Goal: Task Accomplishment & Management: Manage account settings

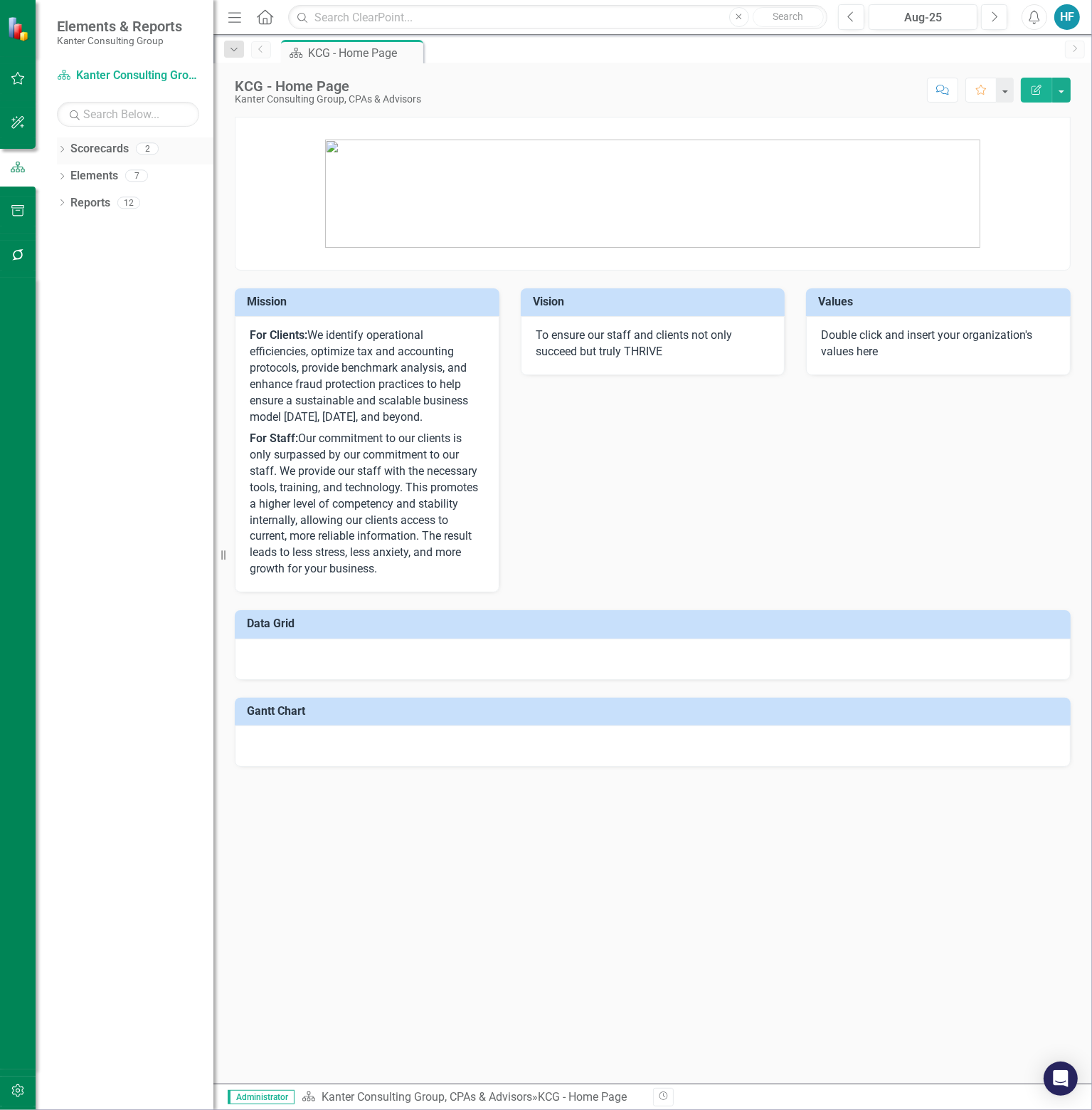
click at [103, 144] on link "Scorecards" at bounding box center [99, 148] width 58 height 17
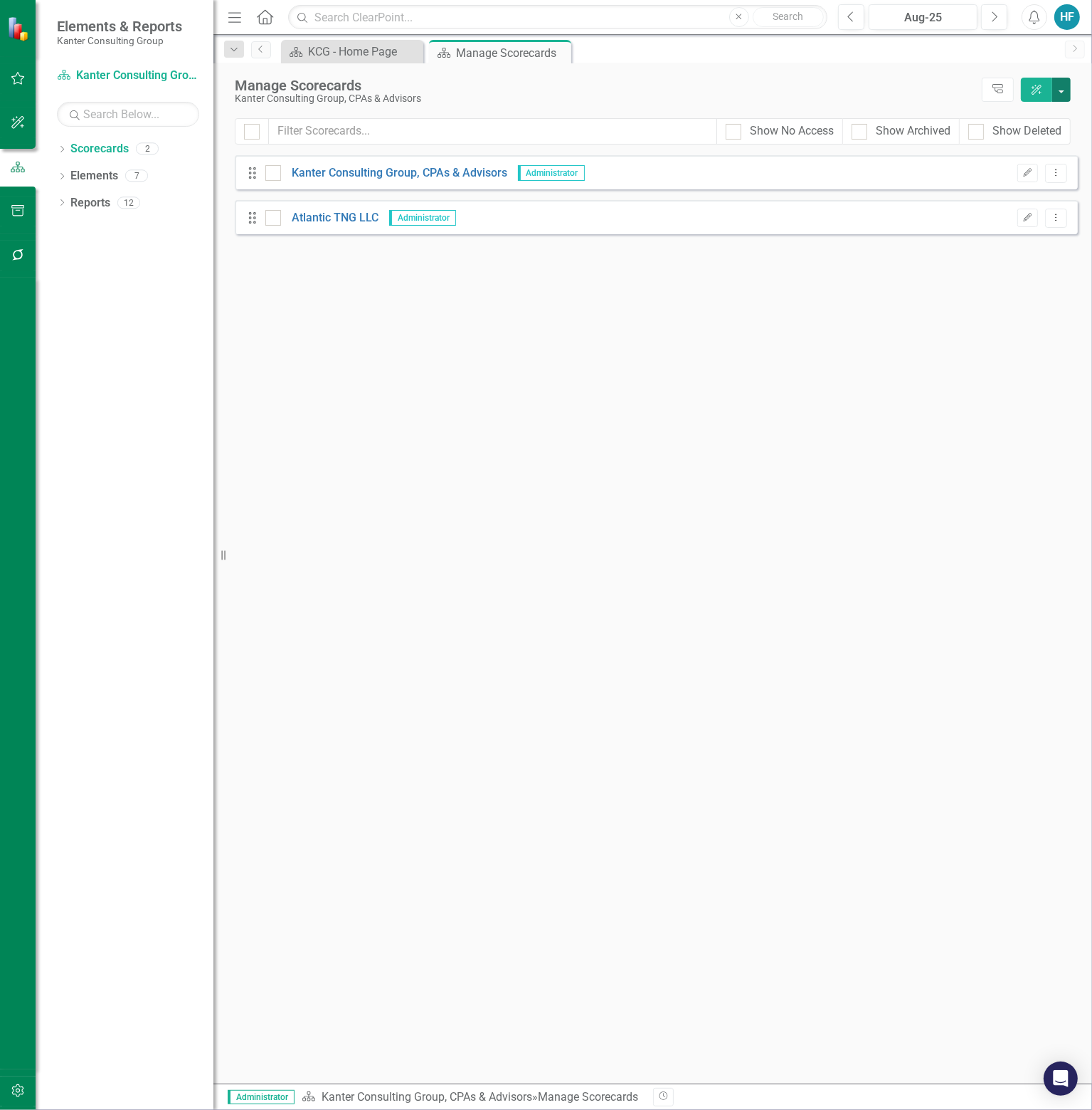
click at [1062, 86] on button "button" at bounding box center [1061, 89] width 19 height 24
click at [1002, 143] on link "Add Add Scorecard" at bounding box center [996, 143] width 147 height 27
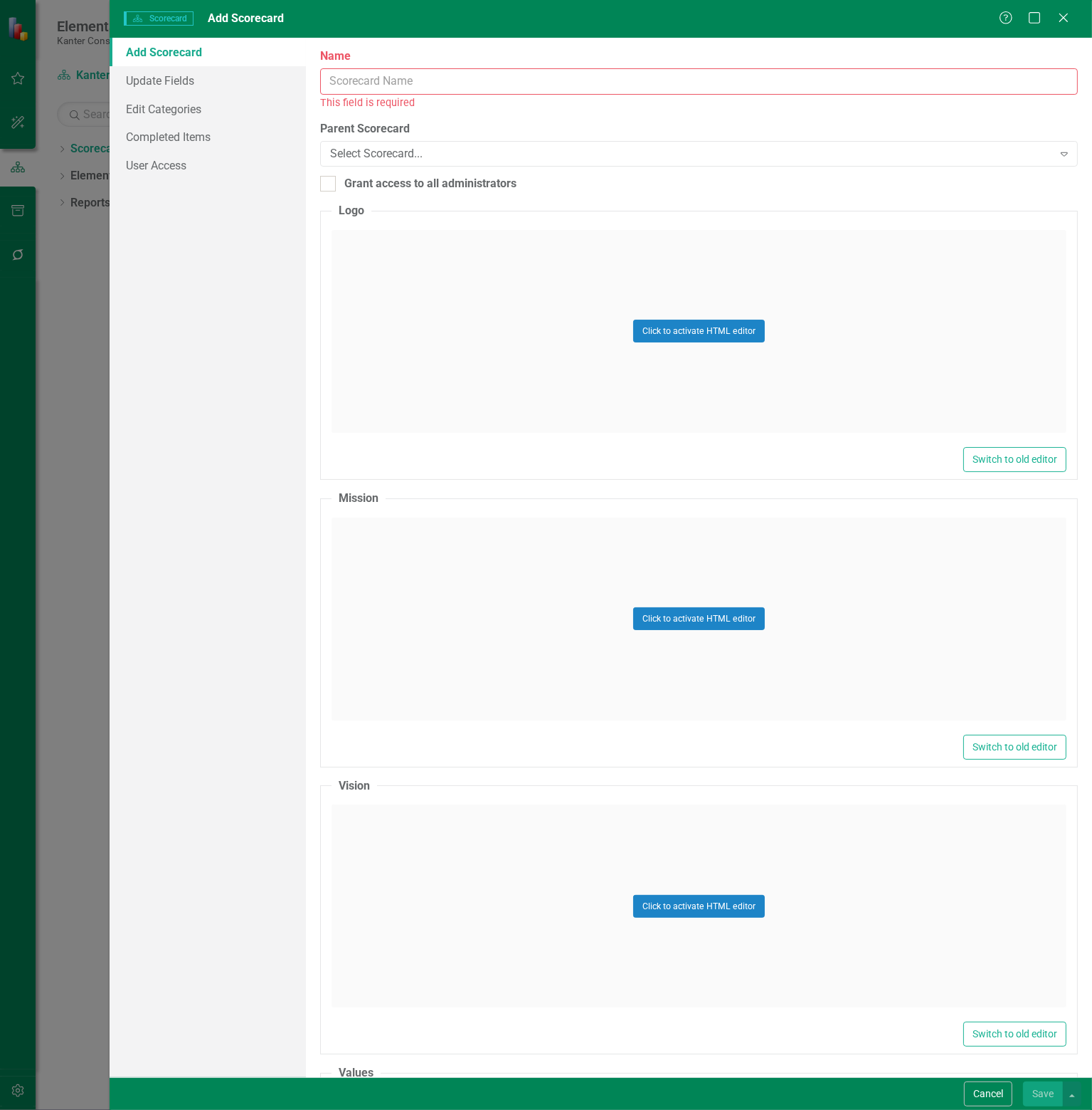
click at [506, 76] on input "Name" at bounding box center [699, 81] width 758 height 27
click at [1059, 18] on icon "Close" at bounding box center [1063, 18] width 18 height 14
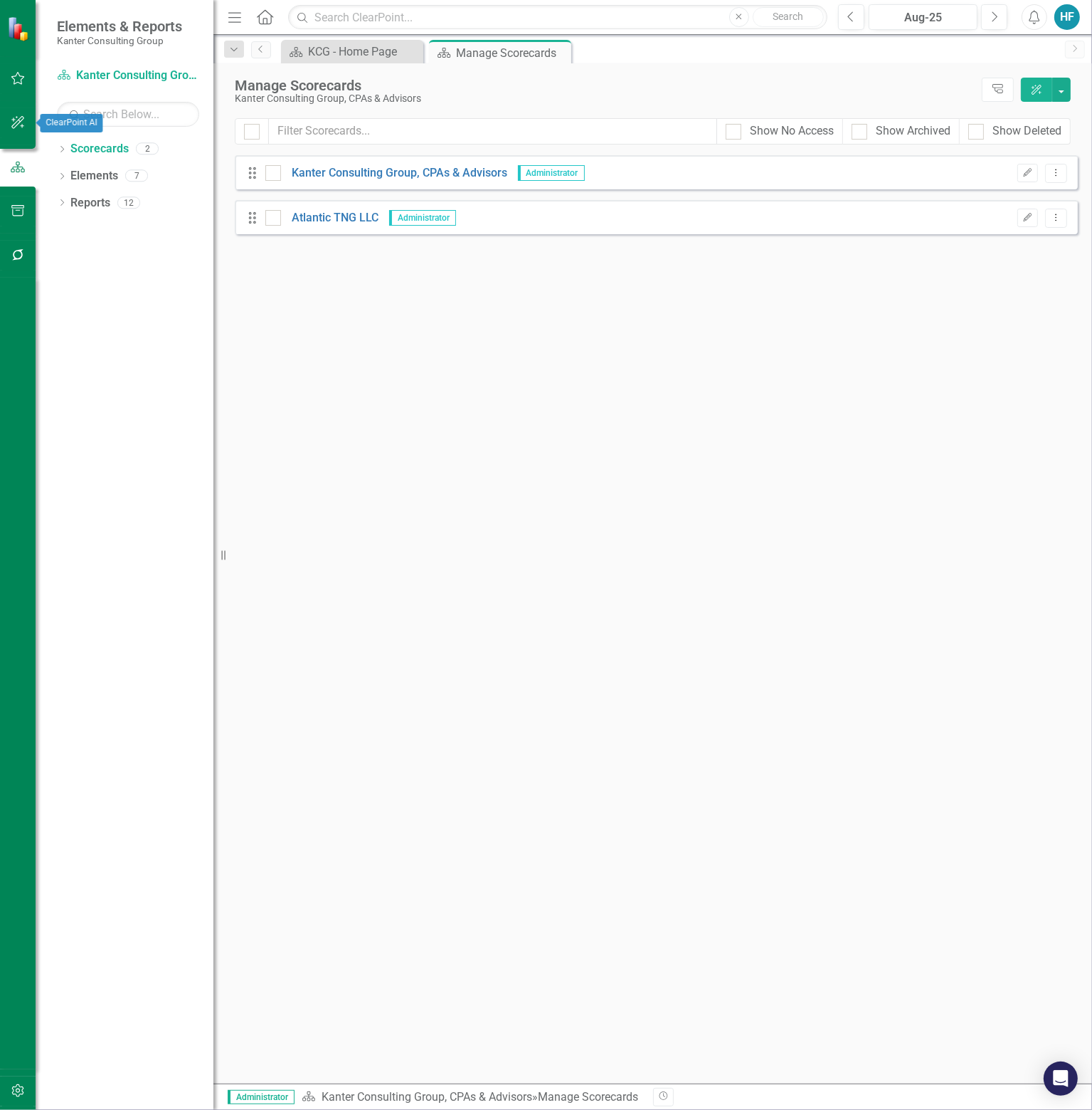
click at [20, 121] on icon "button" at bounding box center [18, 123] width 15 height 12
click at [104, 98] on link "AI Assistants" at bounding box center [129, 99] width 142 height 17
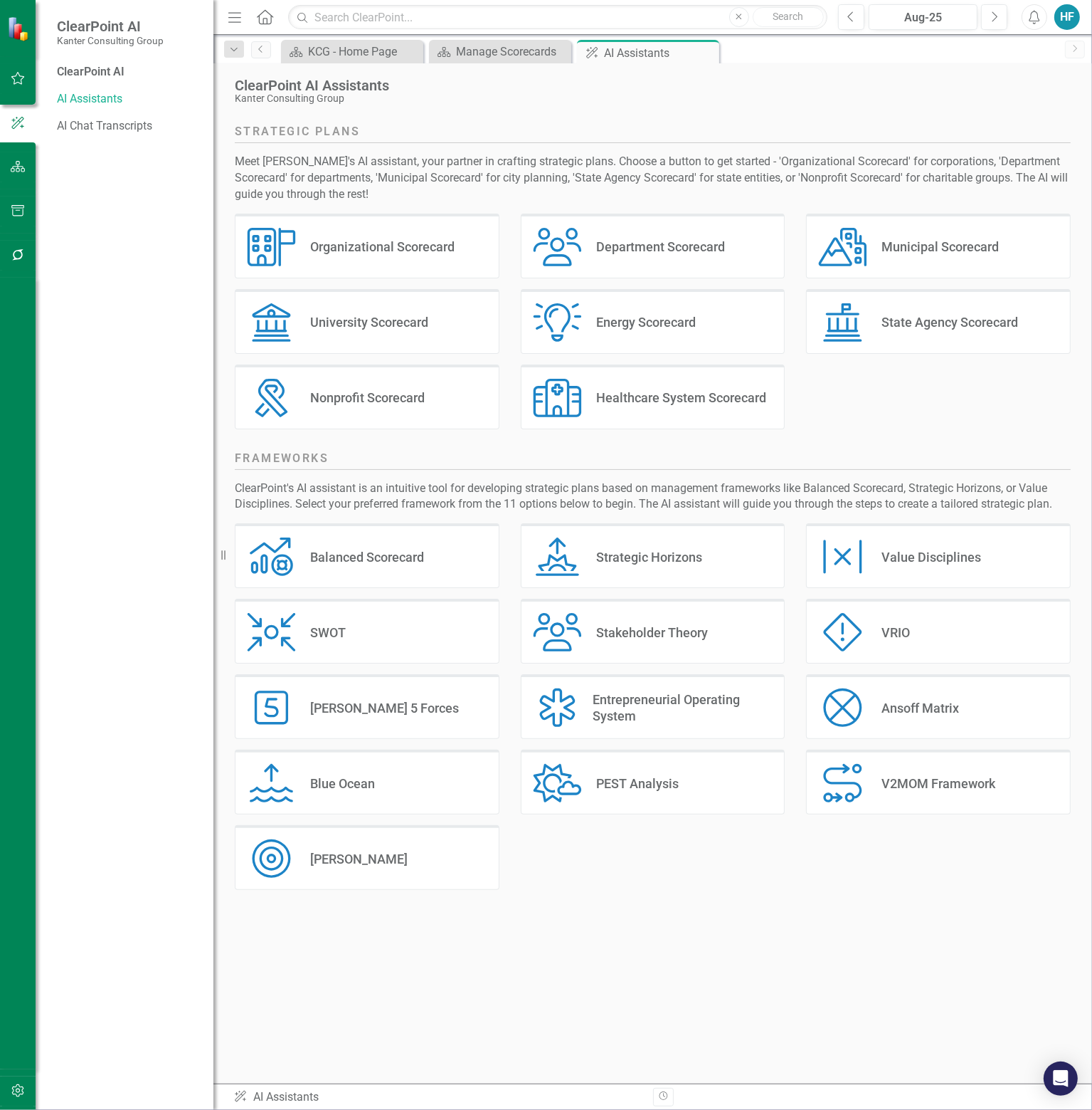
click at [420, 555] on div "Balanced Scorecard" at bounding box center [367, 557] width 114 height 17
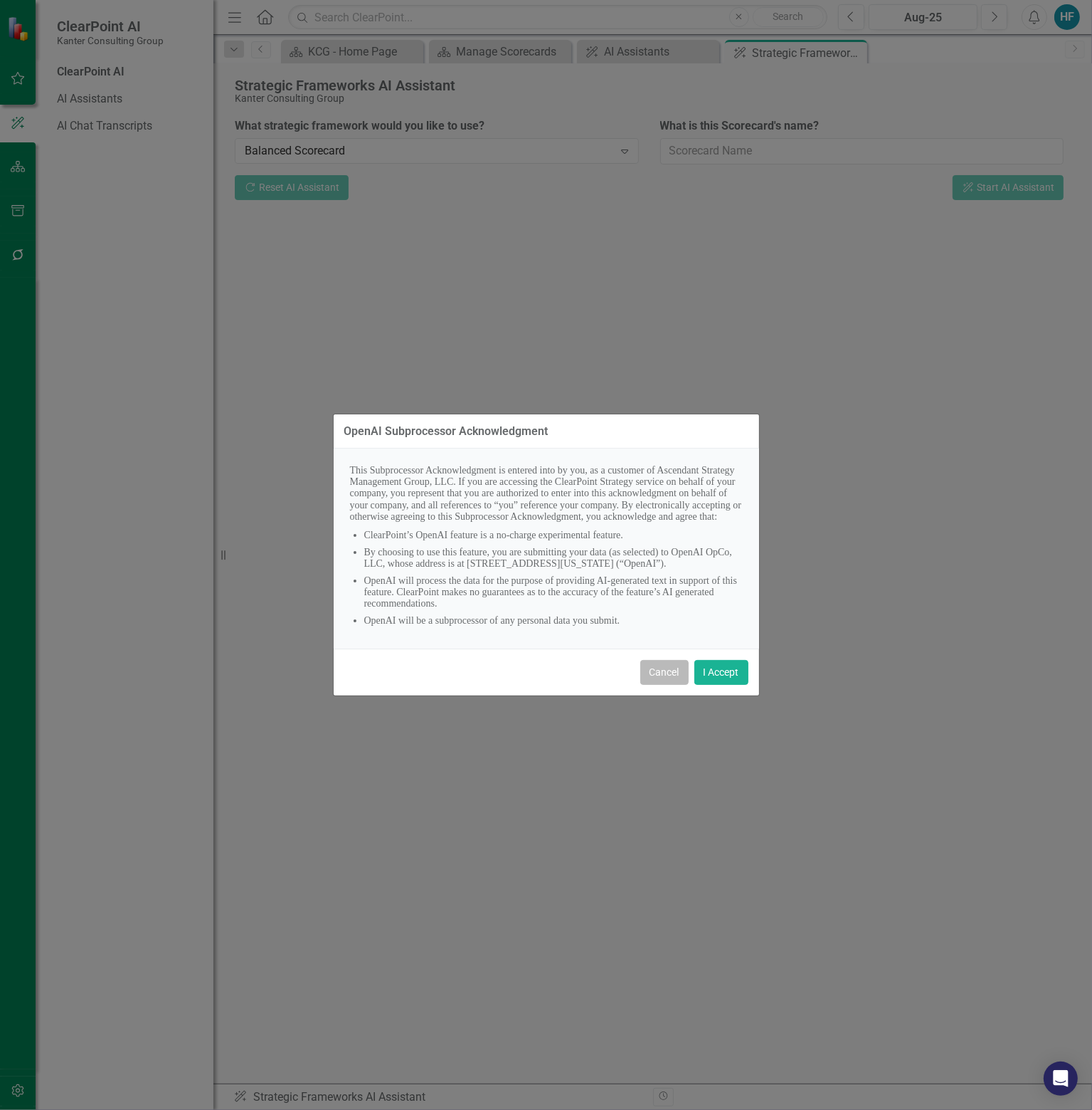
click at [663, 680] on button "Cancel" at bounding box center [665, 672] width 48 height 25
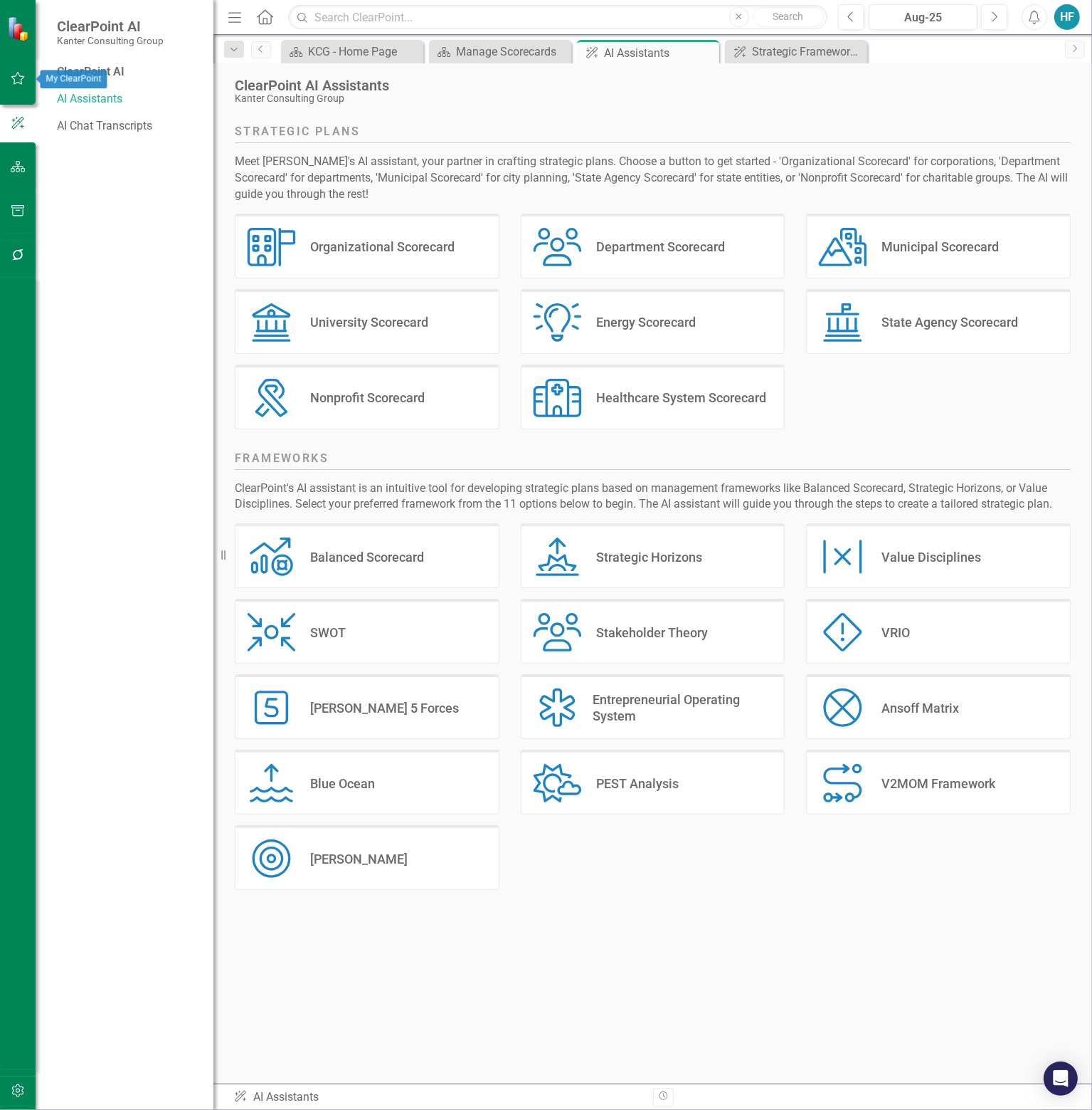
click at [19, 80] on icon "button" at bounding box center [18, 78] width 15 height 12
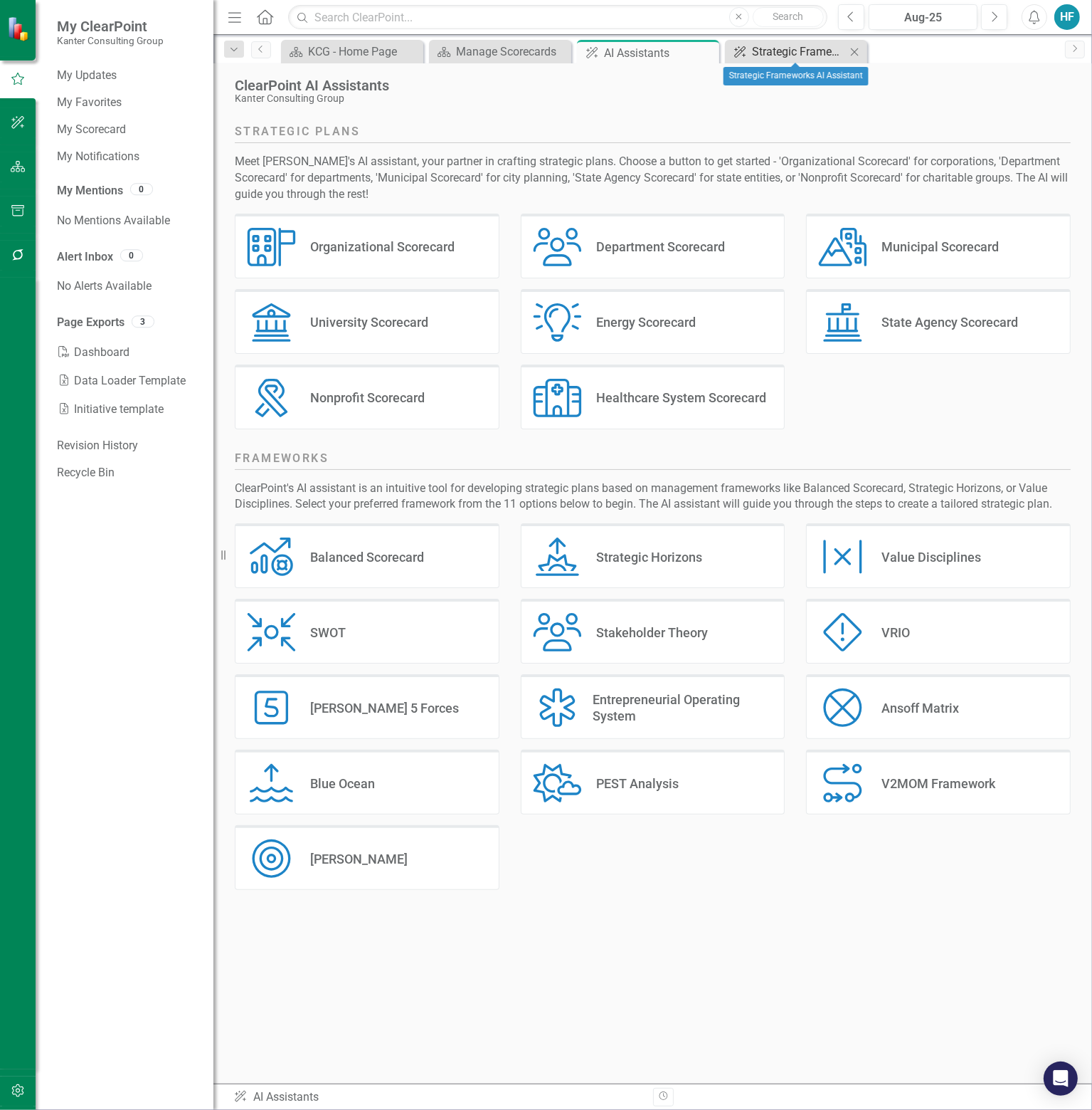
click at [790, 46] on div "Strategic Frameworks AI Assistant" at bounding box center [799, 51] width 94 height 18
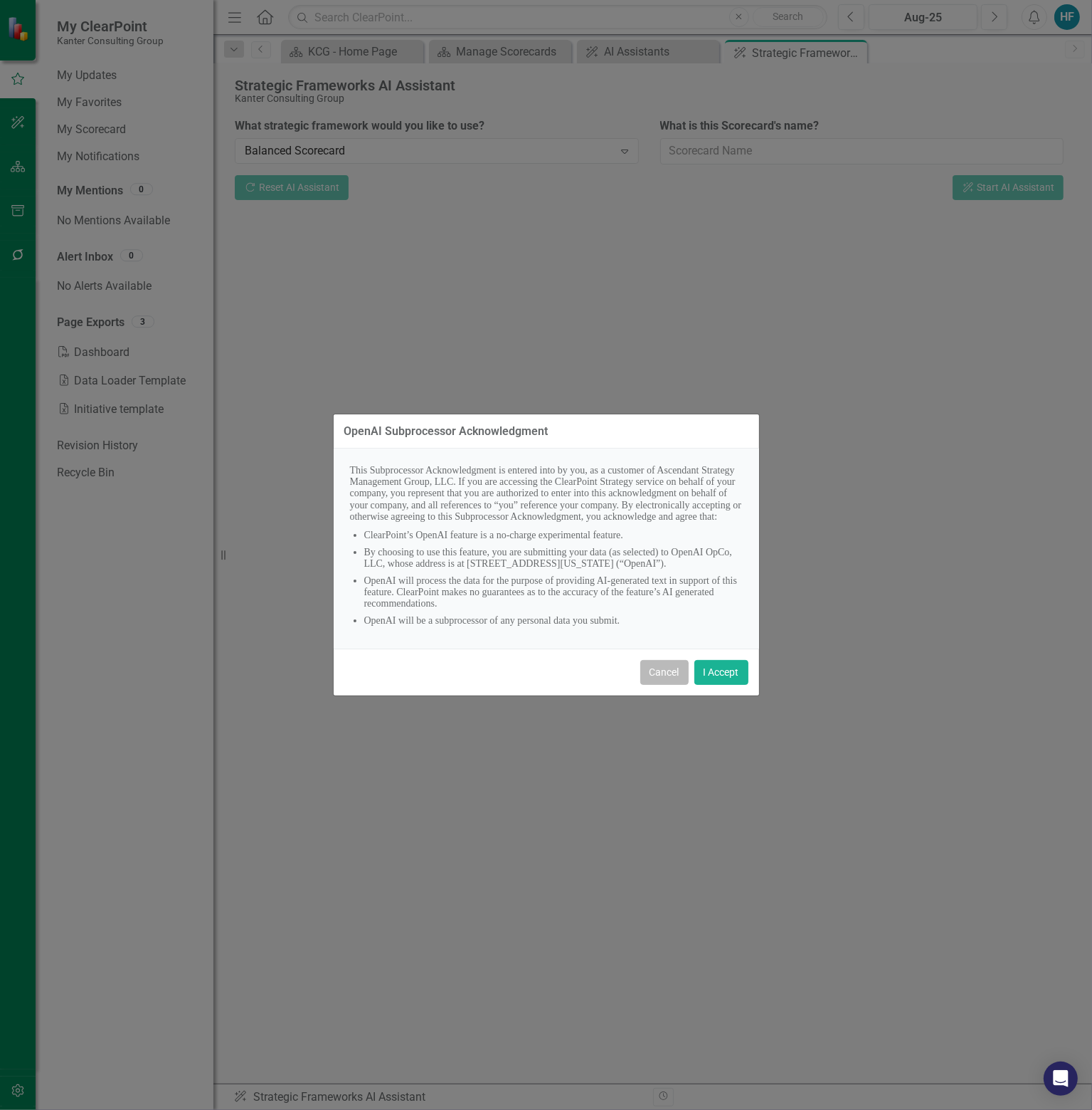
click at [652, 685] on button "Cancel" at bounding box center [665, 672] width 48 height 25
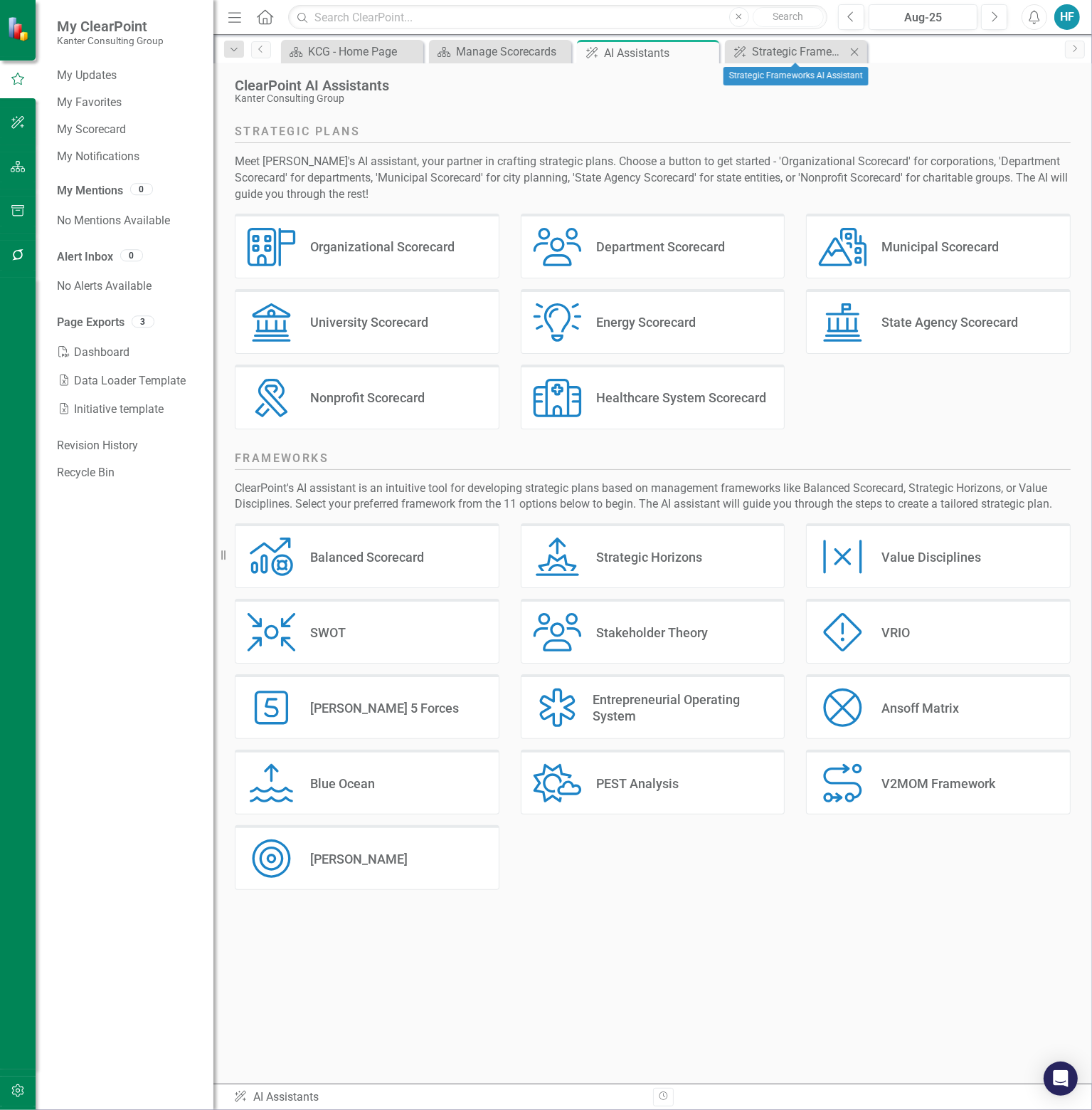
click at [854, 51] on icon "Close" at bounding box center [855, 52] width 14 height 12
click at [706, 50] on icon "Close" at bounding box center [706, 52] width 14 height 12
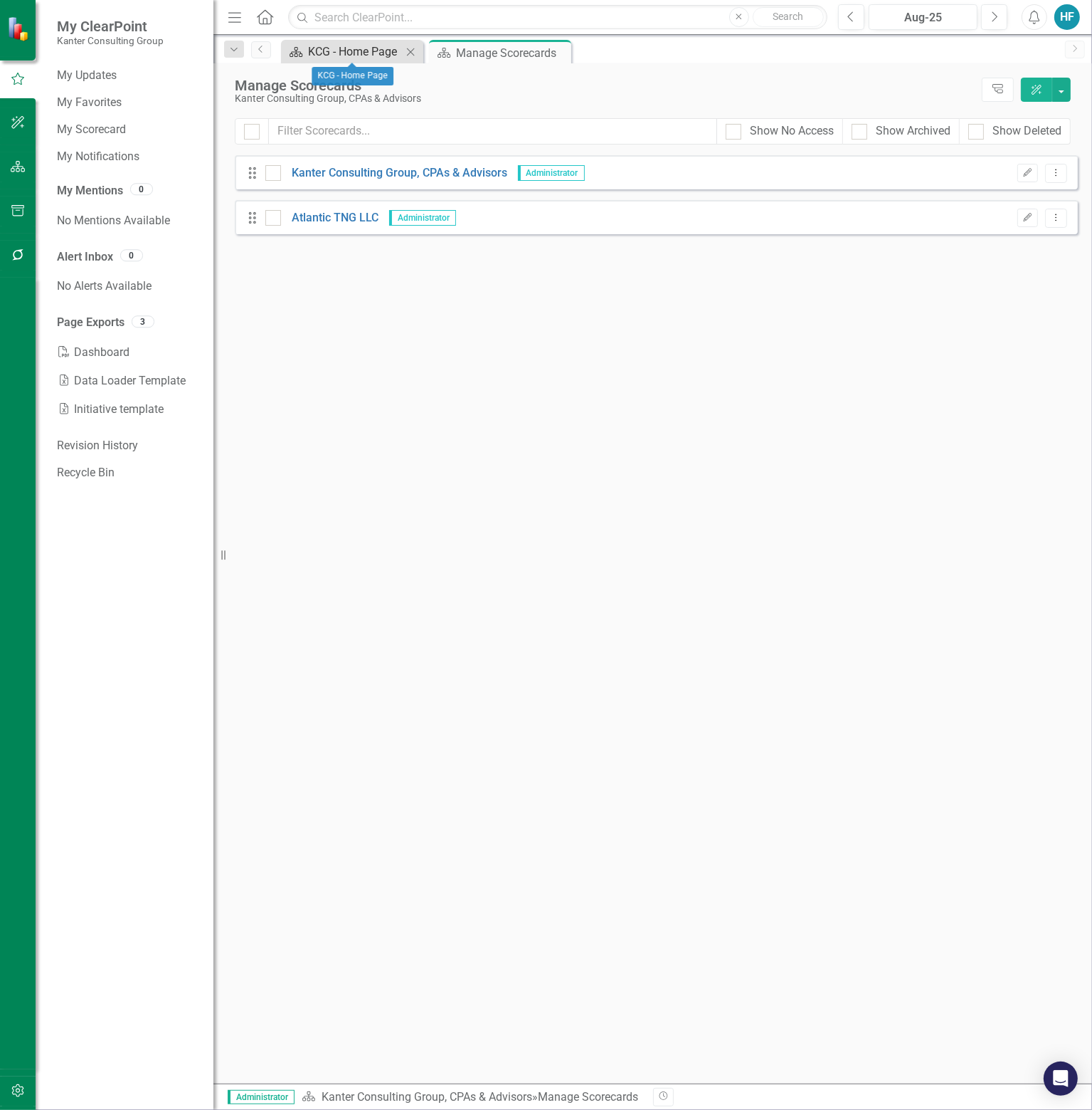
click at [351, 47] on div "KCG - Home Page" at bounding box center [355, 51] width 94 height 18
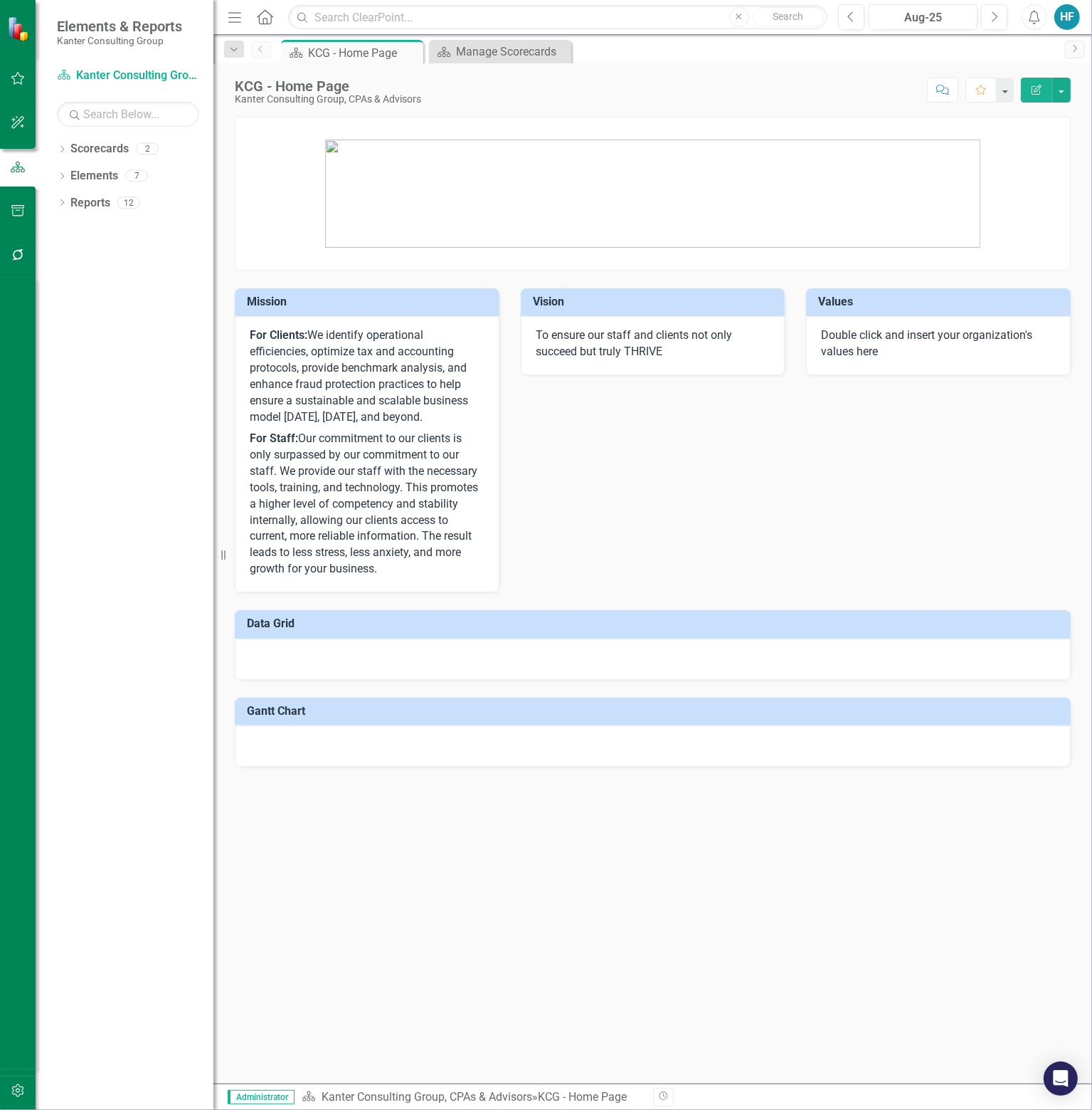
click at [1067, 15] on div "HF" at bounding box center [1067, 17] width 26 height 26
click at [1051, 173] on link "icon.portal Success Portal" at bounding box center [1024, 177] width 113 height 27
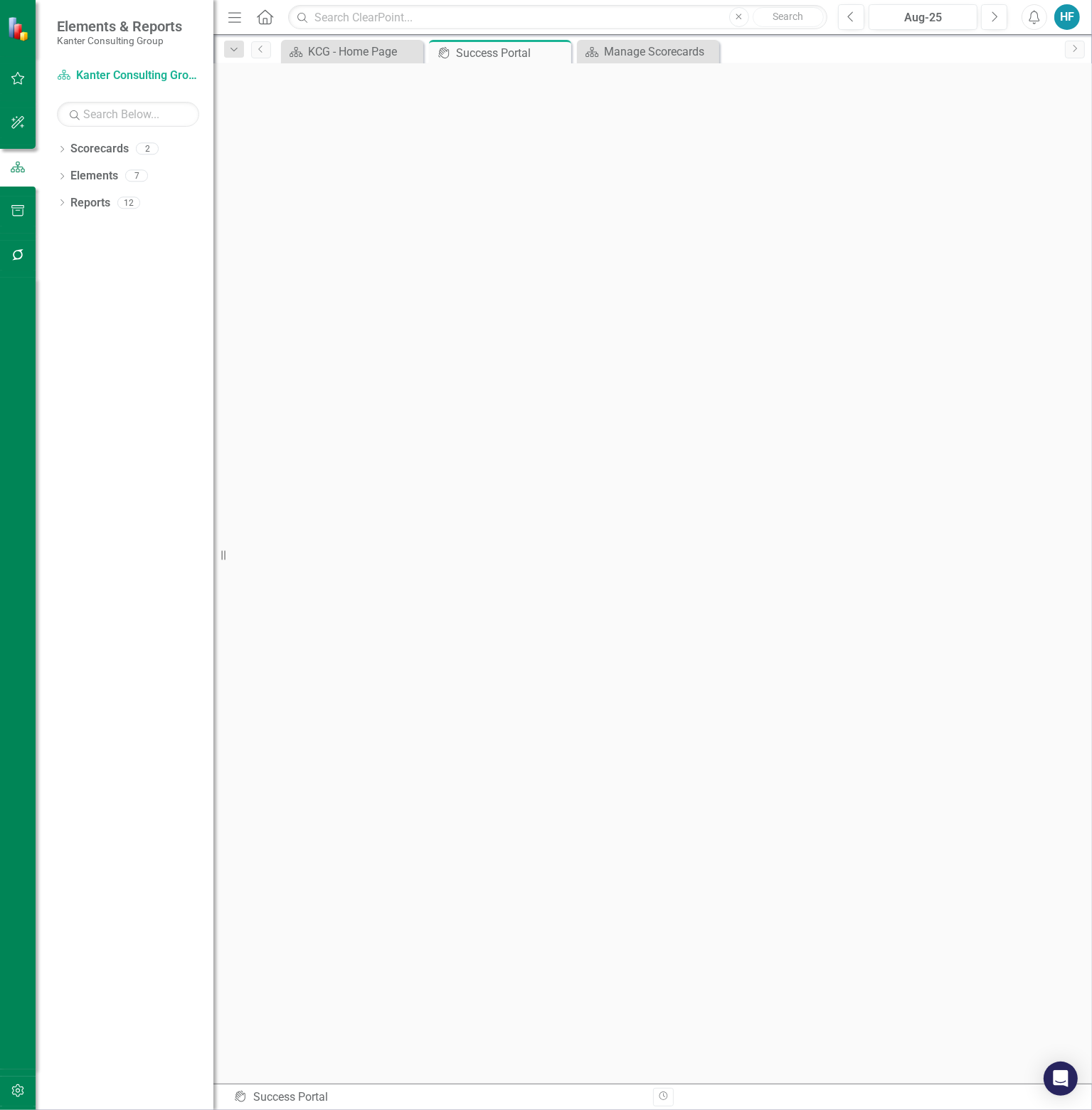
scroll to position [4, 0]
click at [445, 19] on input "text" at bounding box center [557, 17] width 539 height 25
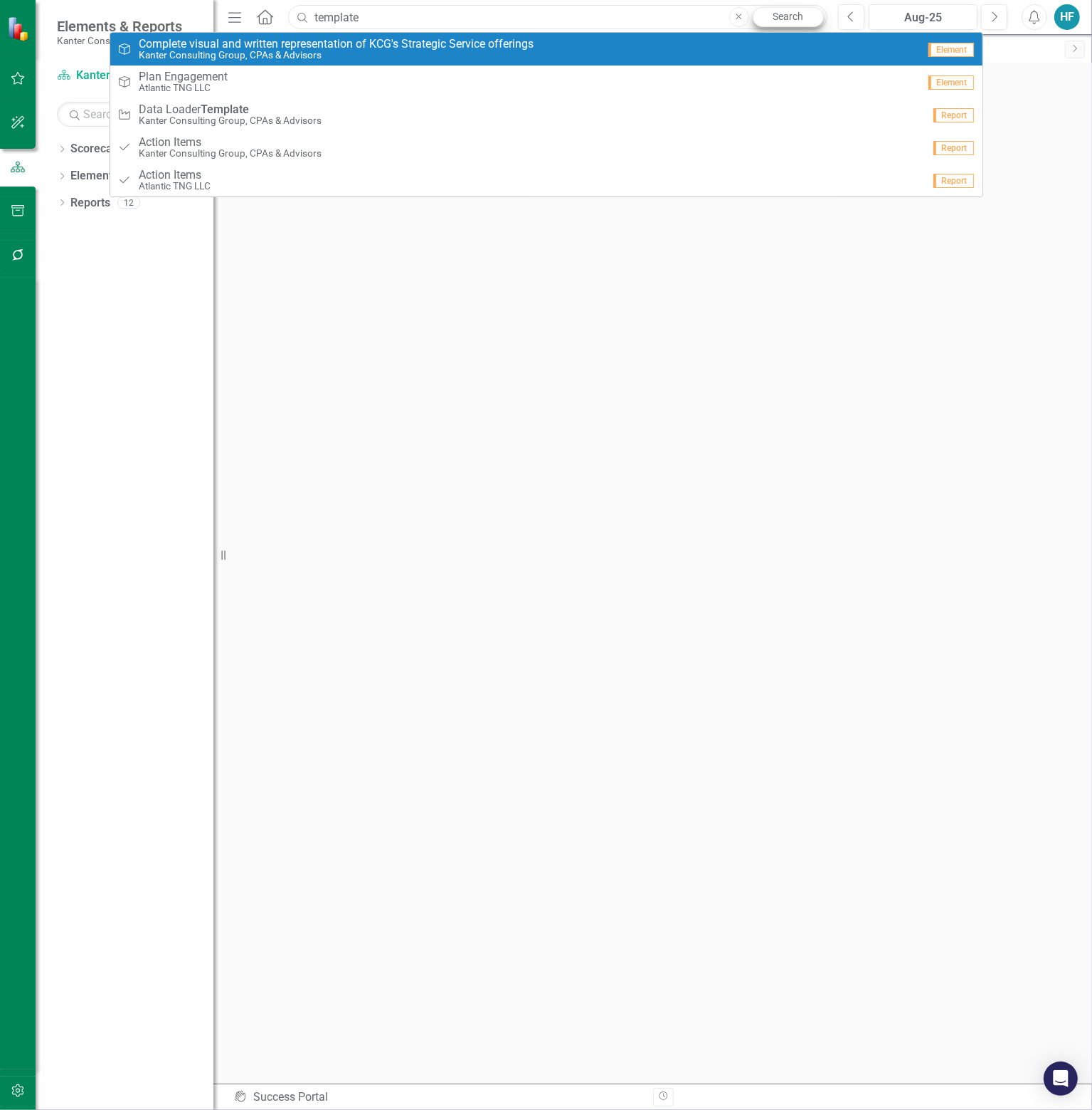
type input "template"
click at [800, 17] on link "Search" at bounding box center [788, 17] width 71 height 20
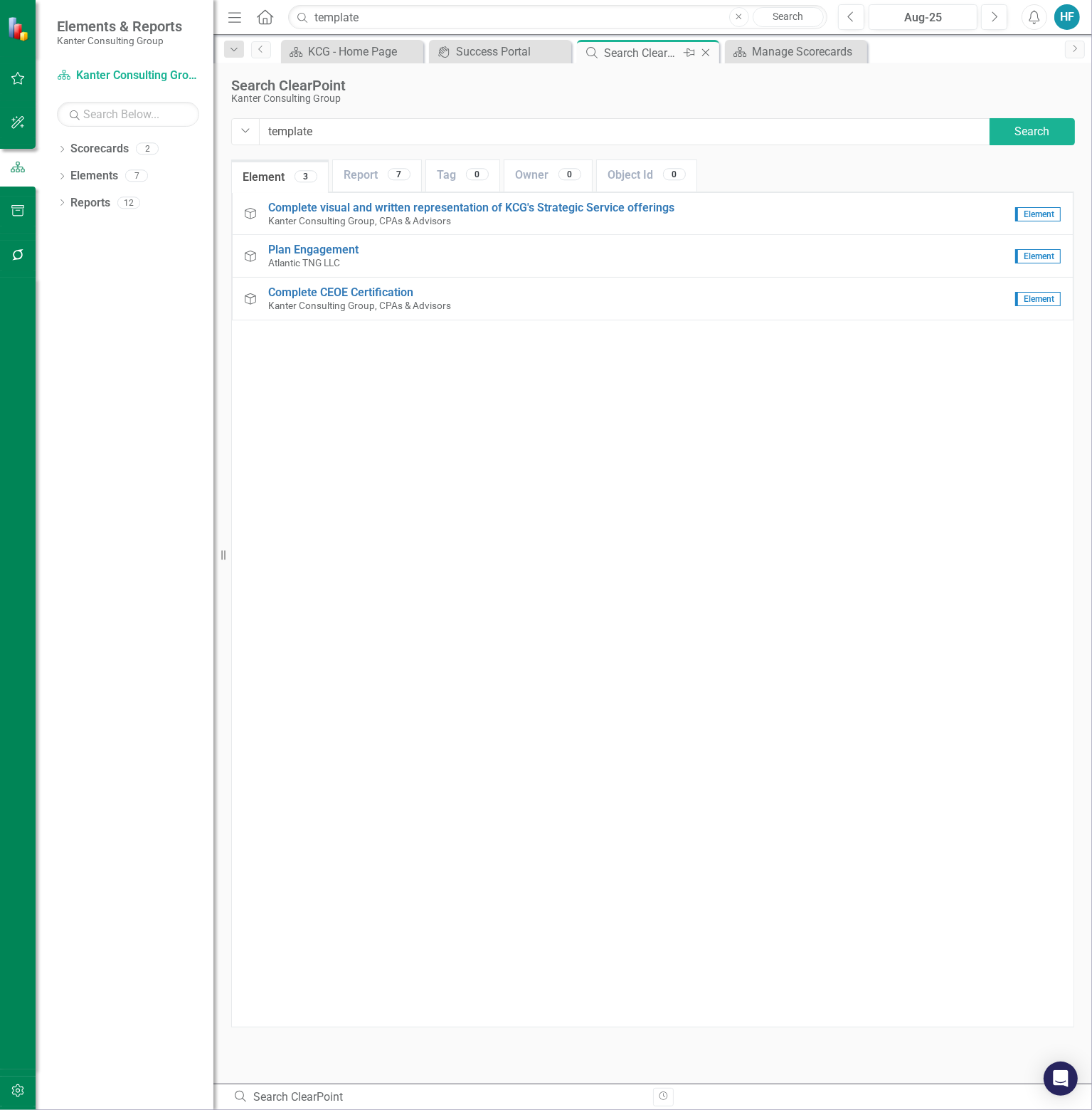
click at [708, 51] on icon "Close" at bounding box center [706, 52] width 14 height 12
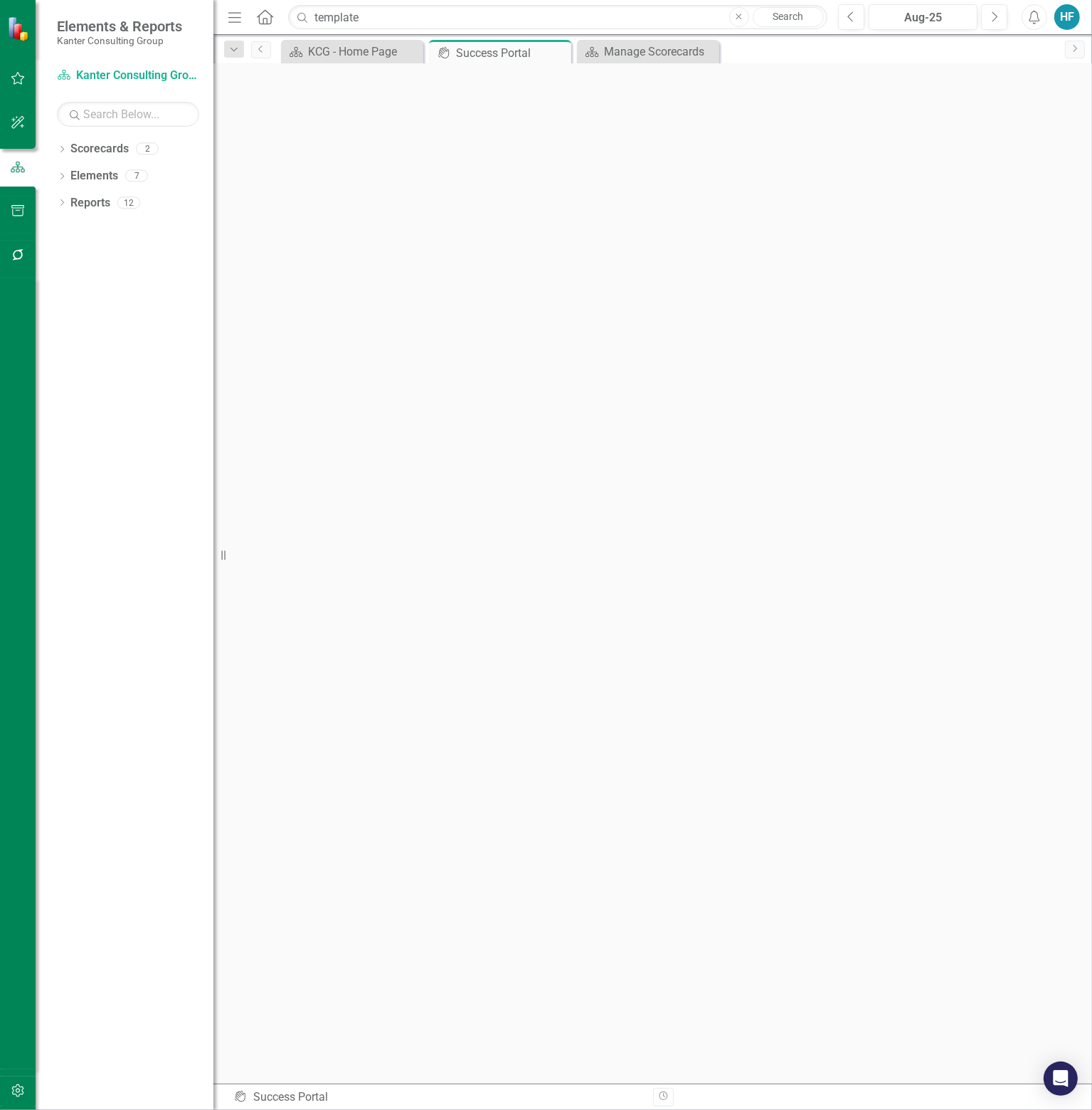
scroll to position [4, 0]
click at [650, 44] on div "Manage Scorecards" at bounding box center [651, 51] width 94 height 18
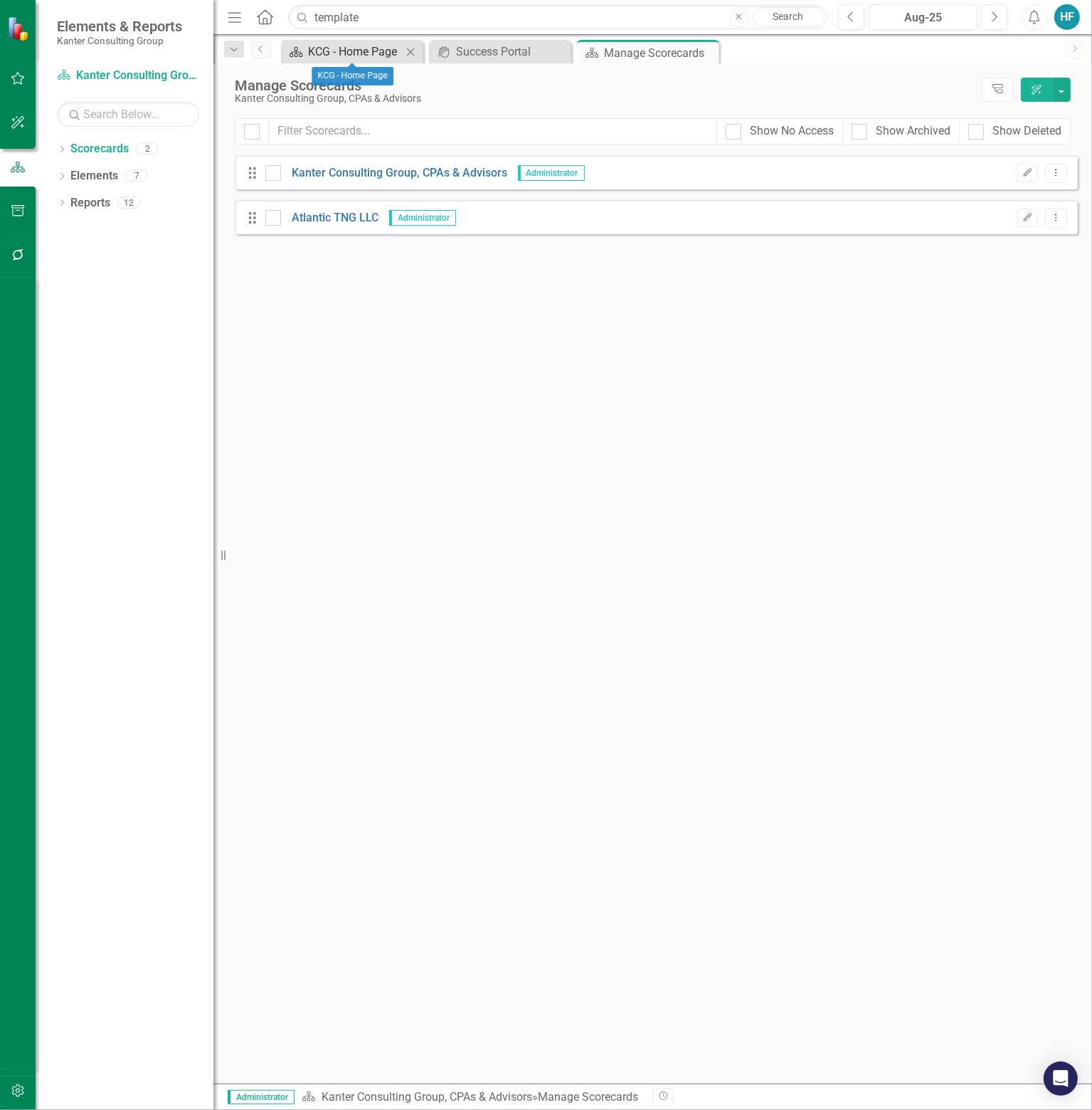
click at [364, 48] on div "KCG - Home Page" at bounding box center [355, 51] width 94 height 18
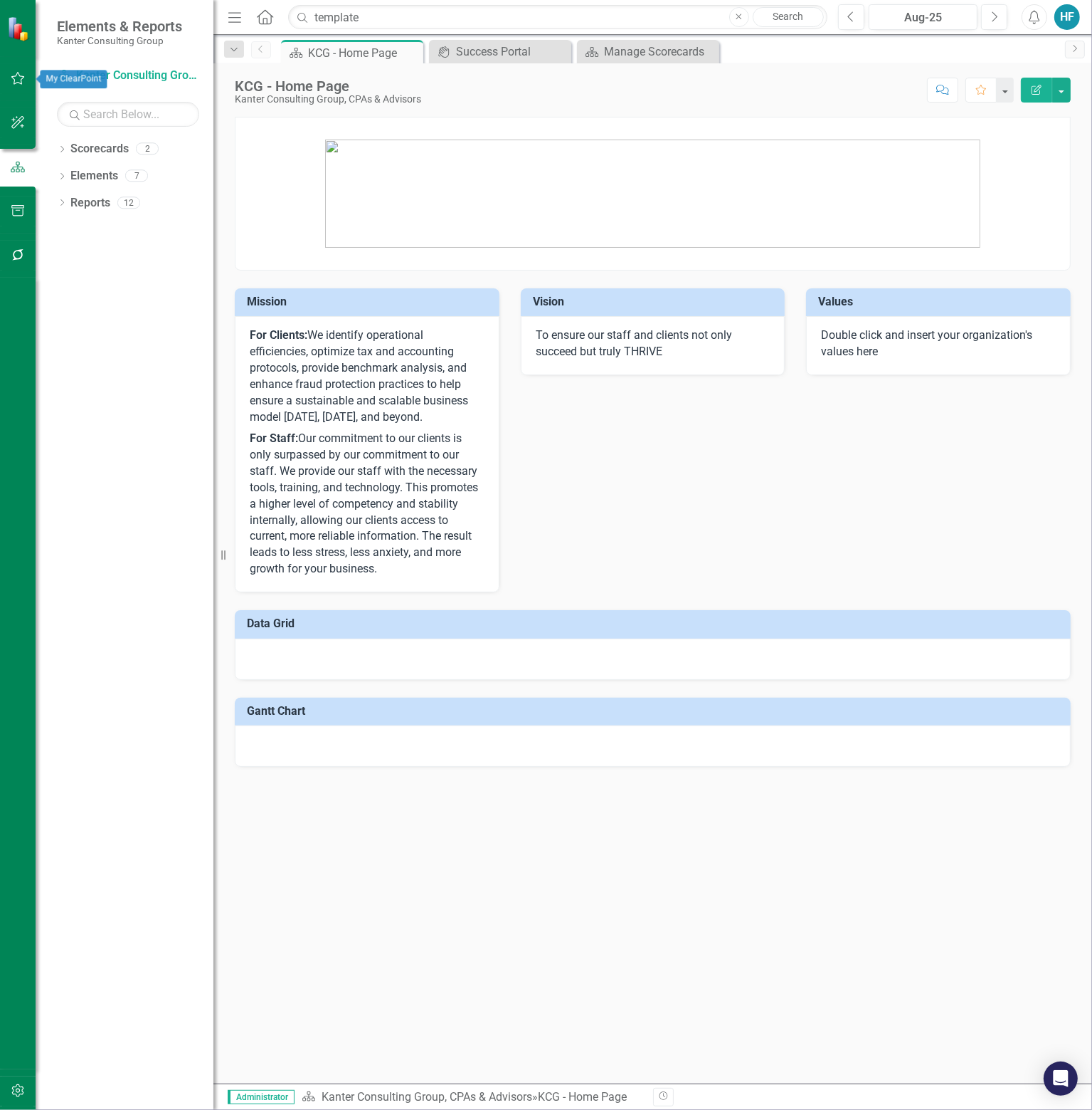
click at [19, 84] on button "button" at bounding box center [18, 79] width 32 height 30
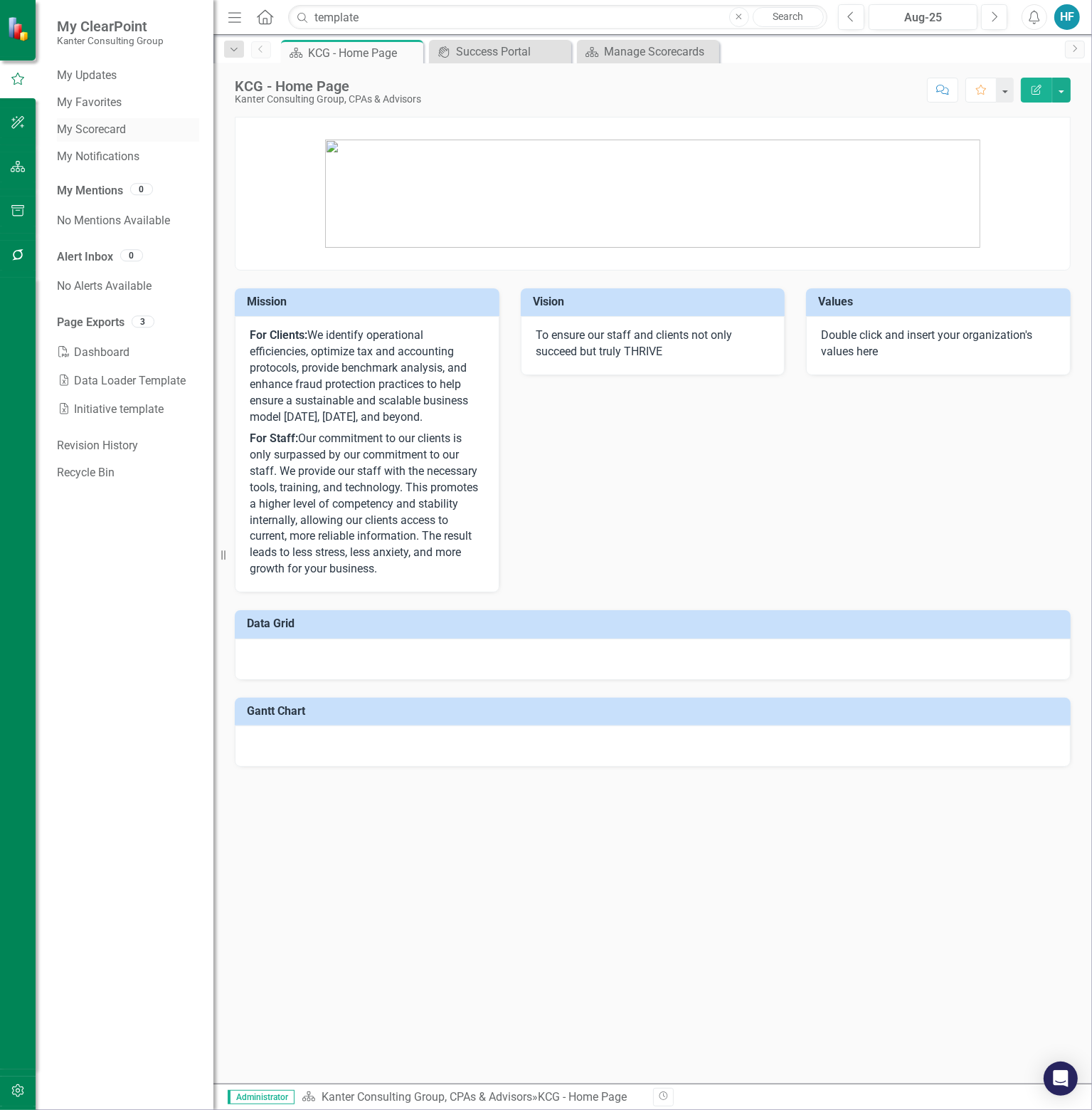
click at [112, 129] on link "My Scorecard" at bounding box center [129, 130] width 142 height 17
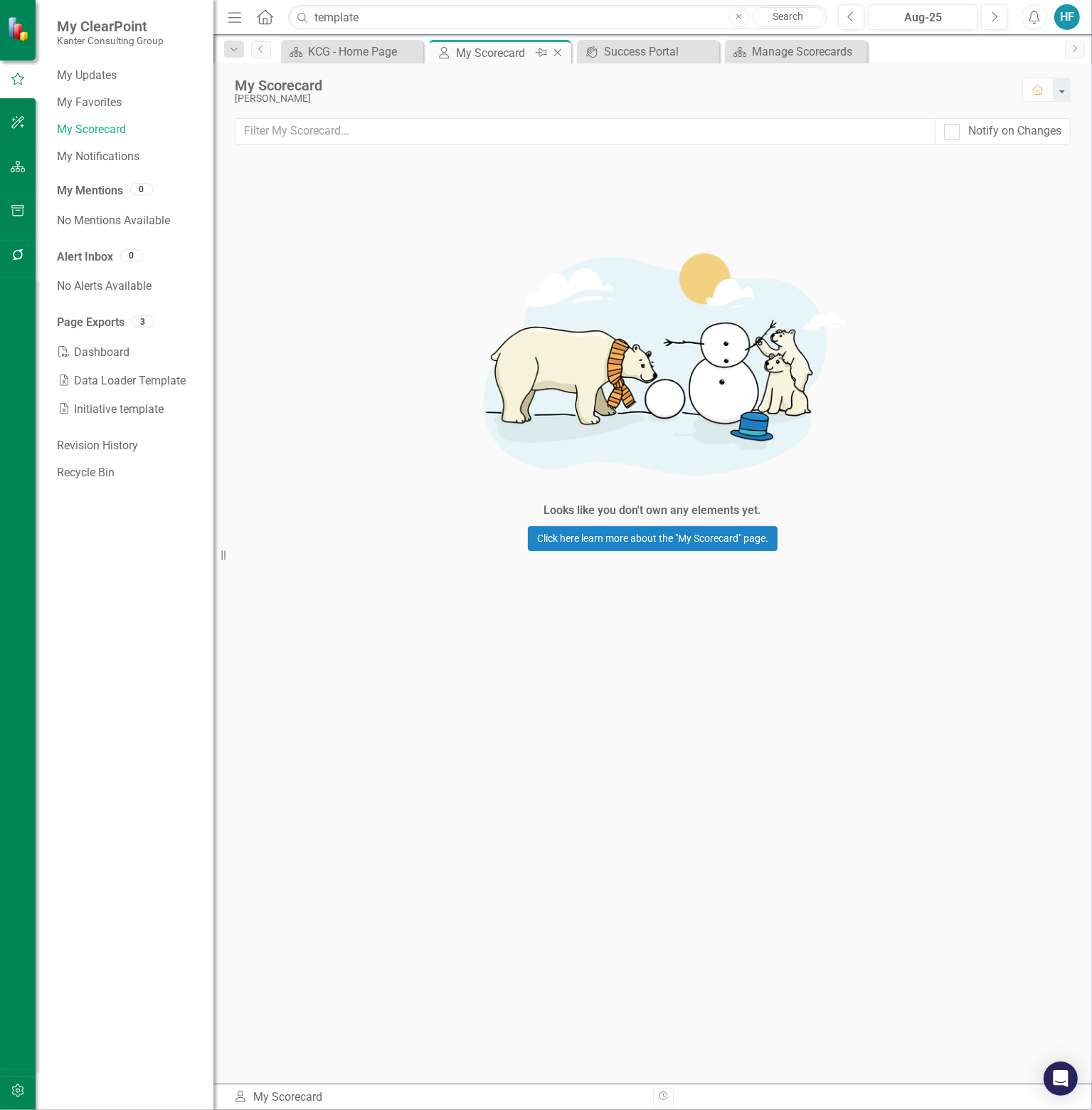
click at [559, 50] on icon at bounding box center [559, 53] width 8 height 8
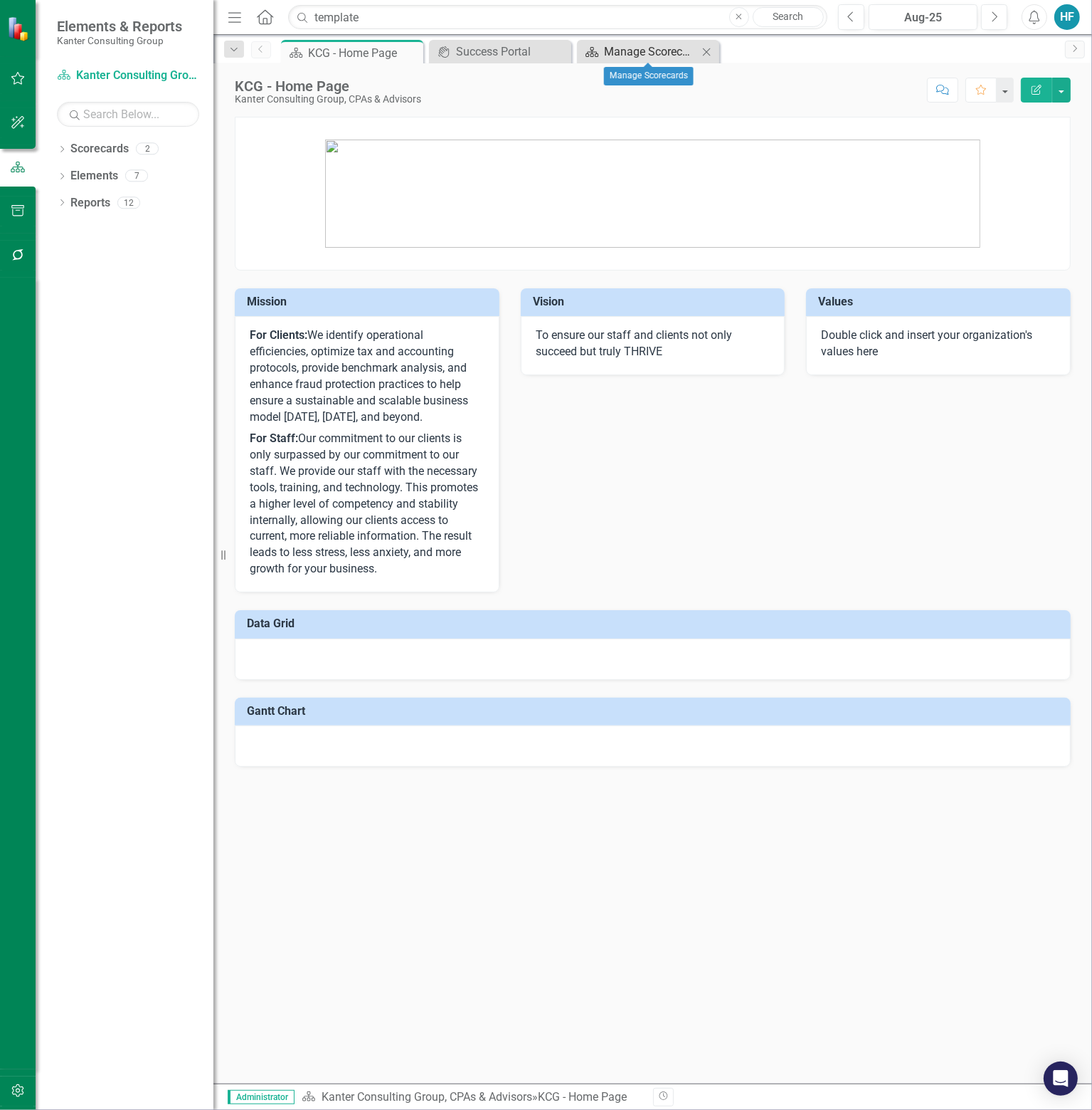
click at [671, 46] on div "Manage Scorecards" at bounding box center [651, 51] width 94 height 18
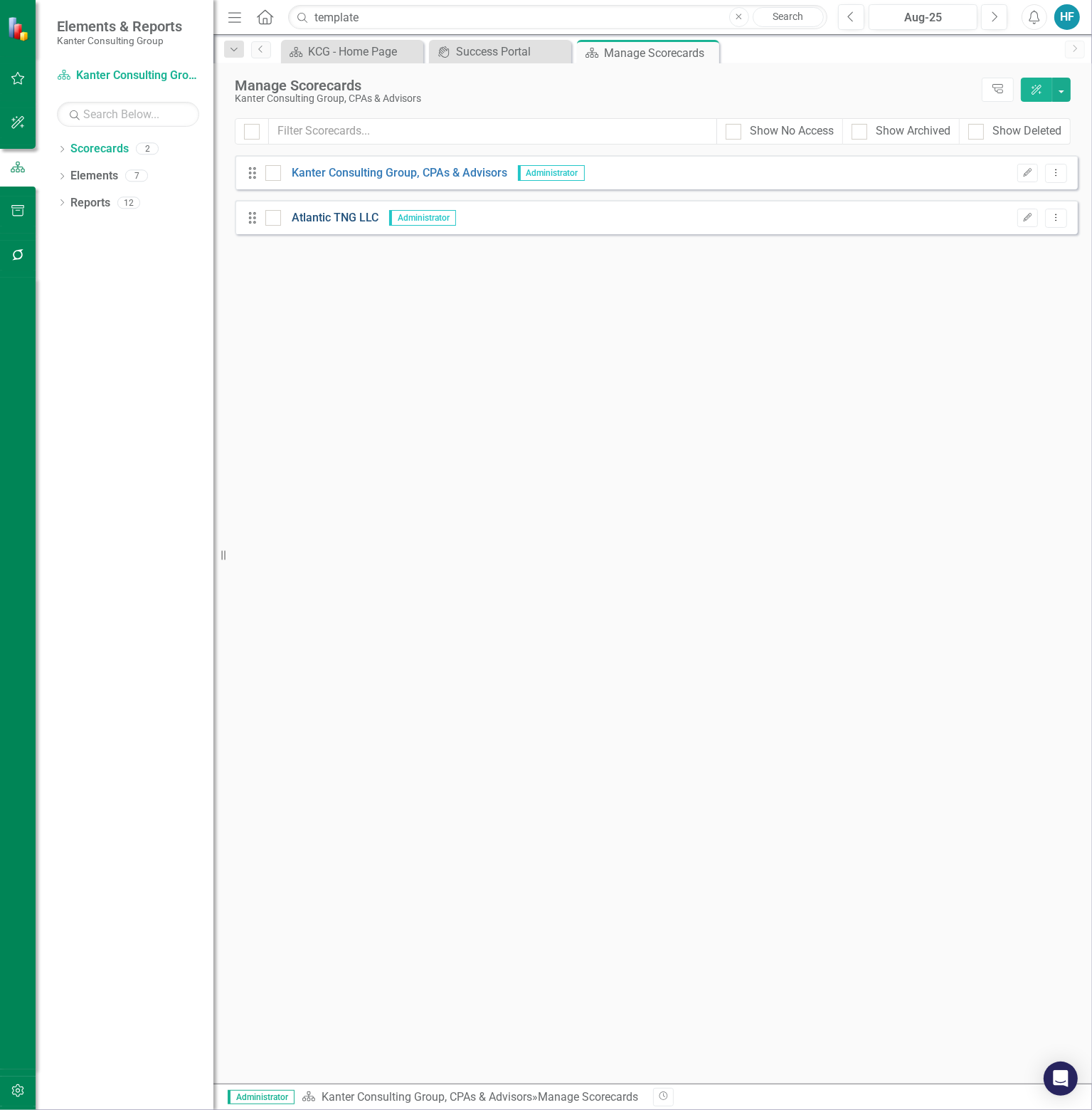
click at [318, 215] on link "Atlantic TNG LLC" at bounding box center [329, 218] width 98 height 17
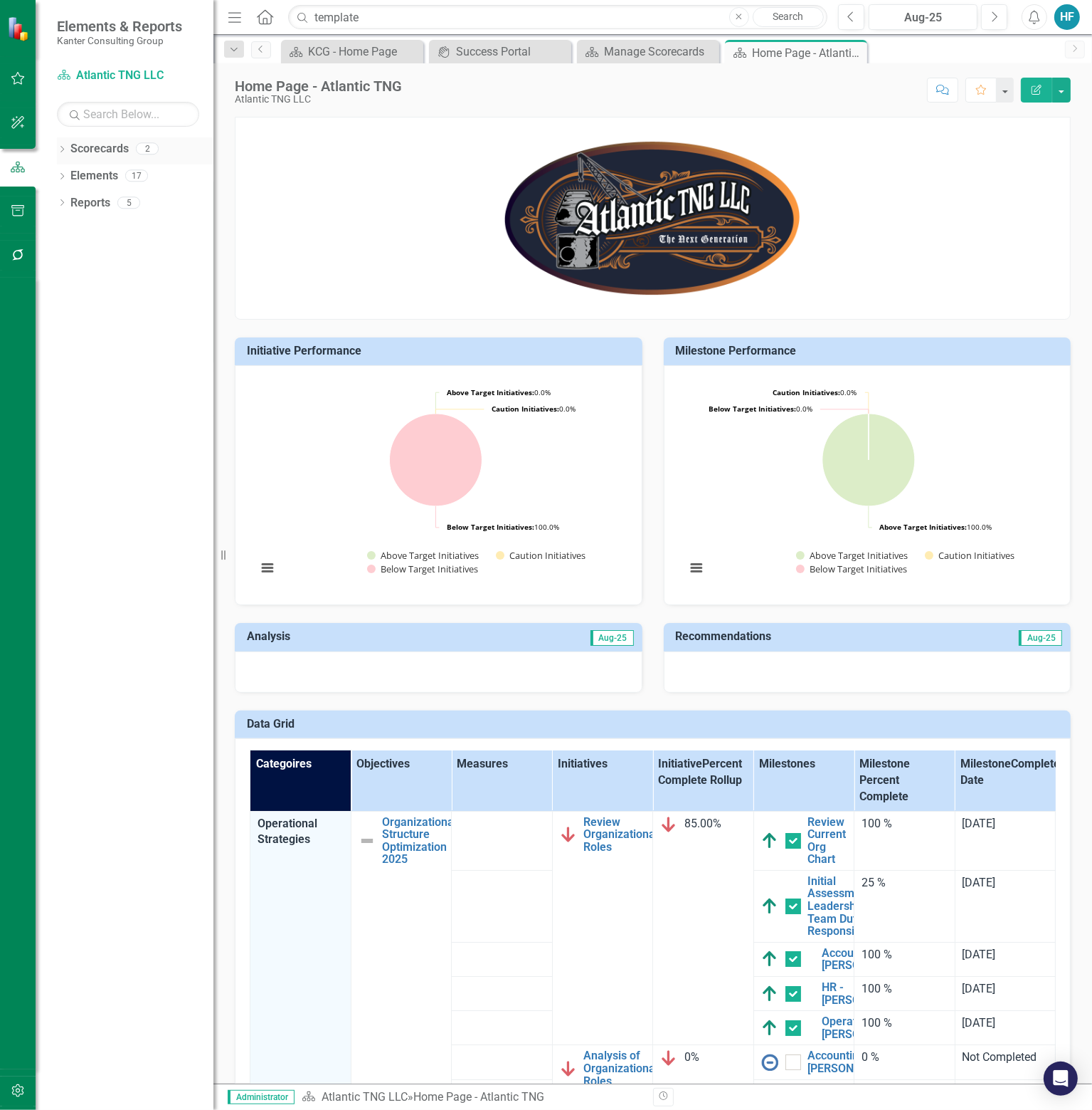
click at [62, 149] on icon at bounding box center [62, 149] width 4 height 6
click at [60, 229] on icon "Dropdown" at bounding box center [62, 231] width 10 height 8
click at [69, 255] on icon "Dropdown" at bounding box center [69, 258] width 10 height 8
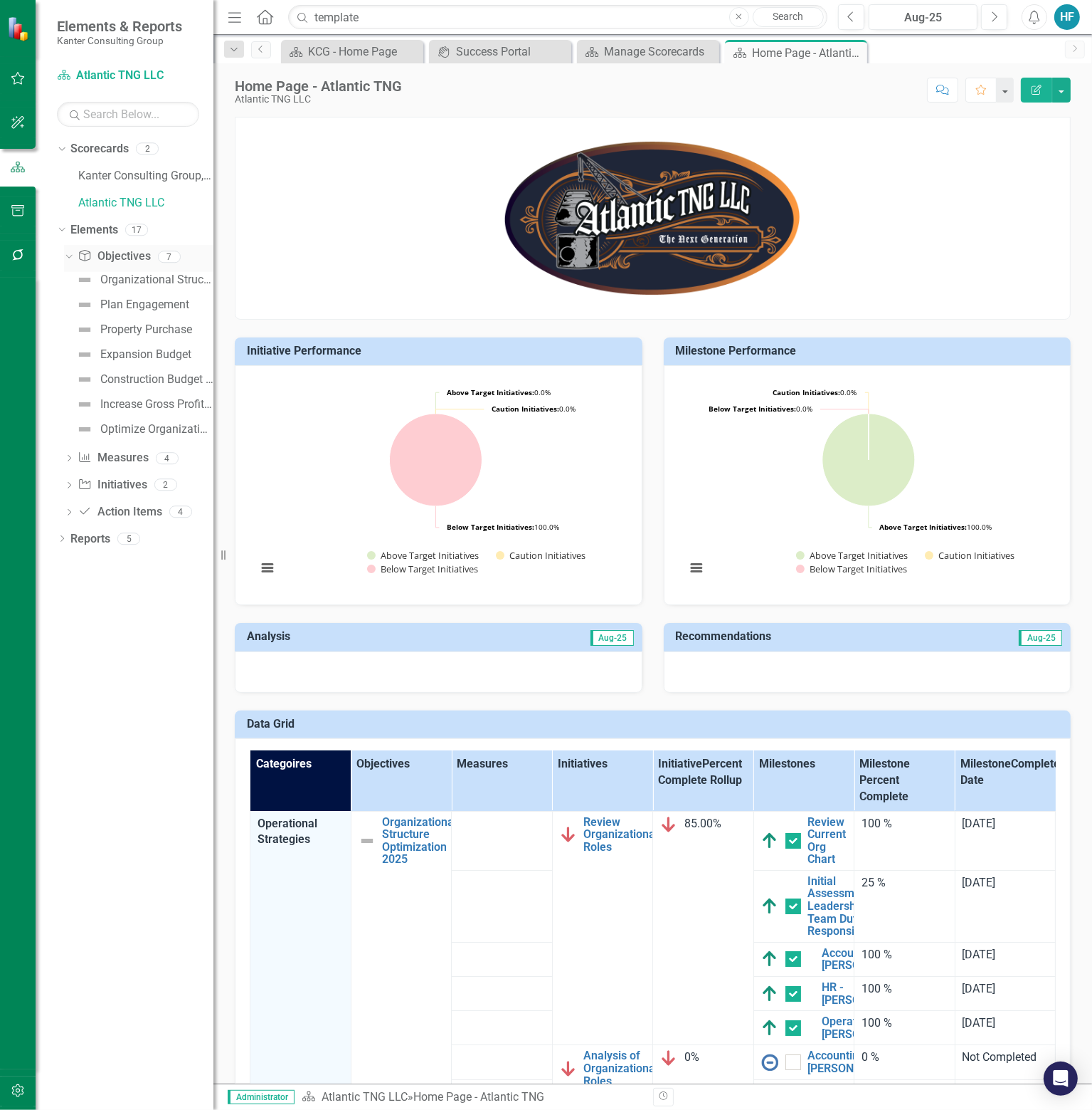
click at [69, 255] on icon "Dropdown" at bounding box center [67, 256] width 8 height 10
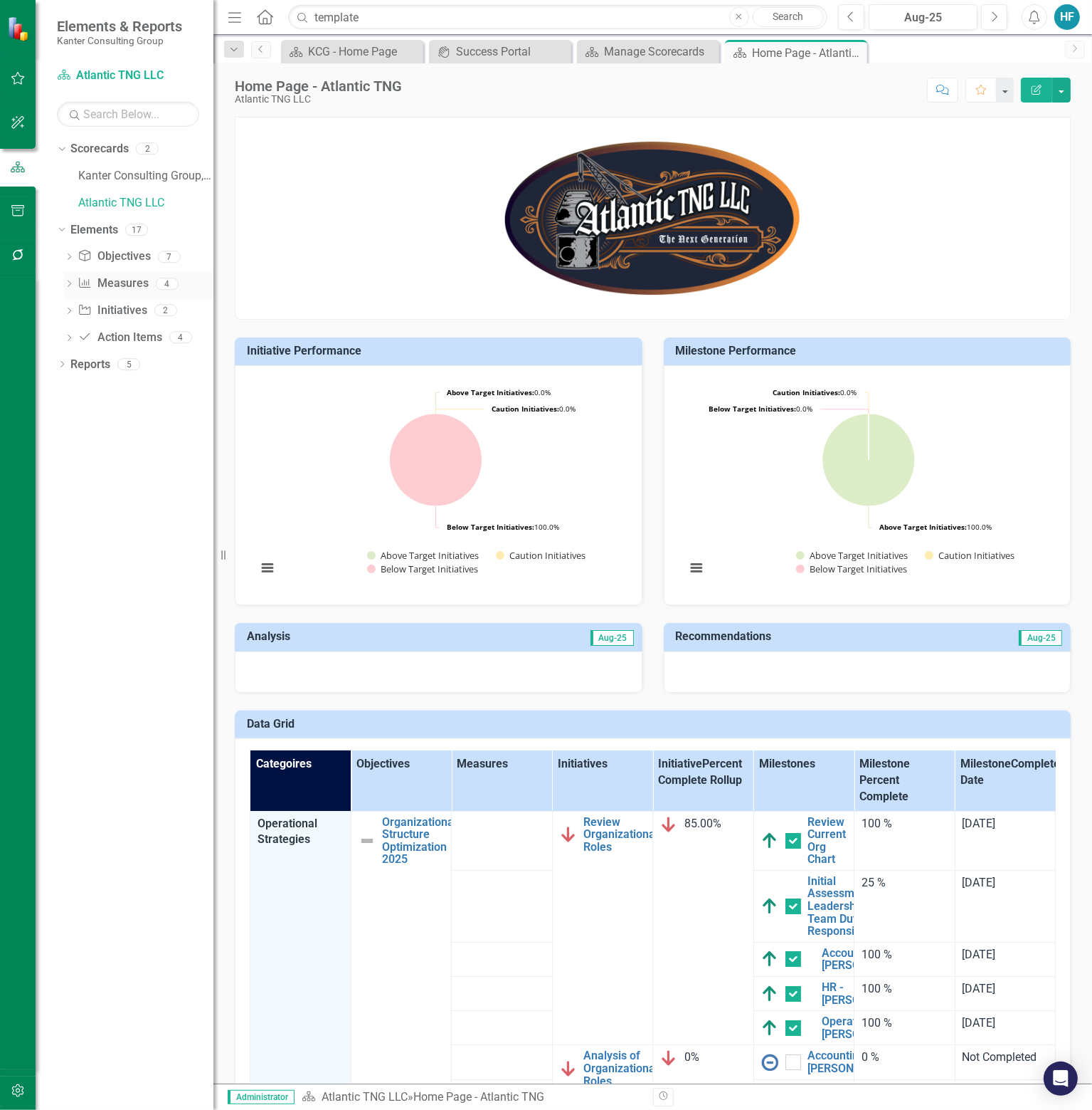
click at [70, 278] on div "Dropdown Measure Measures 4" at bounding box center [138, 285] width 149 height 27
click at [70, 284] on icon "Dropdown" at bounding box center [69, 285] width 10 height 8
click at [70, 284] on icon "Dropdown" at bounding box center [67, 283] width 8 height 10
click at [72, 310] on icon "Dropdown" at bounding box center [69, 313] width 10 height 8
click at [72, 310] on div "Dropdown" at bounding box center [66, 310] width 12 height 10
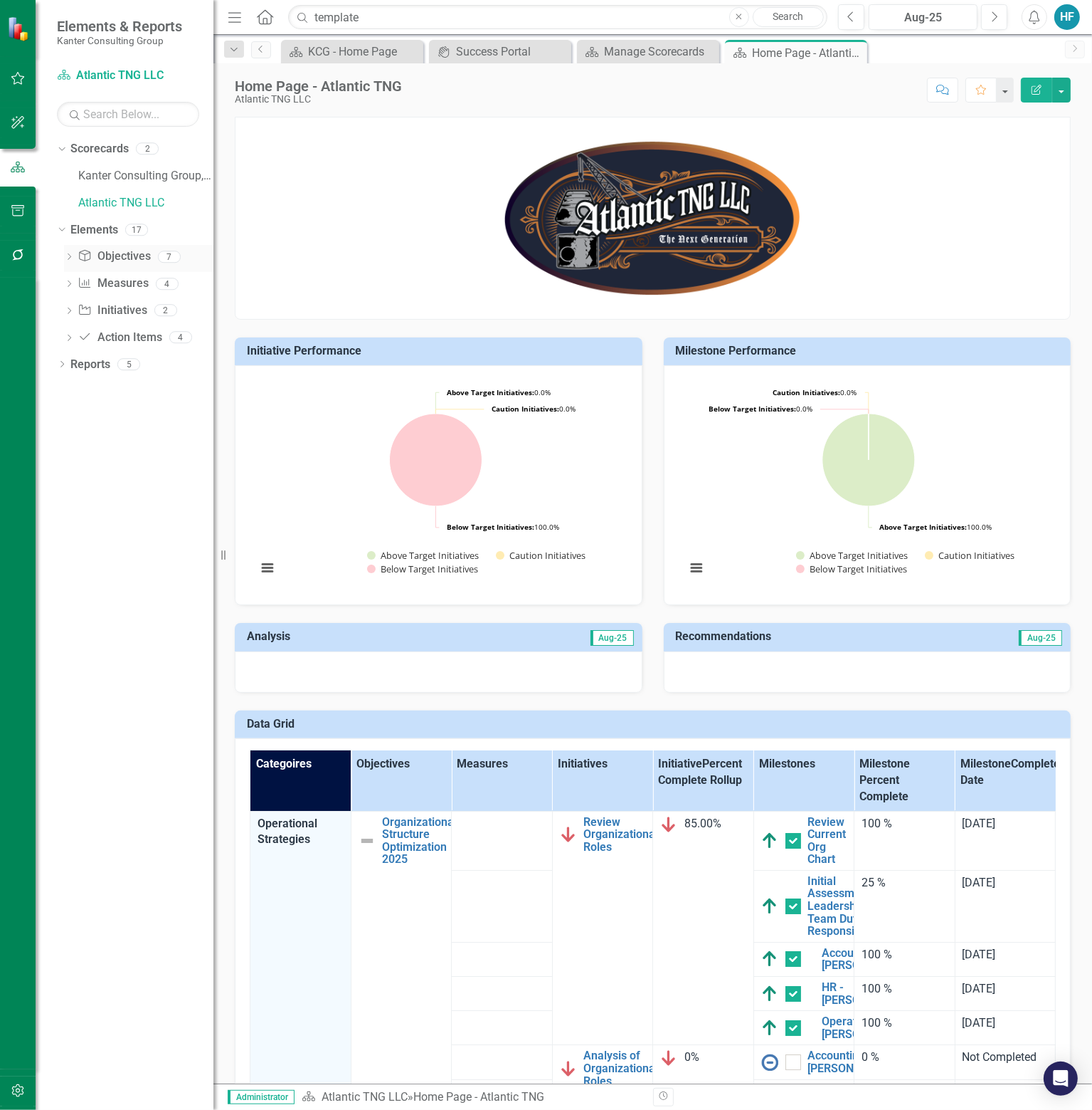
click at [71, 255] on icon "Dropdown" at bounding box center [69, 258] width 10 height 8
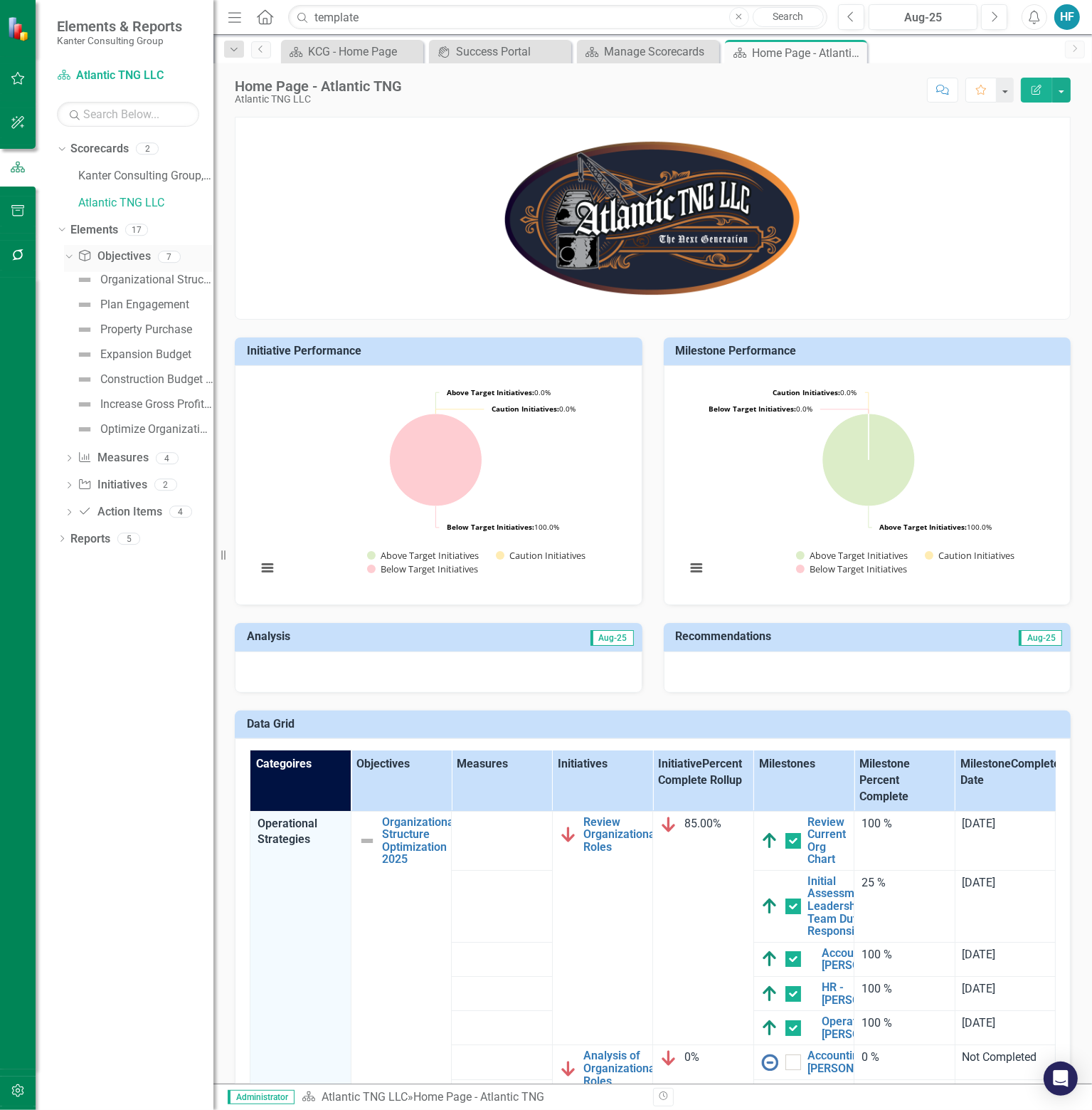
click at [71, 255] on icon at bounding box center [68, 257] width 6 height 4
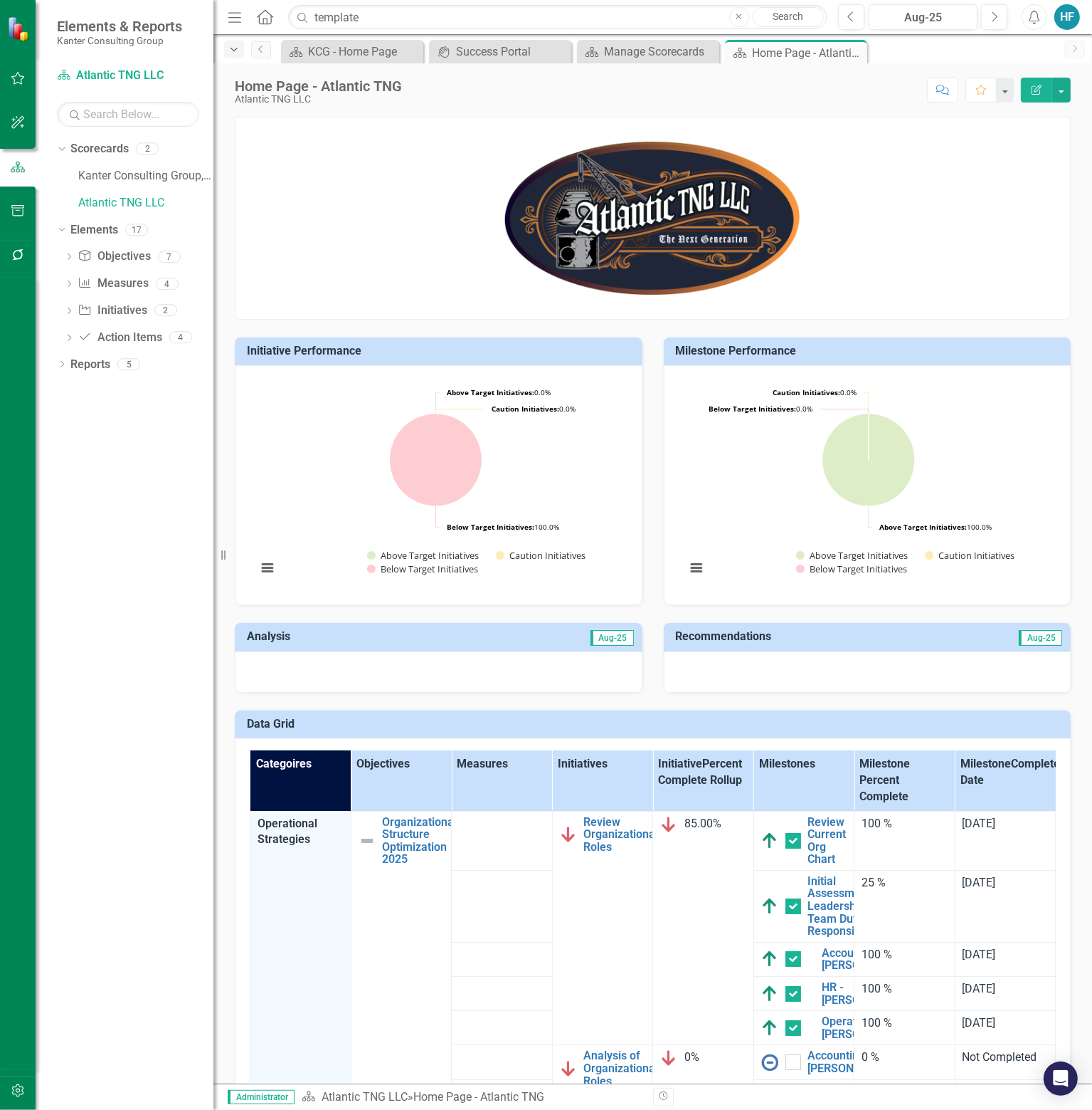
click at [239, 48] on icon "Dropdown" at bounding box center [233, 49] width 13 height 10
click at [62, 364] on icon "Dropdown" at bounding box center [62, 366] width 10 height 8
click at [115, 417] on div "Home Page - Atlantic TNG" at bounding box center [144, 414] width 138 height 13
click at [121, 385] on link "Scorecard Scorecards" at bounding box center [116, 390] width 77 height 17
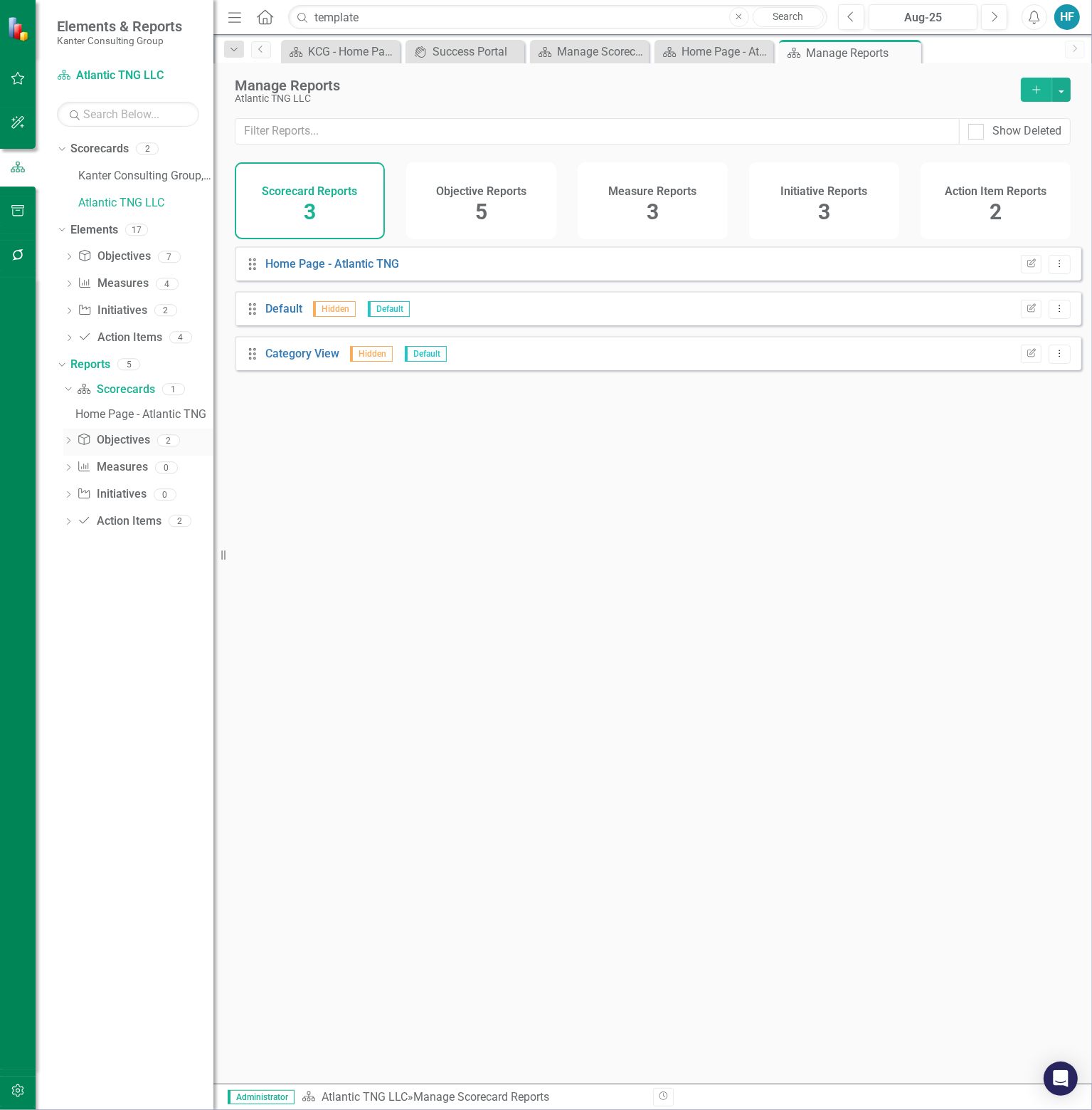
click at [68, 441] on icon at bounding box center [69, 440] width 4 height 6
click at [106, 440] on div "Strategy Alignment Report" at bounding box center [144, 440] width 138 height 13
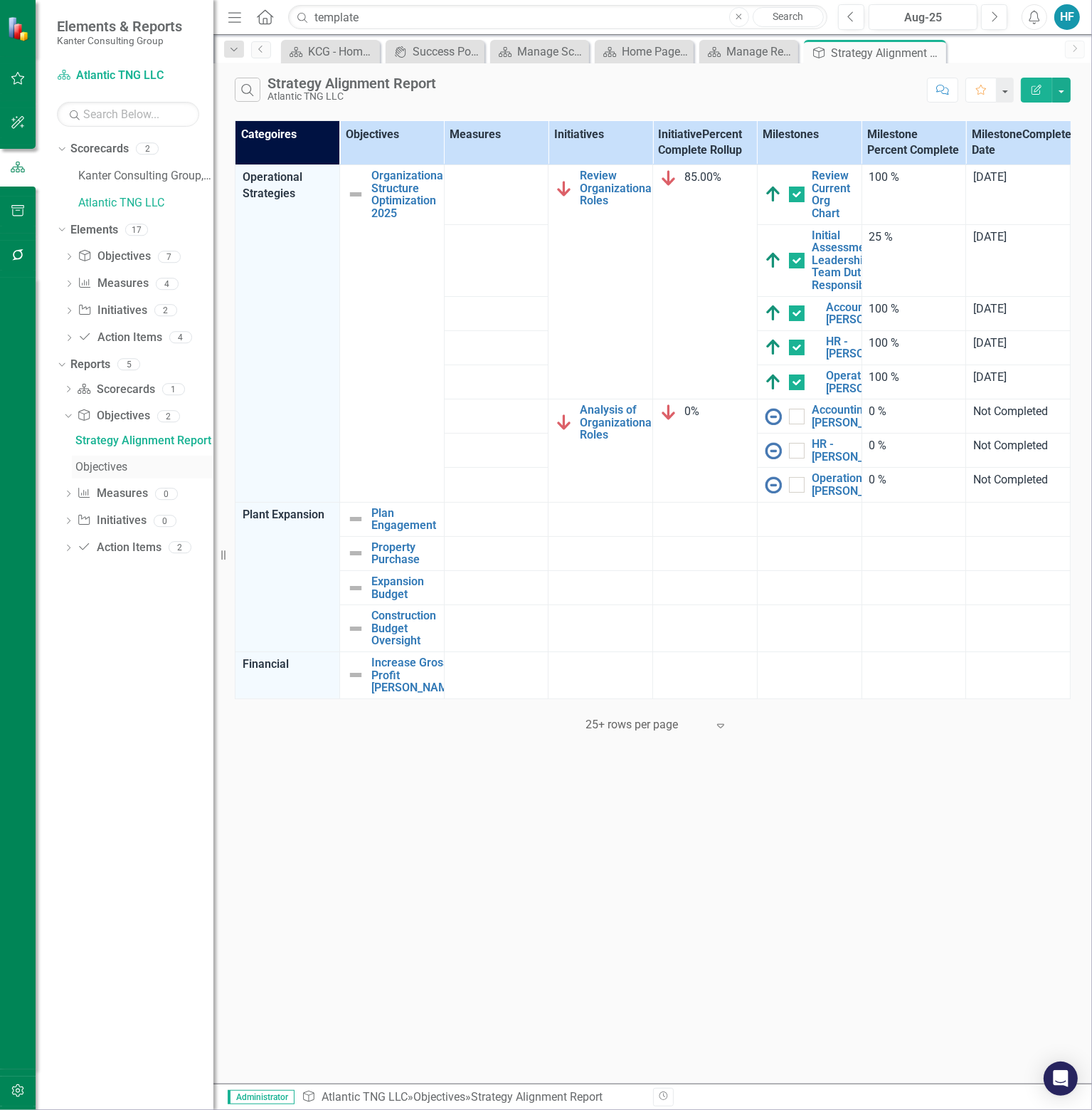
click at [112, 463] on div "Objectives" at bounding box center [144, 467] width 138 height 13
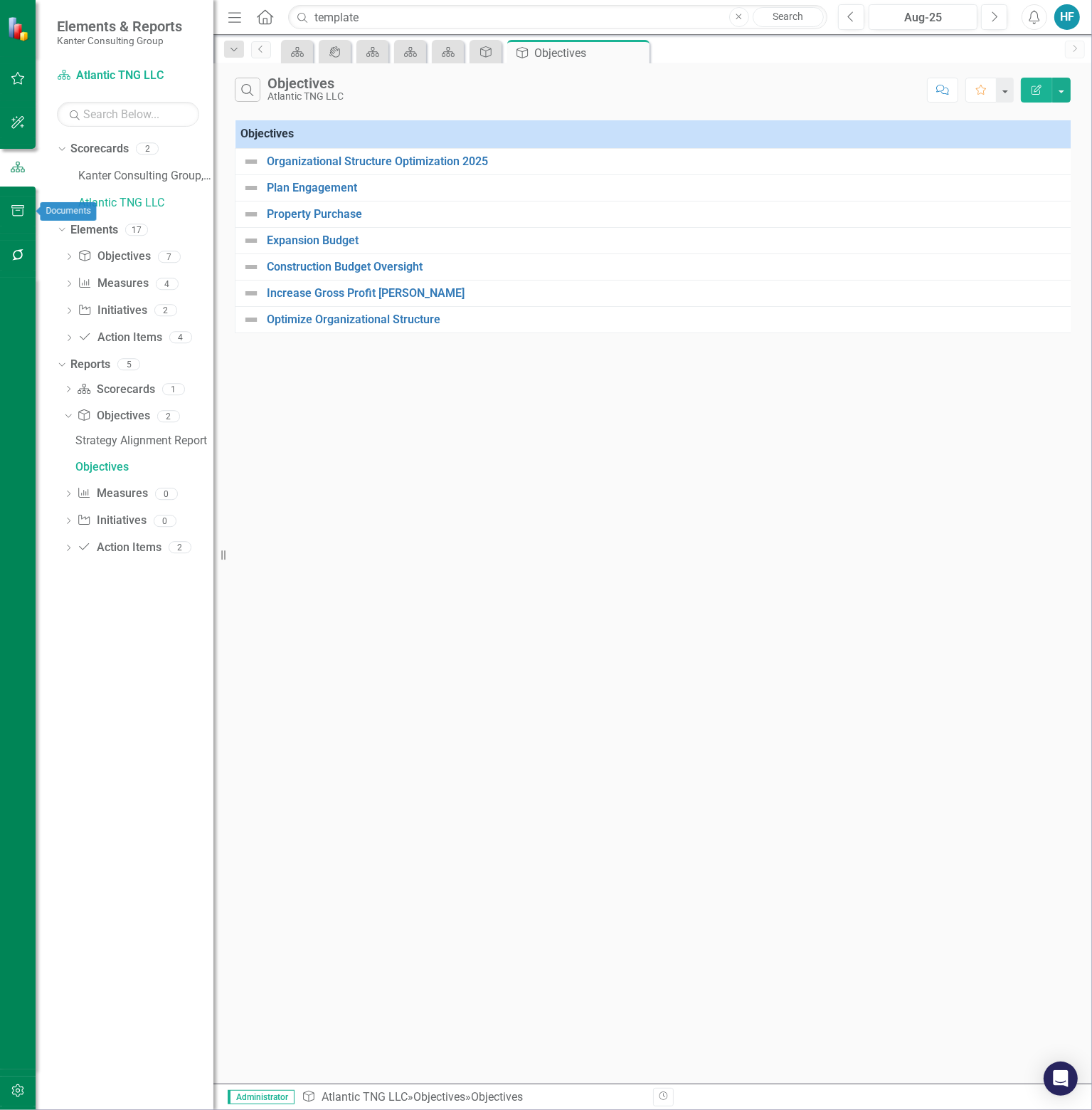
click at [24, 211] on icon "button" at bounding box center [18, 211] width 15 height 12
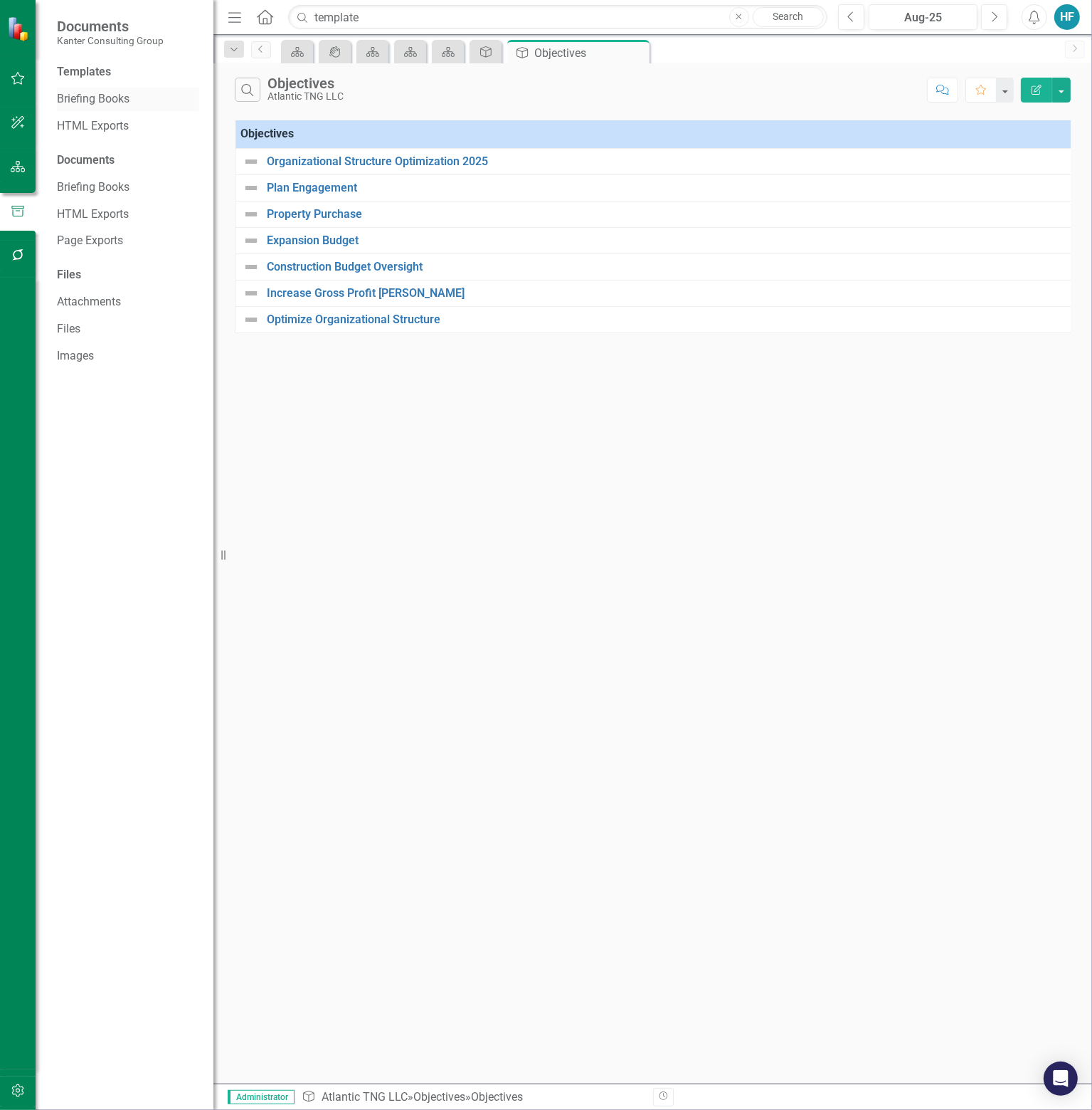
click at [108, 91] on link "Briefing Books" at bounding box center [129, 99] width 142 height 17
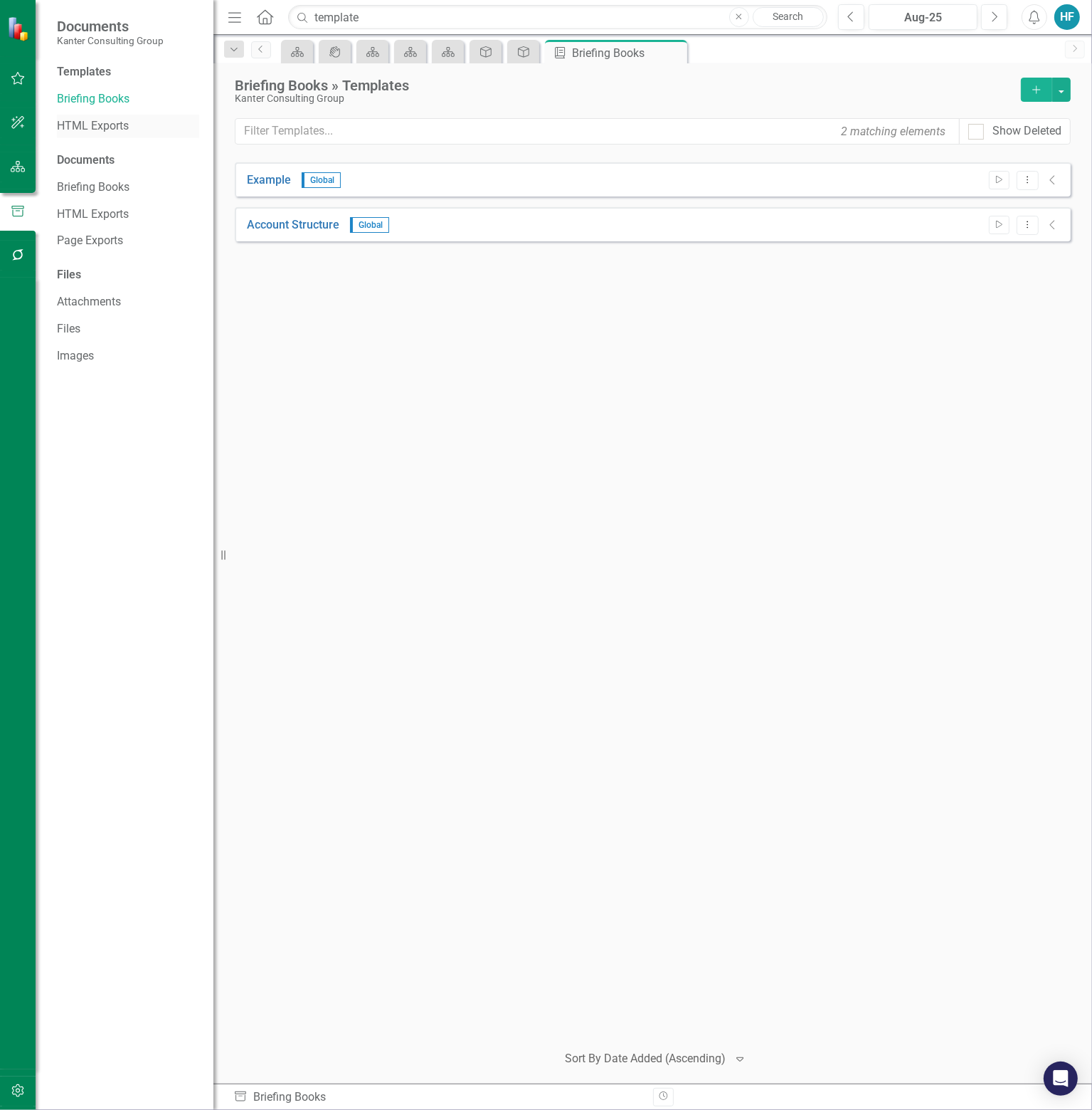
click at [111, 122] on link "HTML Exports" at bounding box center [129, 126] width 142 height 17
click at [111, 184] on link "Briefing Books" at bounding box center [129, 187] width 142 height 17
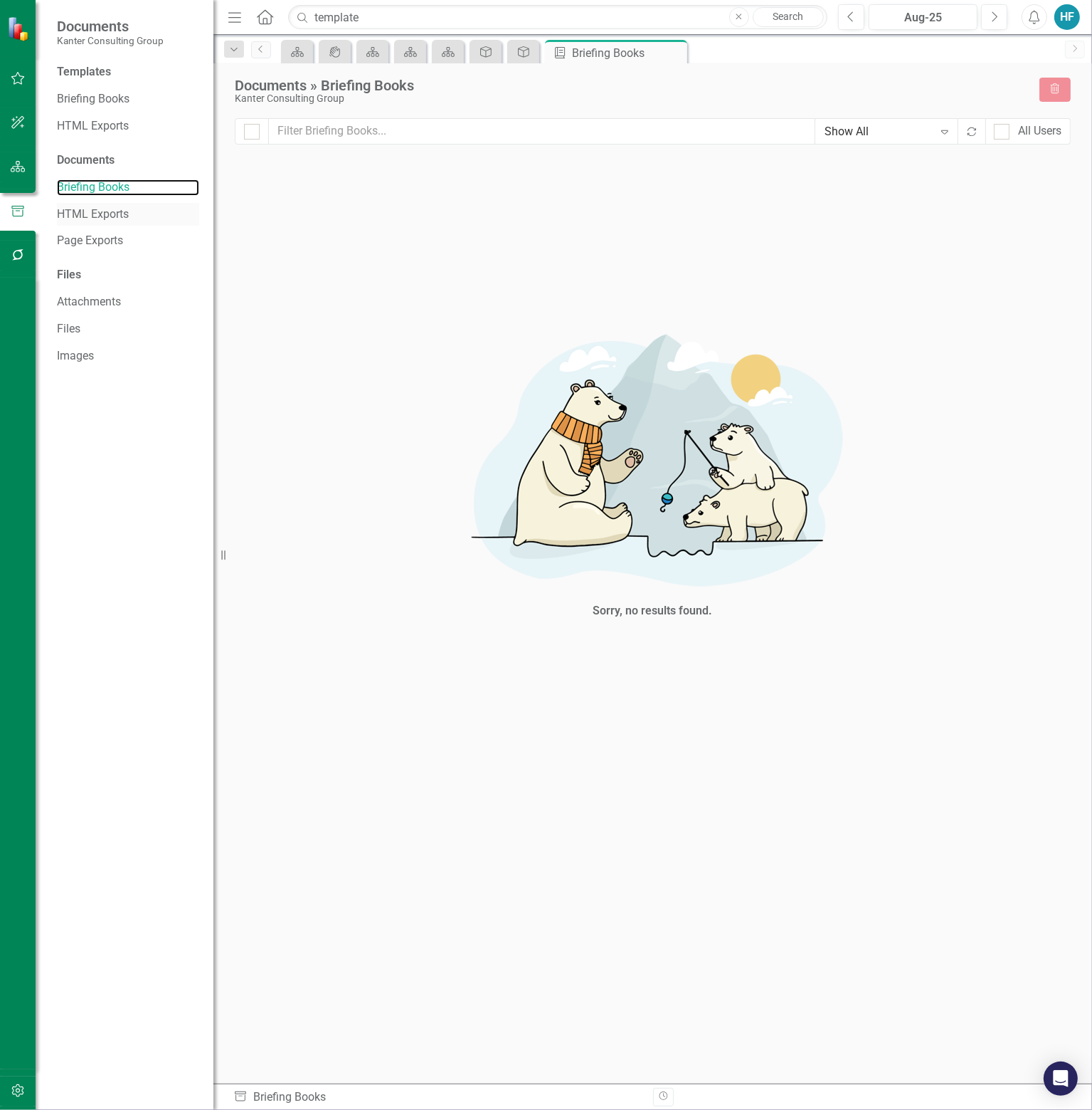
checkbox input "false"
click at [106, 305] on link "Attachments" at bounding box center [129, 302] width 142 height 17
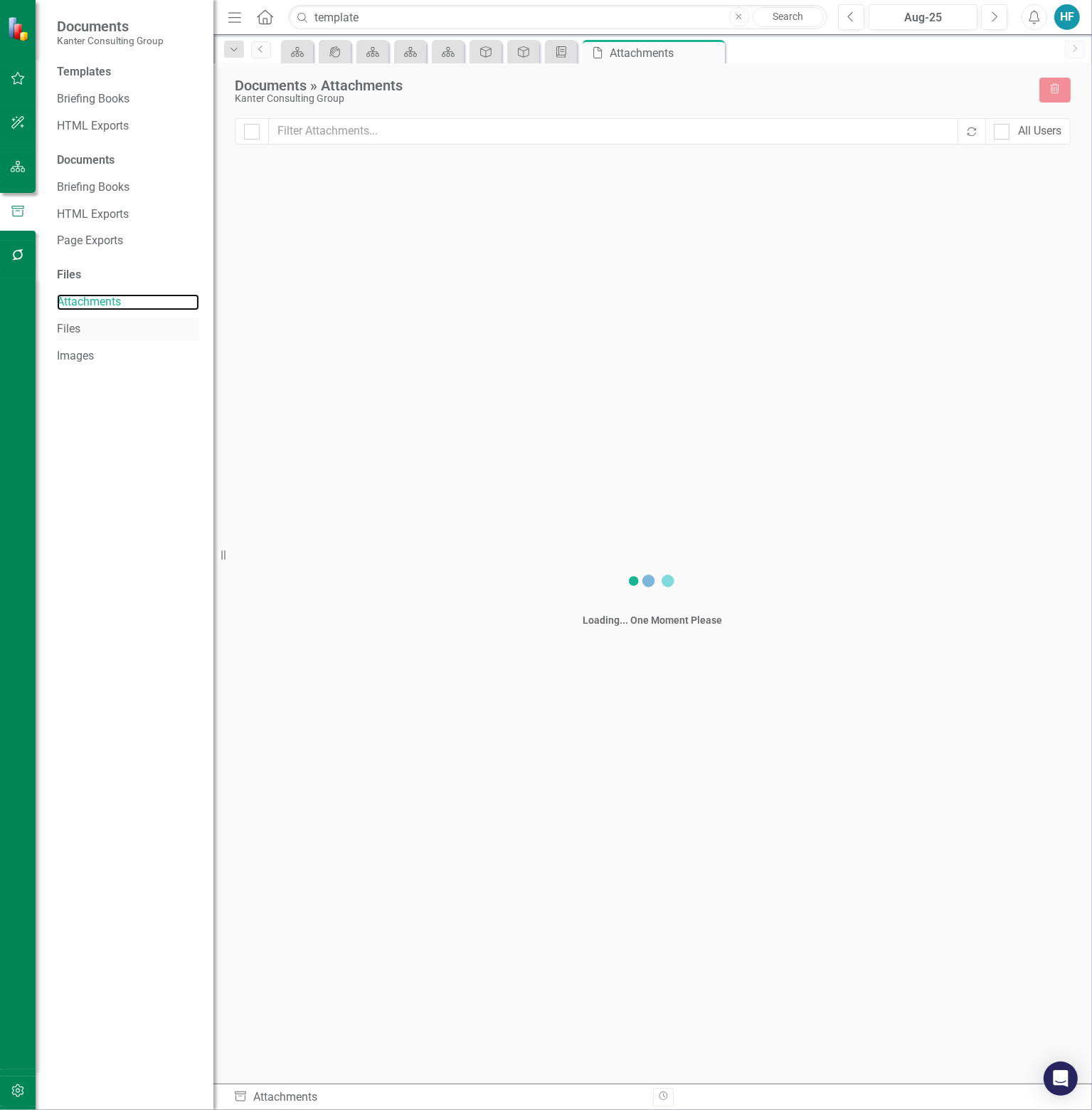
checkbox input "false"
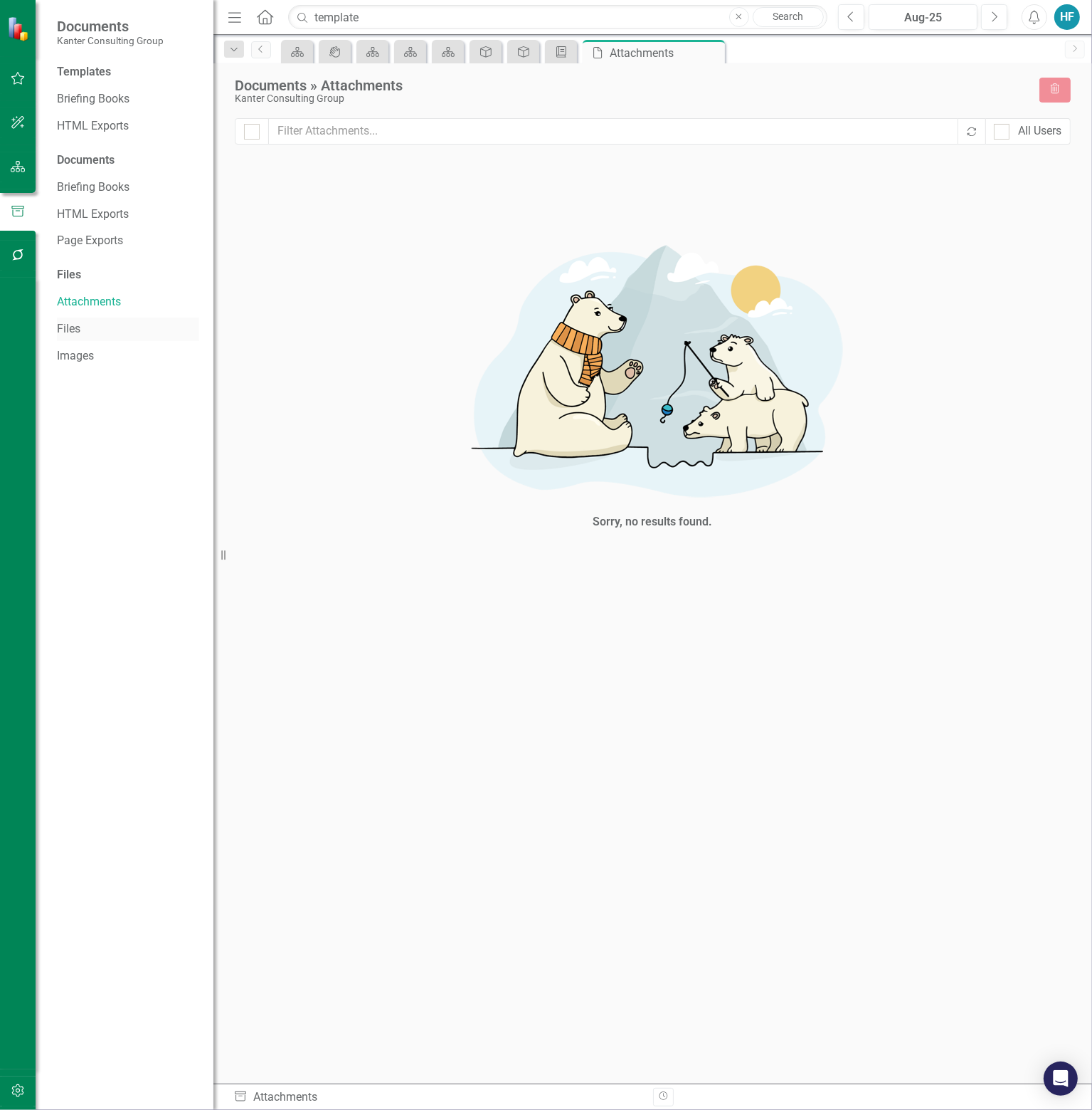
click at [68, 322] on link "Files" at bounding box center [129, 329] width 142 height 17
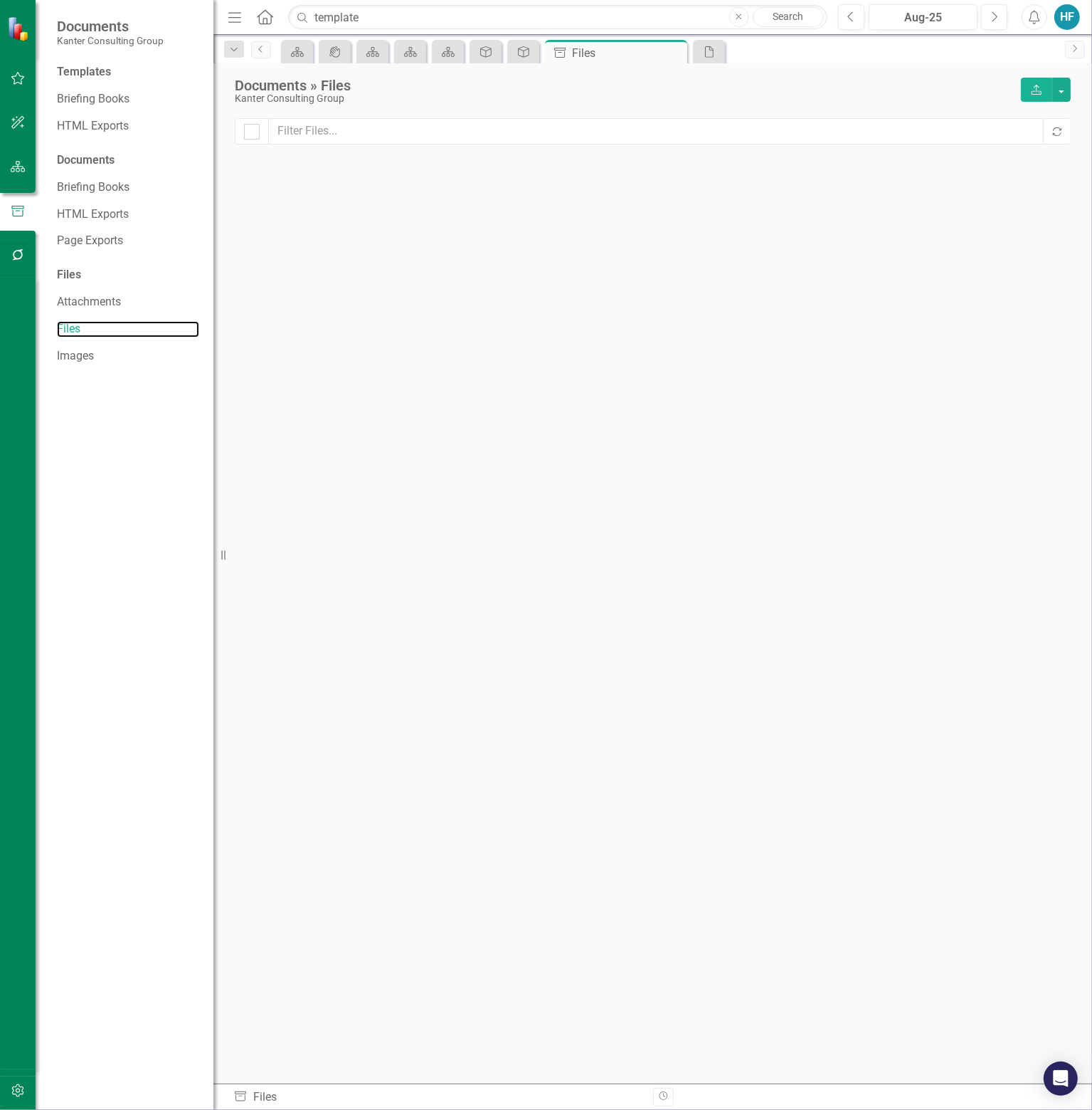
checkbox input "false"
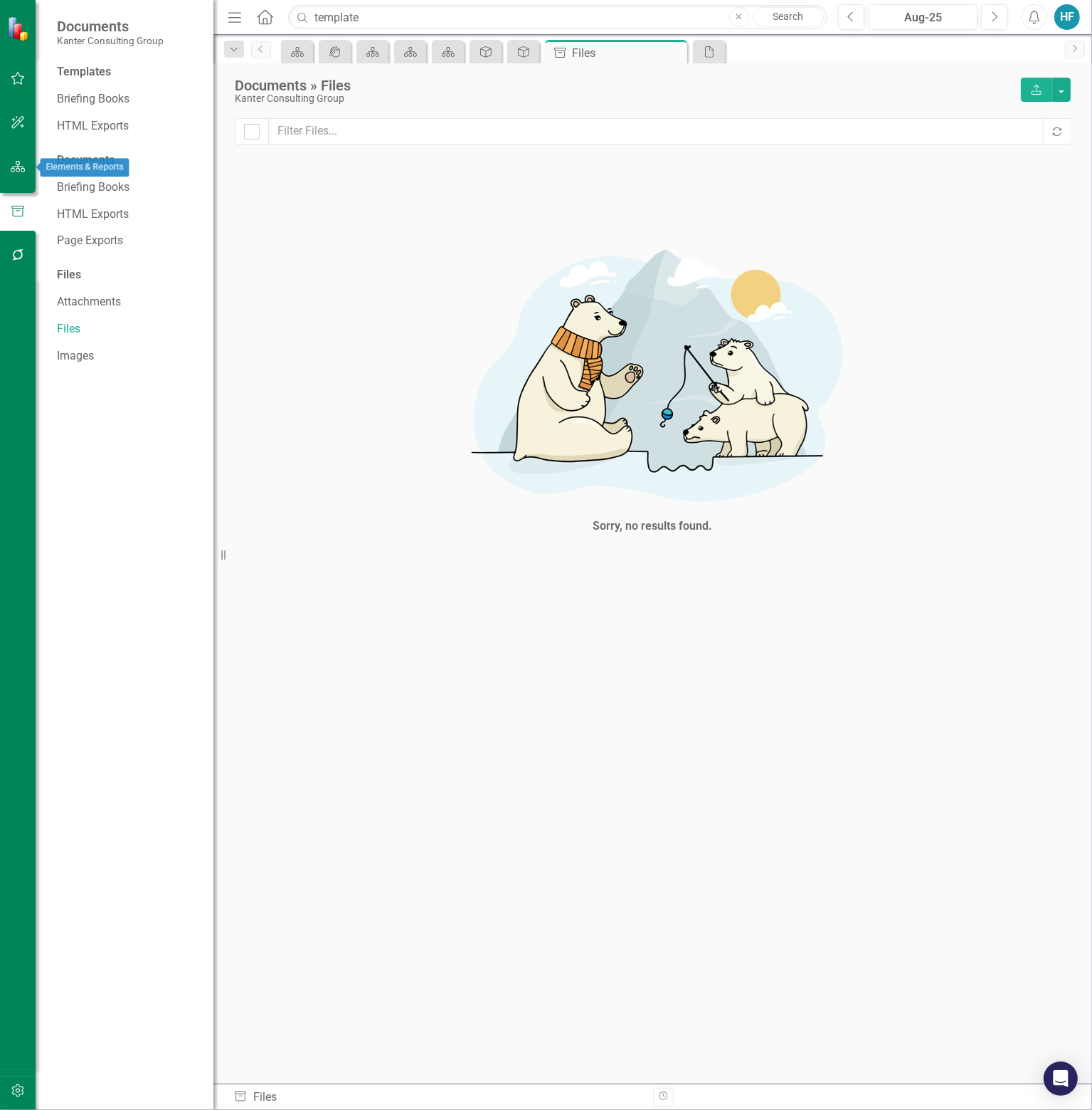
click at [13, 166] on icon "button" at bounding box center [18, 167] width 15 height 12
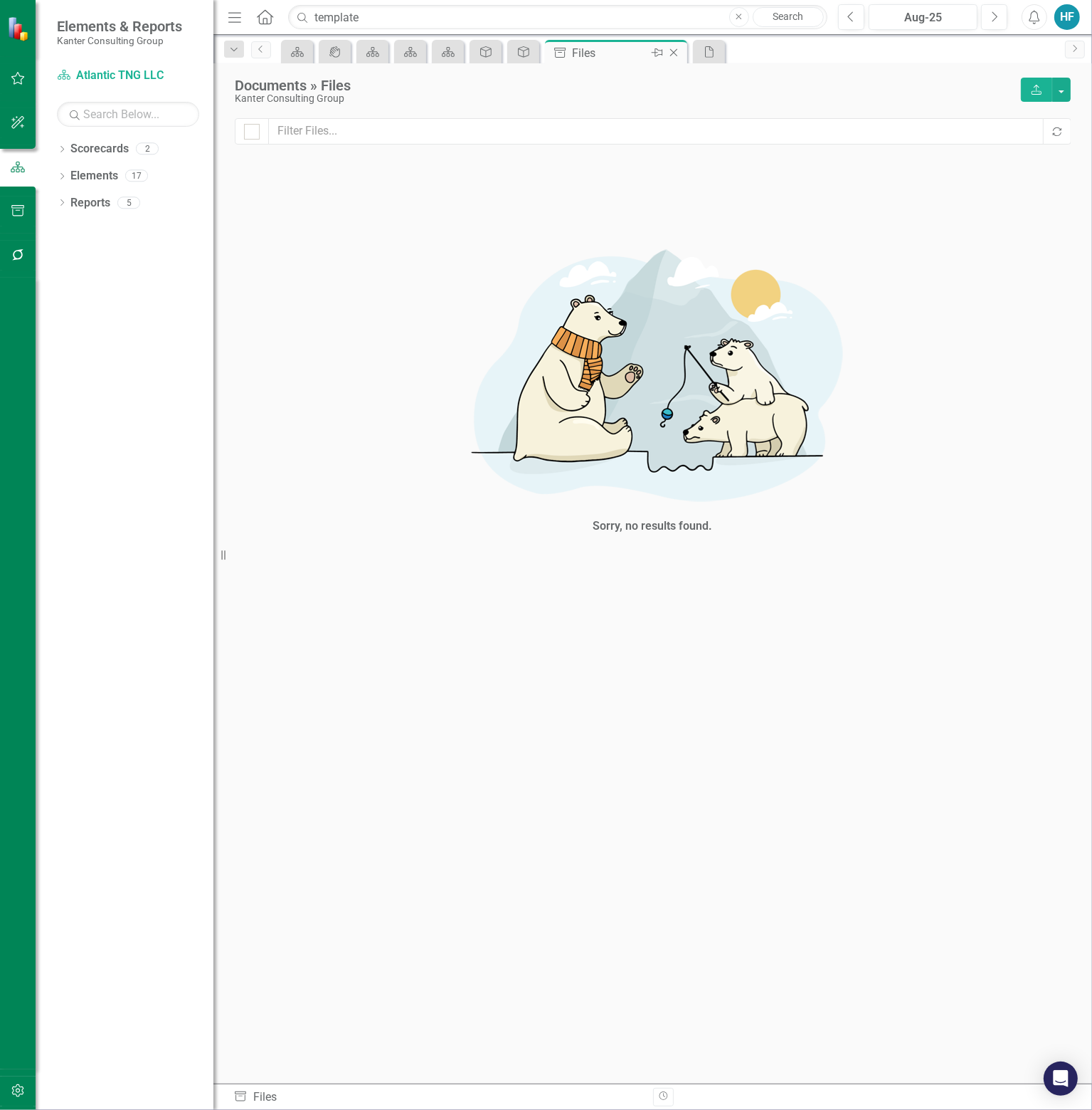
click at [677, 50] on icon "Close" at bounding box center [674, 52] width 14 height 12
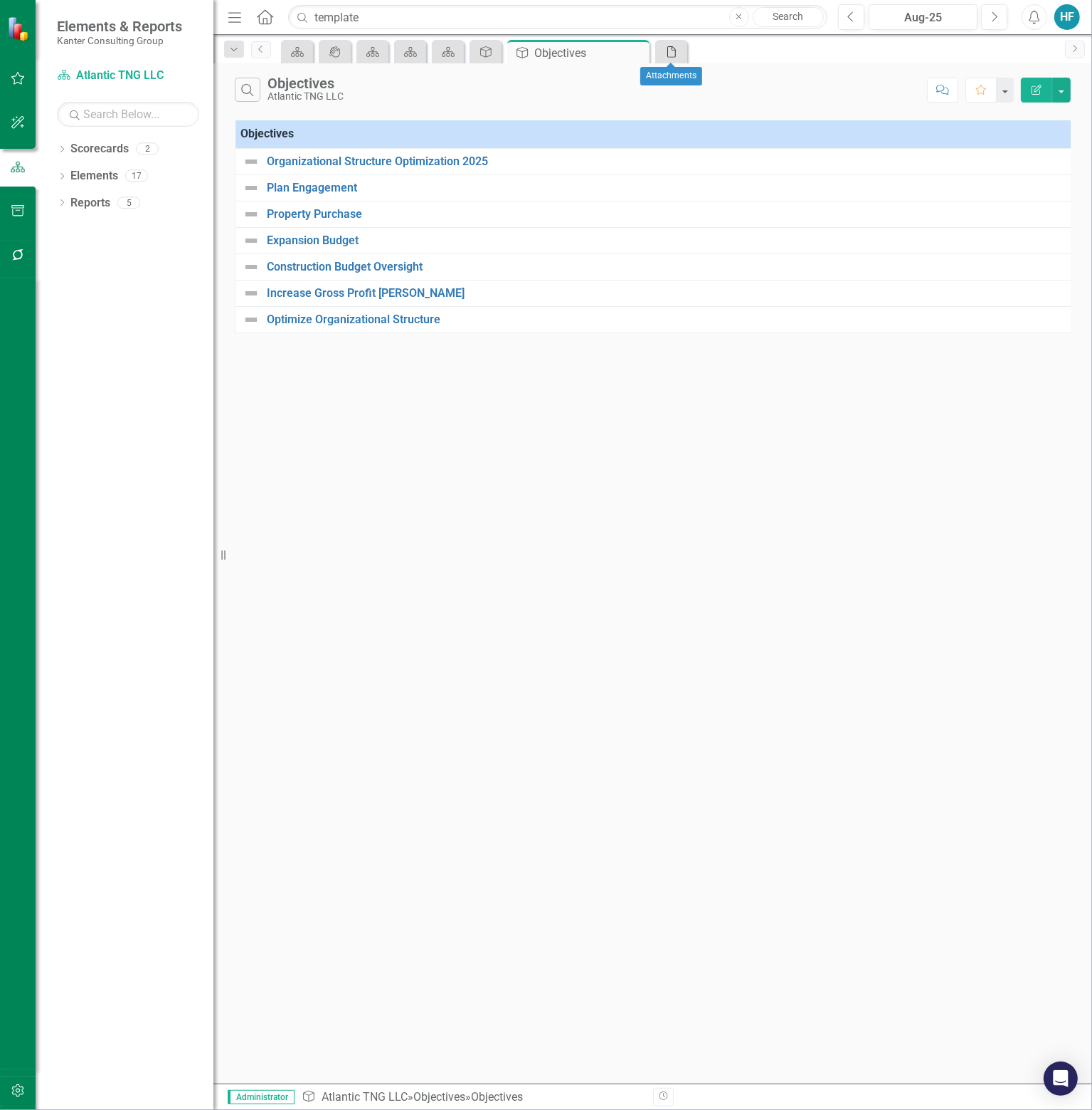
click at [669, 53] on icon "File" at bounding box center [672, 52] width 14 height 12
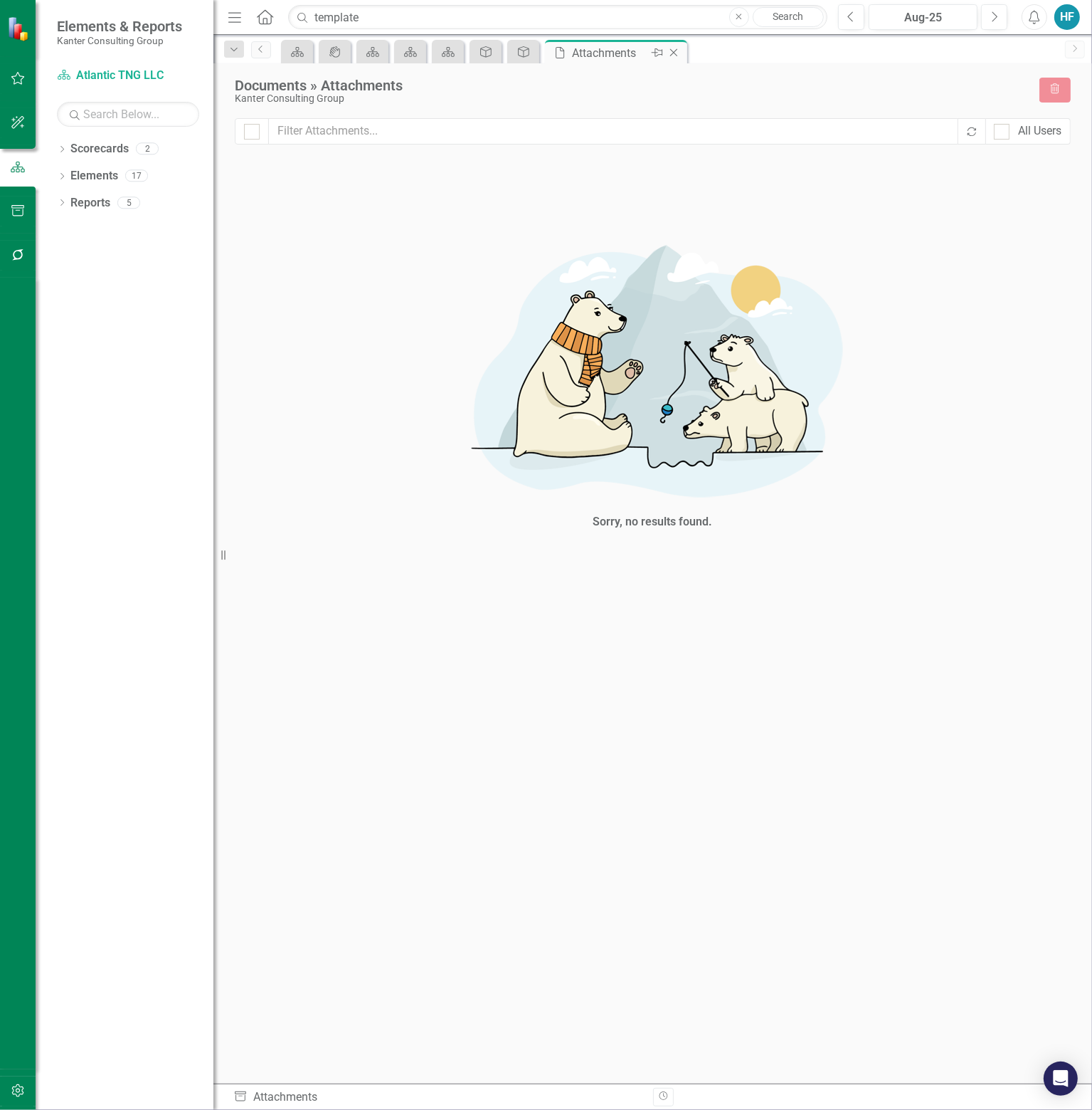
click at [676, 52] on icon "Close" at bounding box center [674, 52] width 14 height 12
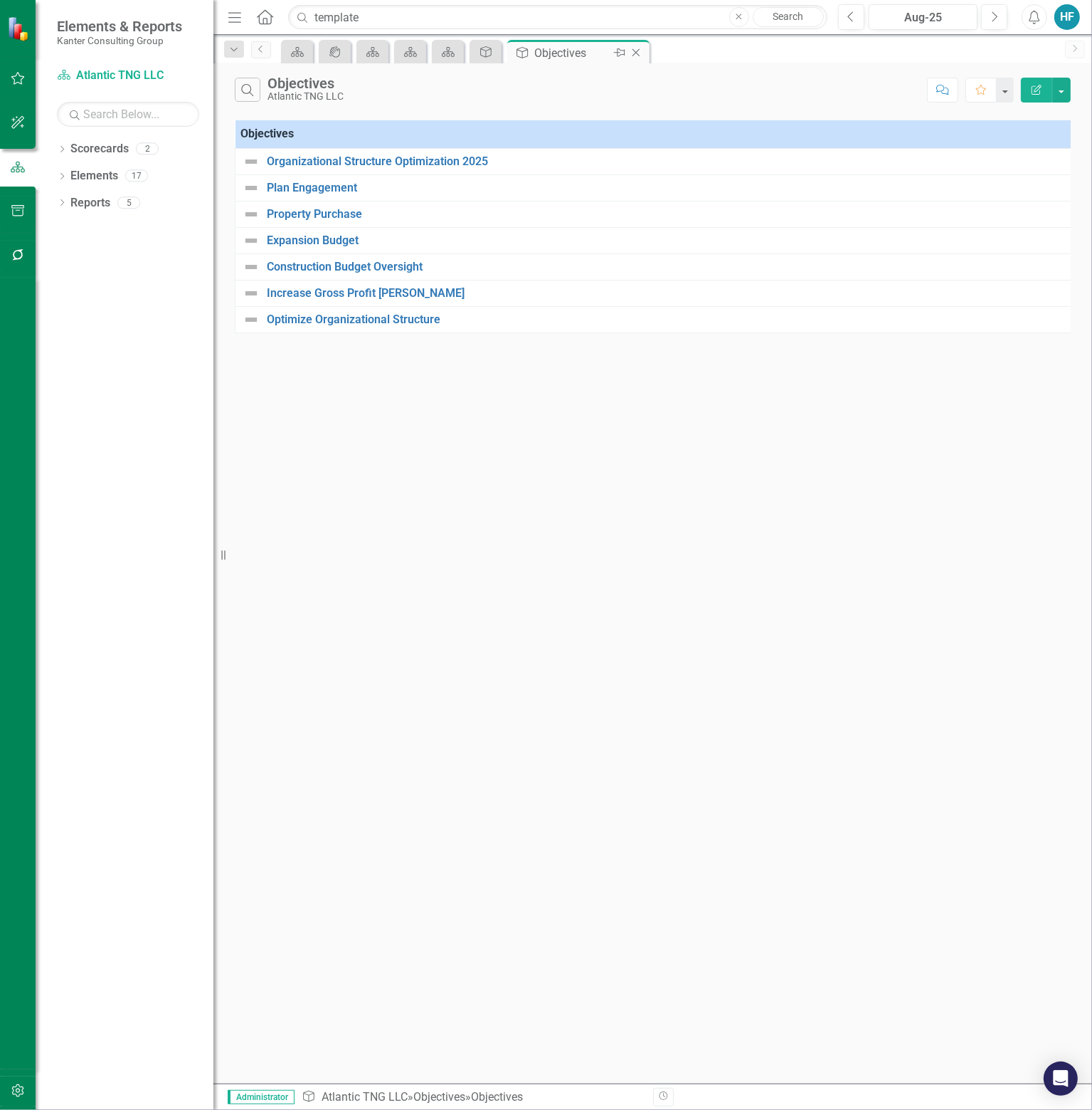
click at [641, 53] on icon "Close" at bounding box center [636, 52] width 14 height 12
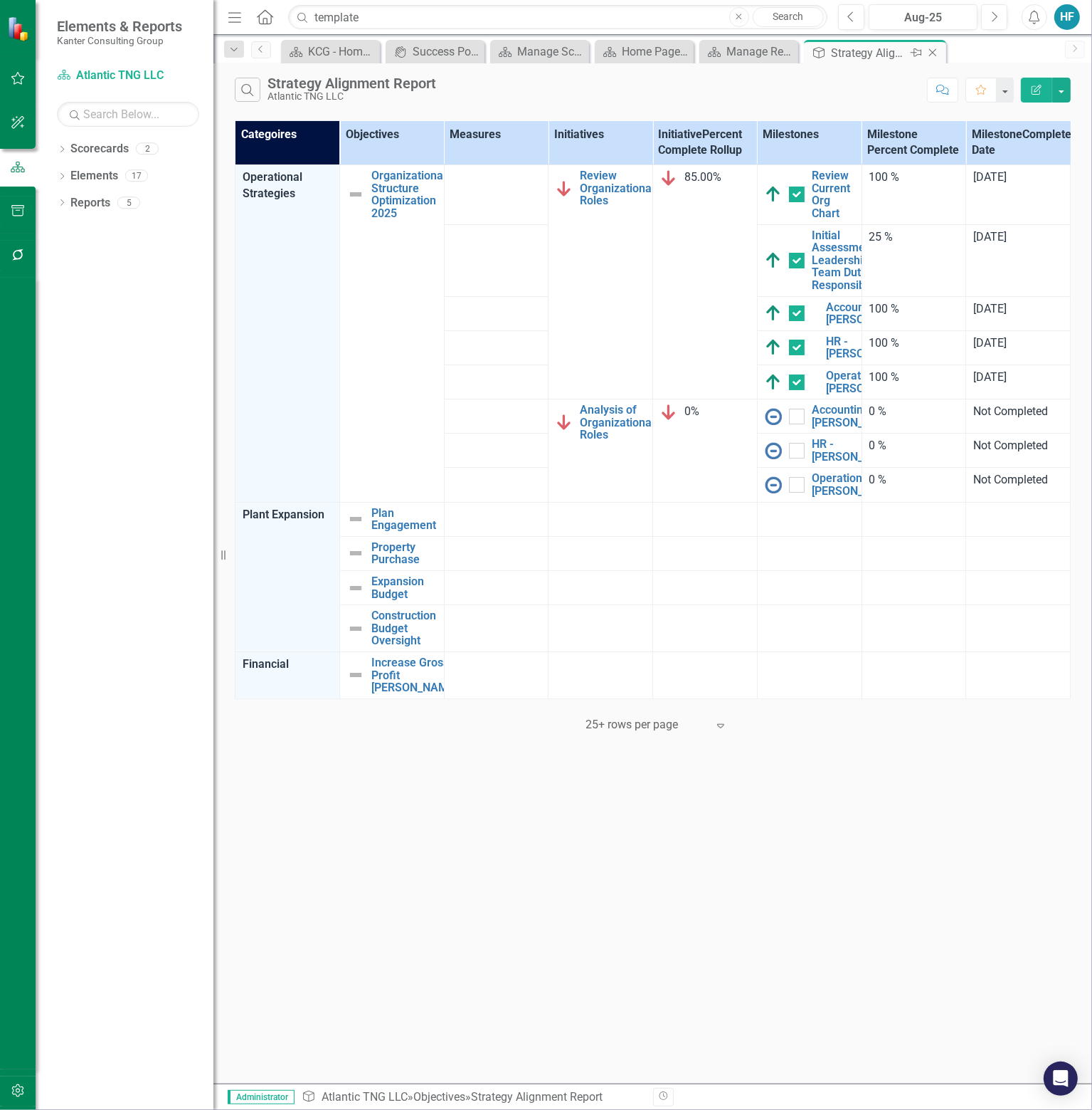
click at [935, 52] on icon "Close" at bounding box center [933, 52] width 14 height 12
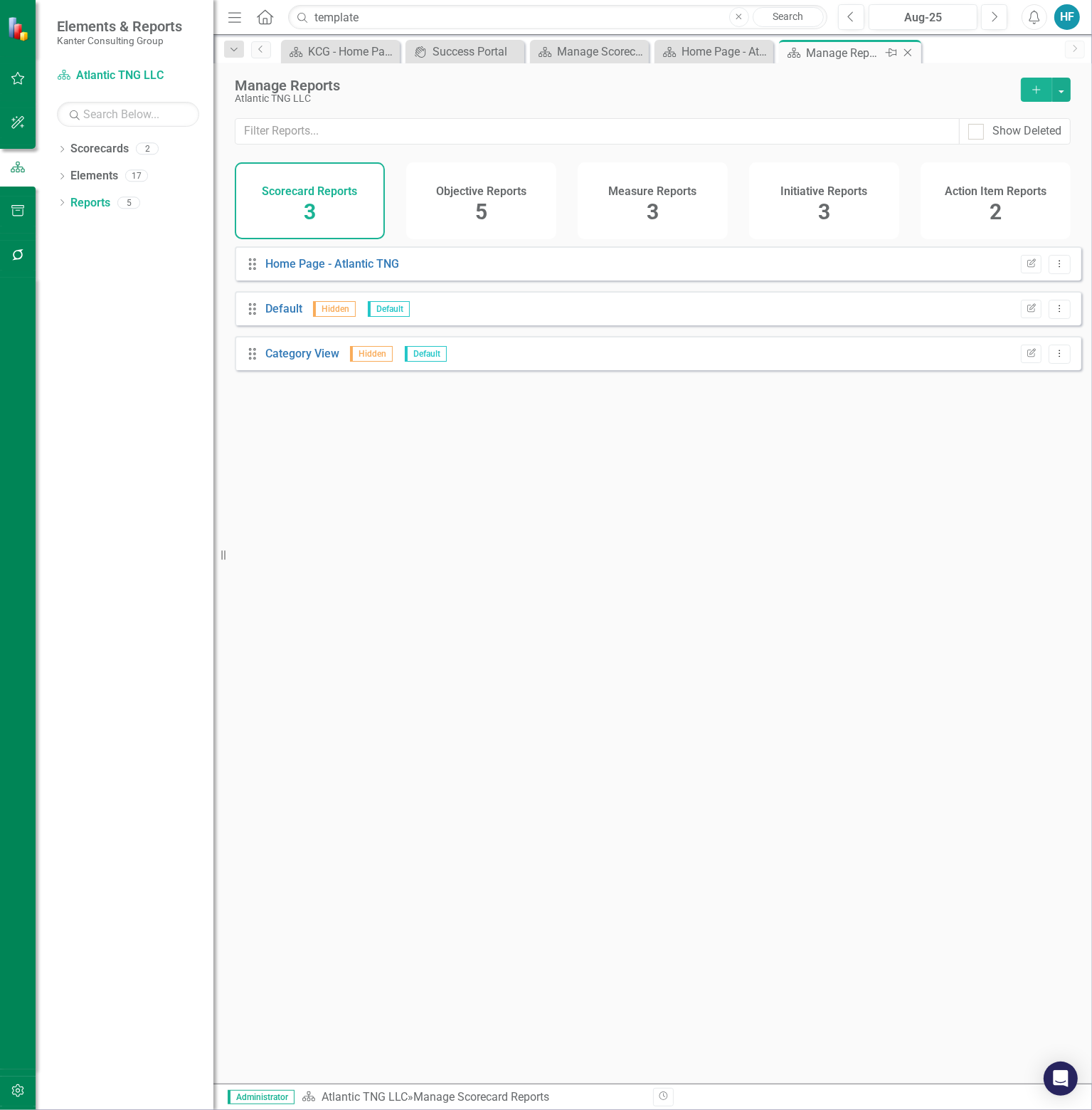
click at [912, 52] on icon "Close" at bounding box center [908, 52] width 14 height 12
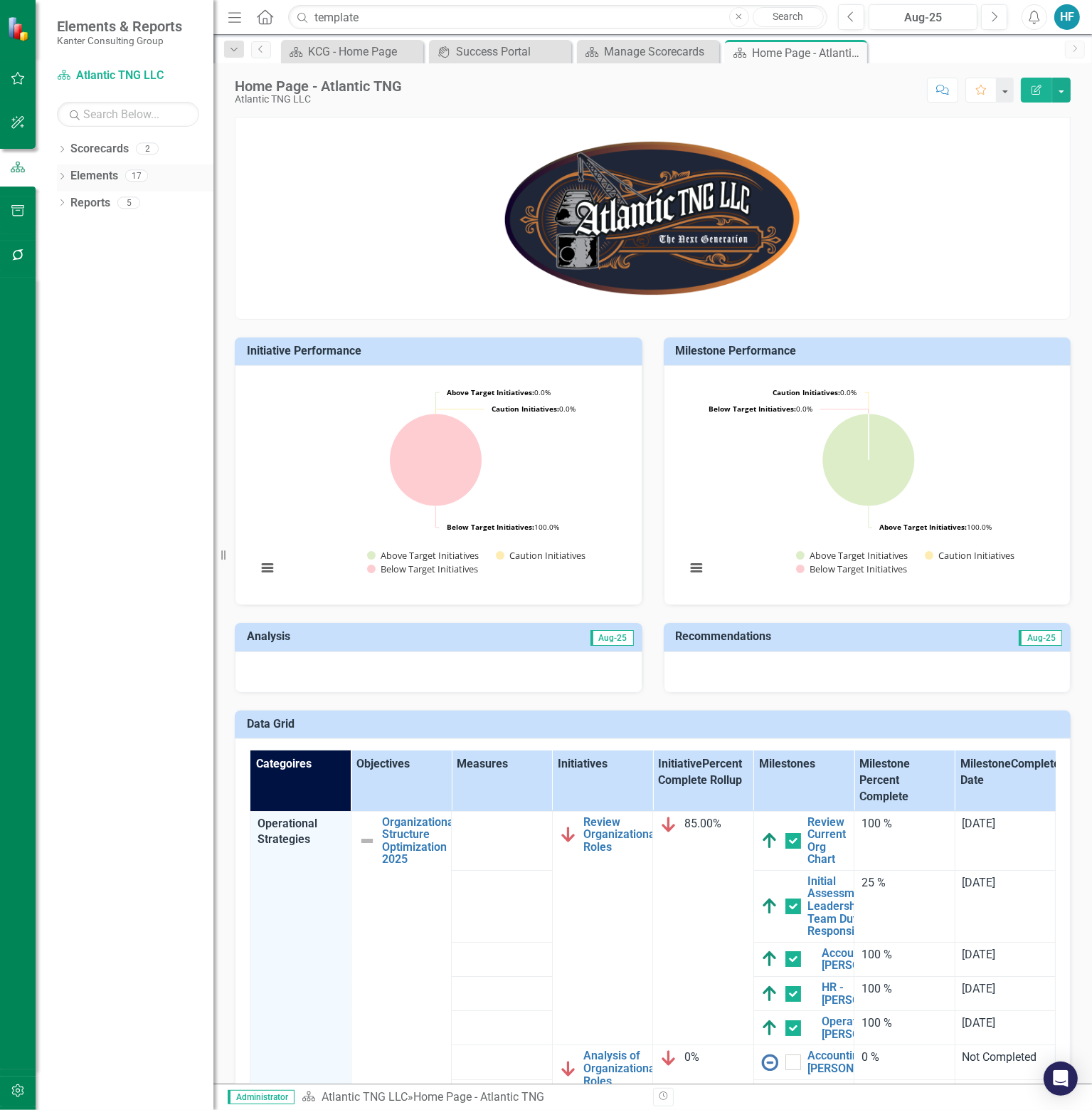
click at [67, 174] on div "Dropdown Elements 17" at bounding box center [136, 177] width 156 height 27
click at [59, 170] on div "Dropdown Elements 17" at bounding box center [136, 177] width 156 height 27
click at [69, 171] on div "Dropdown Elements 17" at bounding box center [136, 177] width 156 height 27
click at [66, 176] on icon "Dropdown" at bounding box center [62, 178] width 10 height 8
click at [68, 230] on icon "Dropdown" at bounding box center [69, 231] width 10 height 8
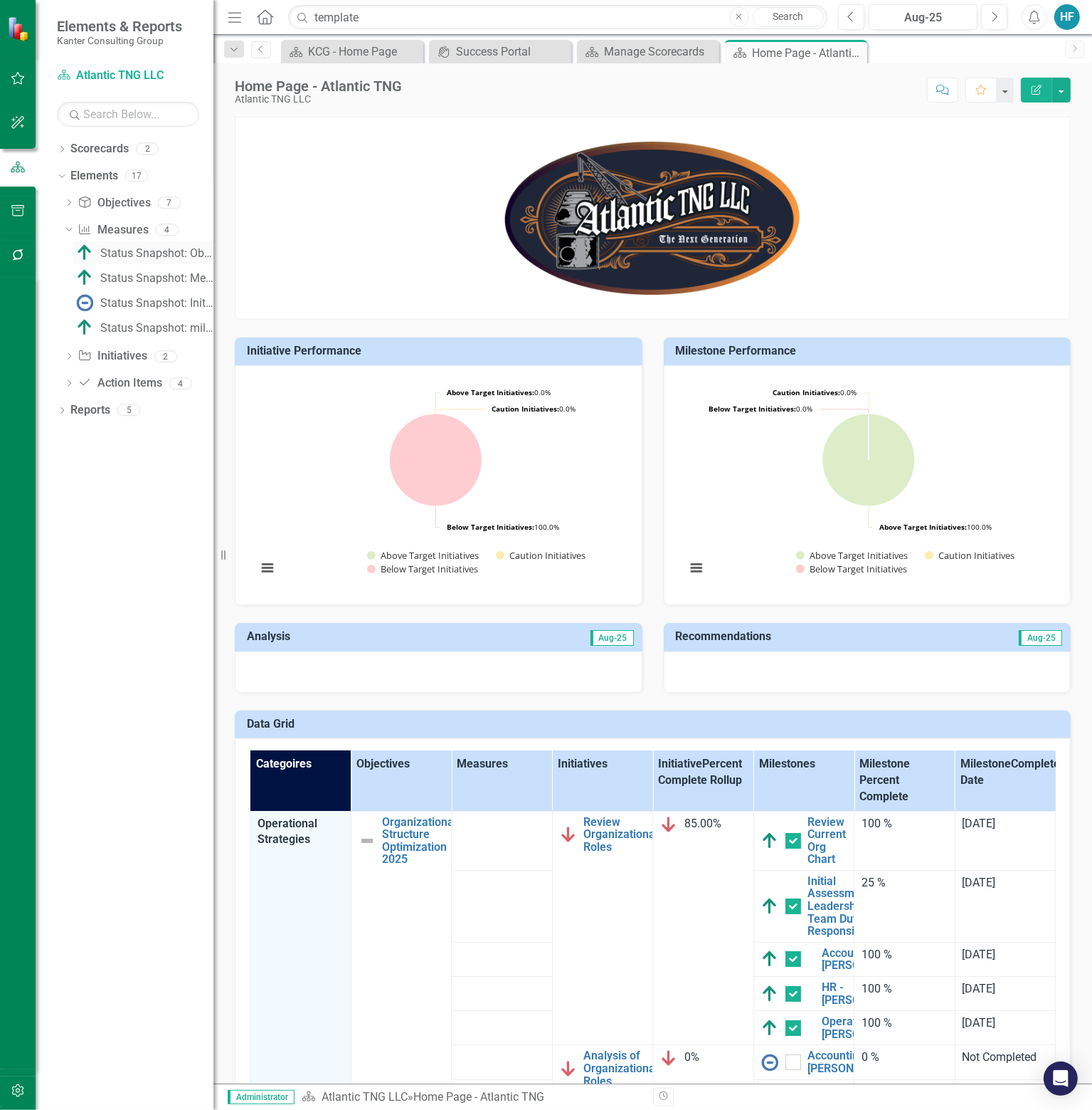
click at [143, 255] on div "Status Snapshot: Objective" at bounding box center [156, 253] width 113 height 13
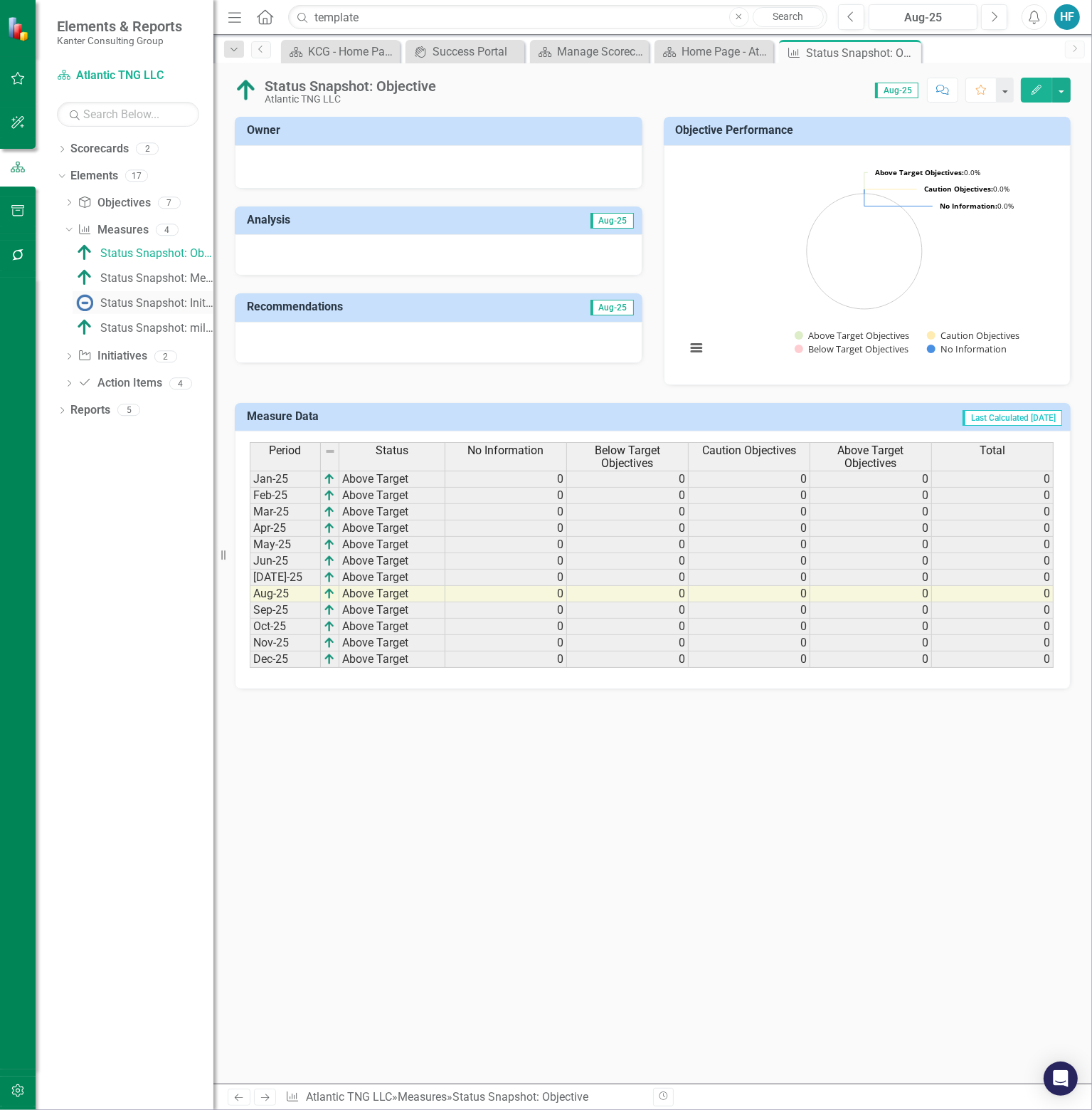
click at [131, 293] on link "Status Snapshot: Initiative" at bounding box center [142, 302] width 140 height 23
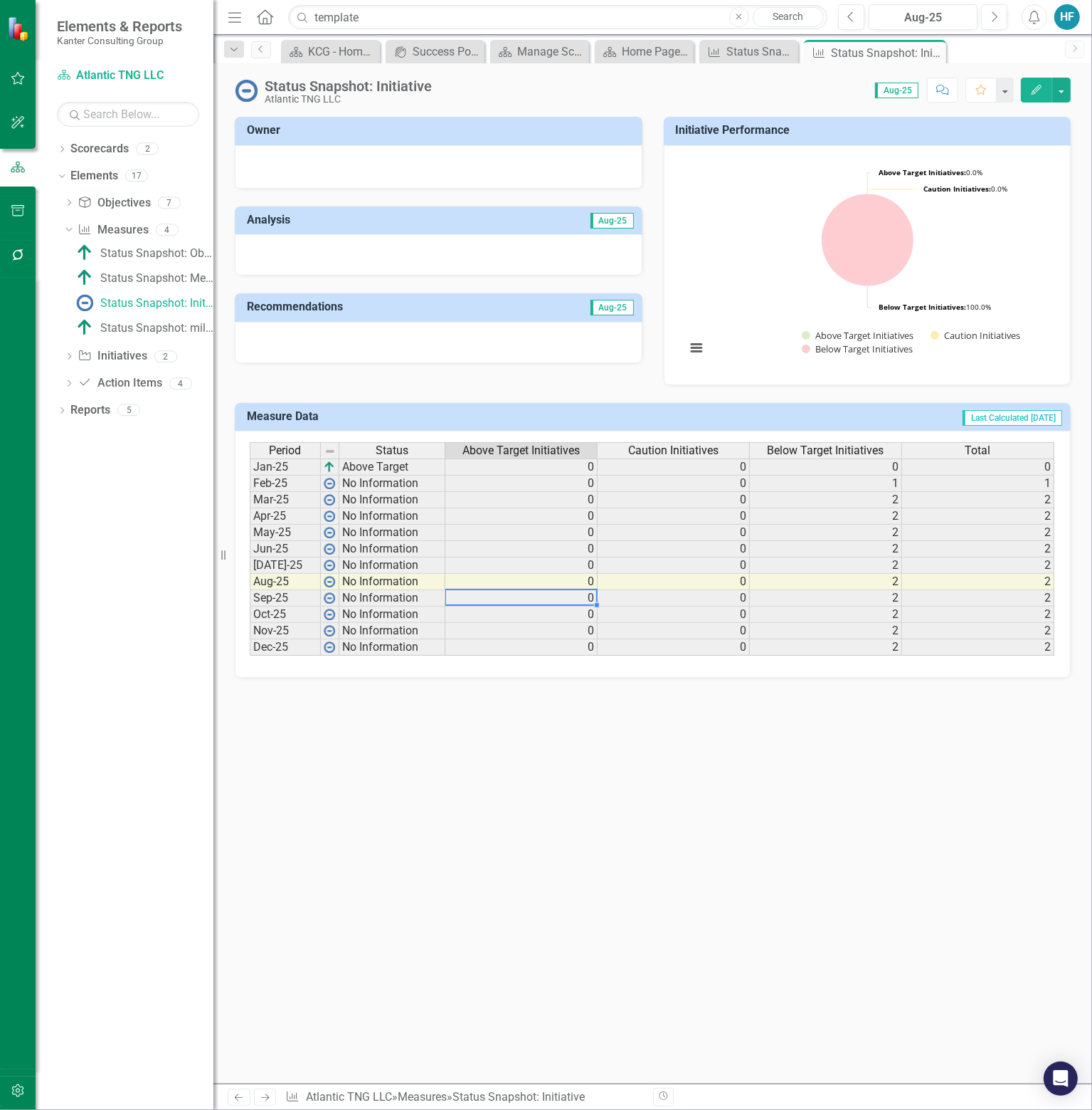
click at [510, 602] on td "0" at bounding box center [521, 598] width 152 height 17
click at [519, 579] on td "0" at bounding box center [521, 582] width 152 height 17
click at [1018, 417] on span "Last Calculated [DATE]" at bounding box center [1013, 417] width 100 height 16
click at [142, 249] on div "Status Snapshot: Objective" at bounding box center [156, 253] width 113 height 13
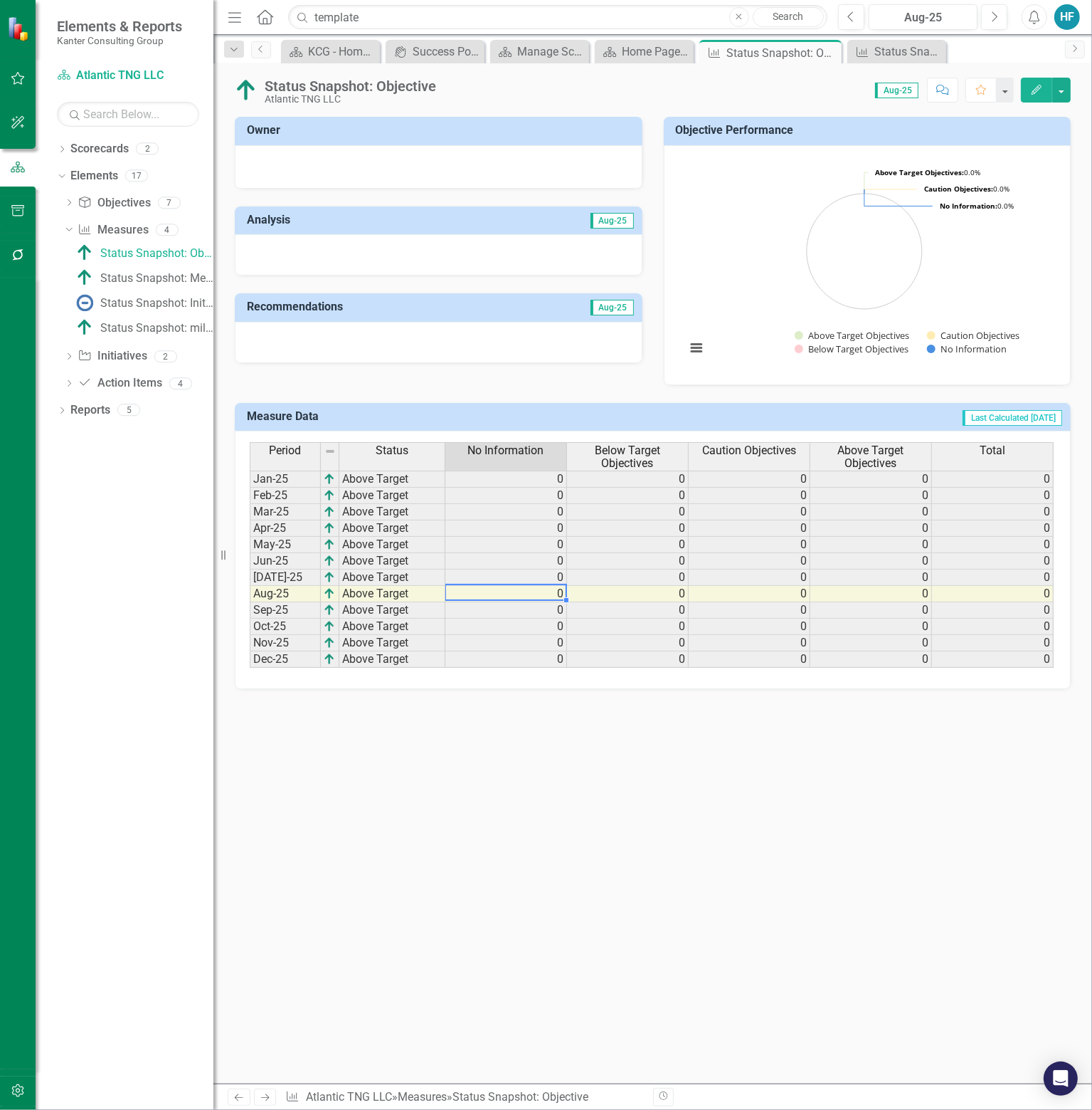
click at [486, 594] on td "0" at bounding box center [505, 594] width 122 height 17
click at [385, 591] on td "Above Target" at bounding box center [392, 594] width 106 height 17
click at [184, 278] on div "Status Snapshot: Measure" at bounding box center [156, 278] width 113 height 13
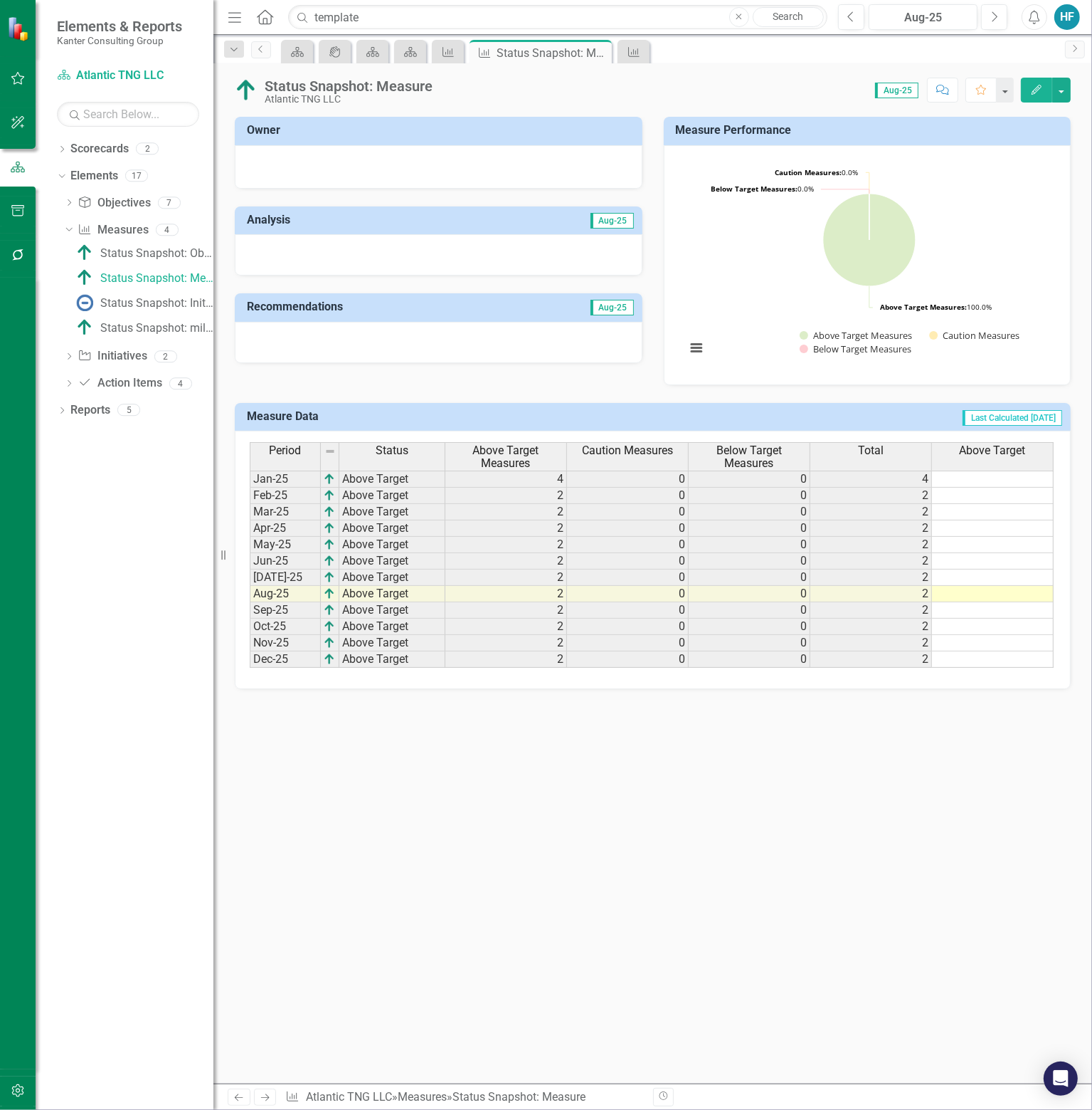
click at [903, 586] on td "2" at bounding box center [871, 594] width 122 height 17
type textarea "0"
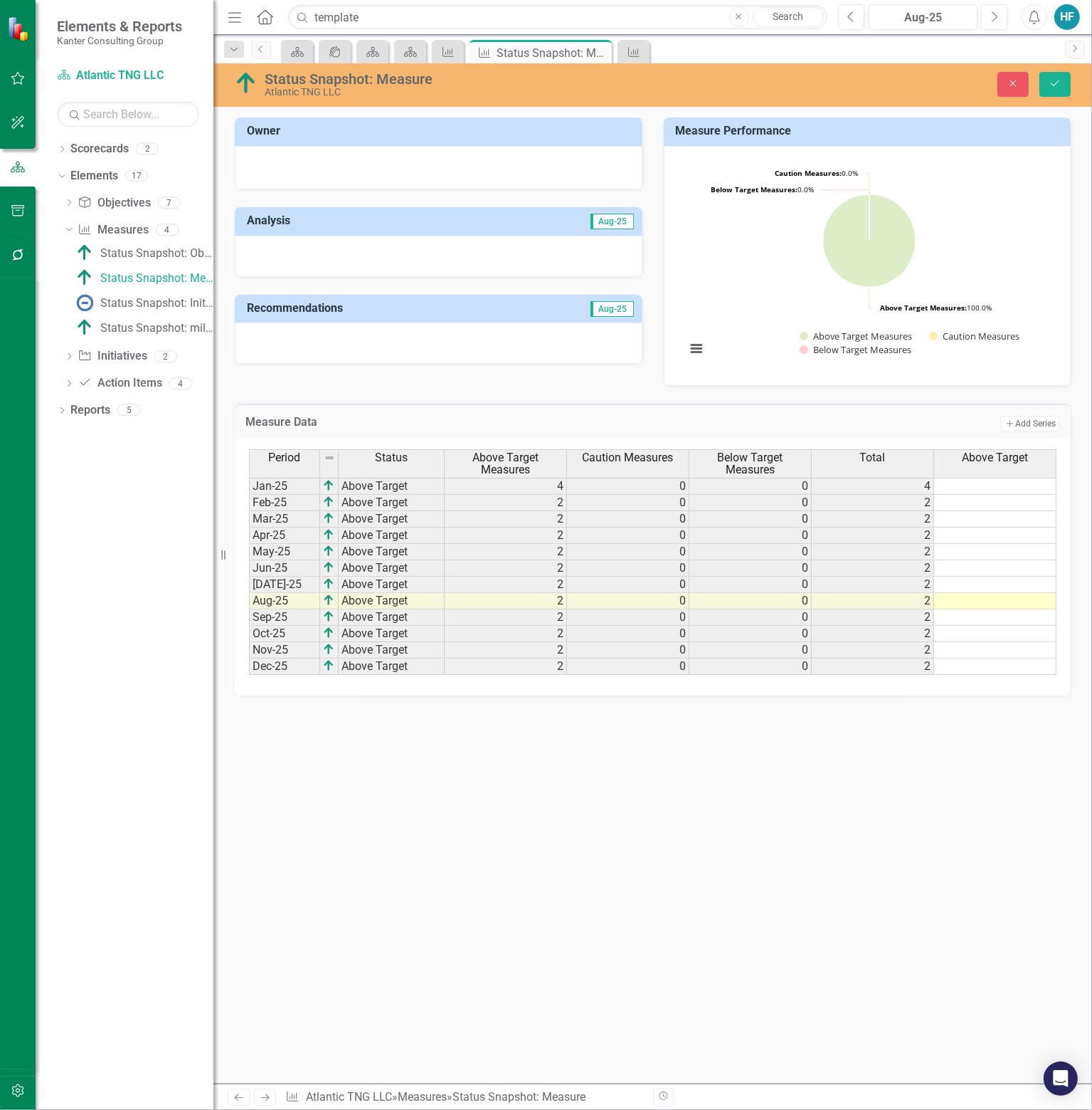
click at [1022, 888] on div "Owner Analysis Aug-25 Recommendations Aug-25 Measure Performance Chart Pie char…" at bounding box center [653, 601] width 879 height 966
click at [164, 252] on div "Status Snapshot: Objective" at bounding box center [156, 253] width 113 height 13
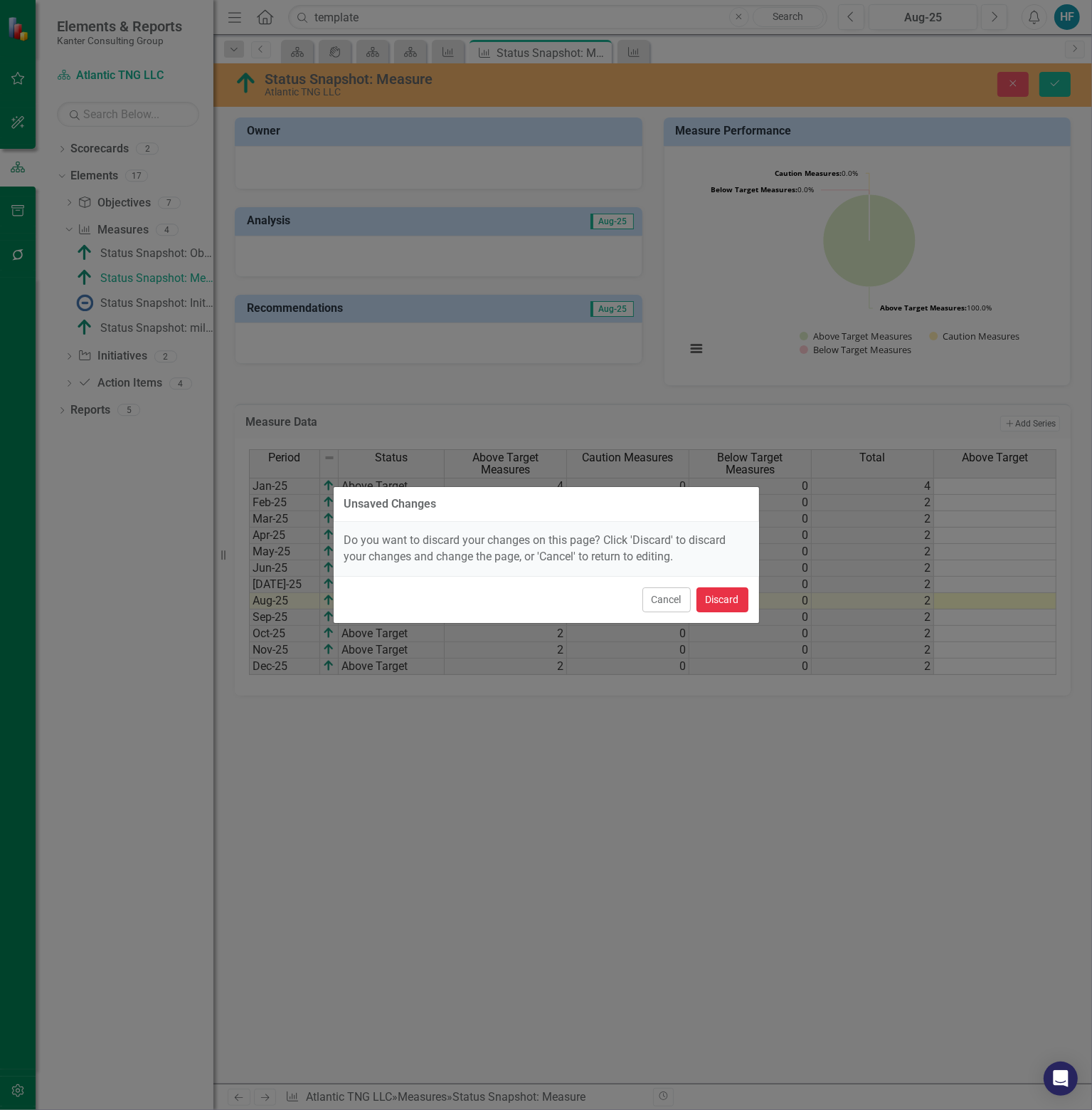
click at [734, 591] on button "Discard" at bounding box center [722, 600] width 52 height 25
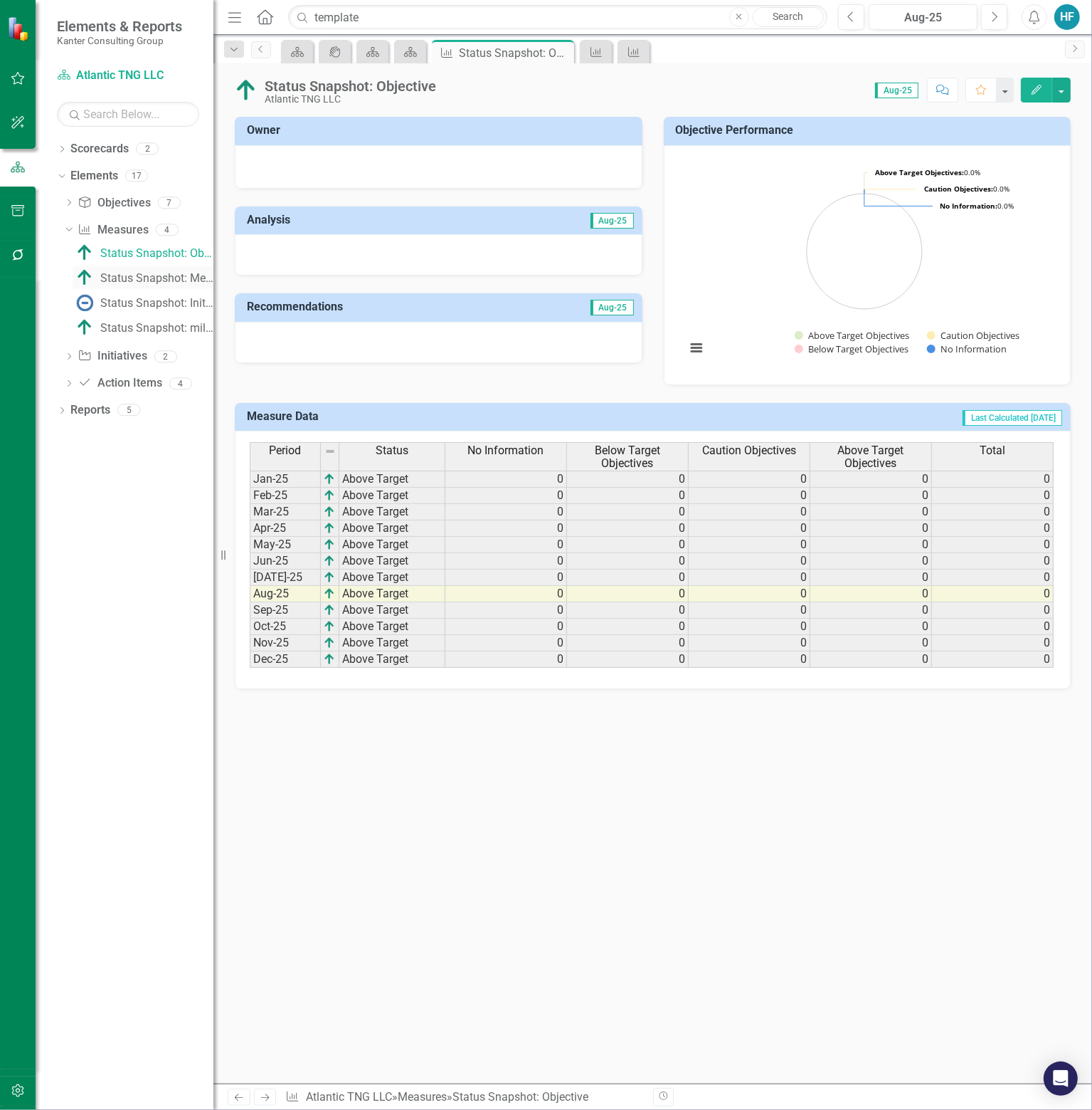
click at [180, 275] on div "Status Snapshot: Measure" at bounding box center [156, 278] width 113 height 13
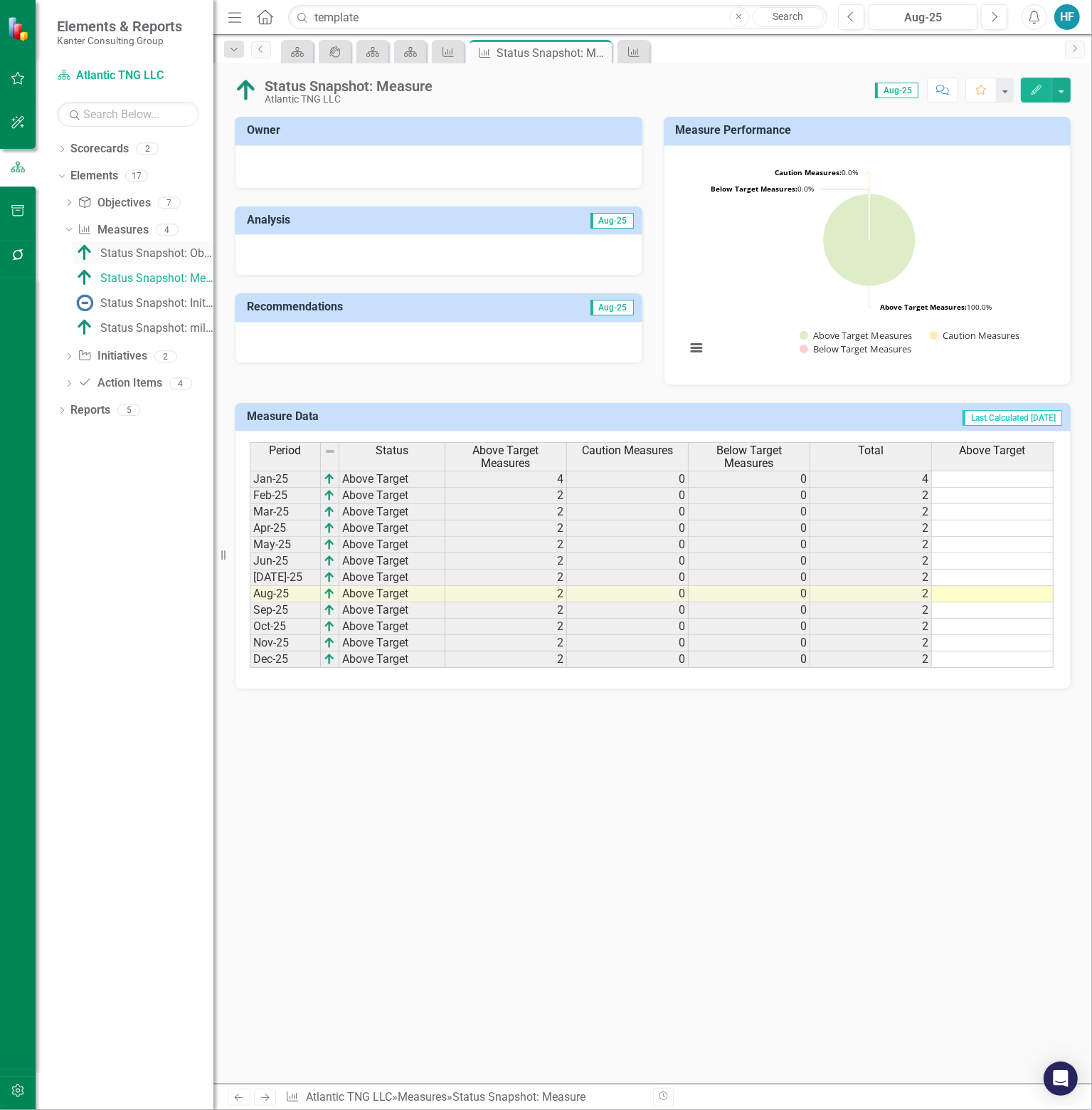
click at [179, 250] on div "Status Snapshot: Objective" at bounding box center [156, 253] width 113 height 13
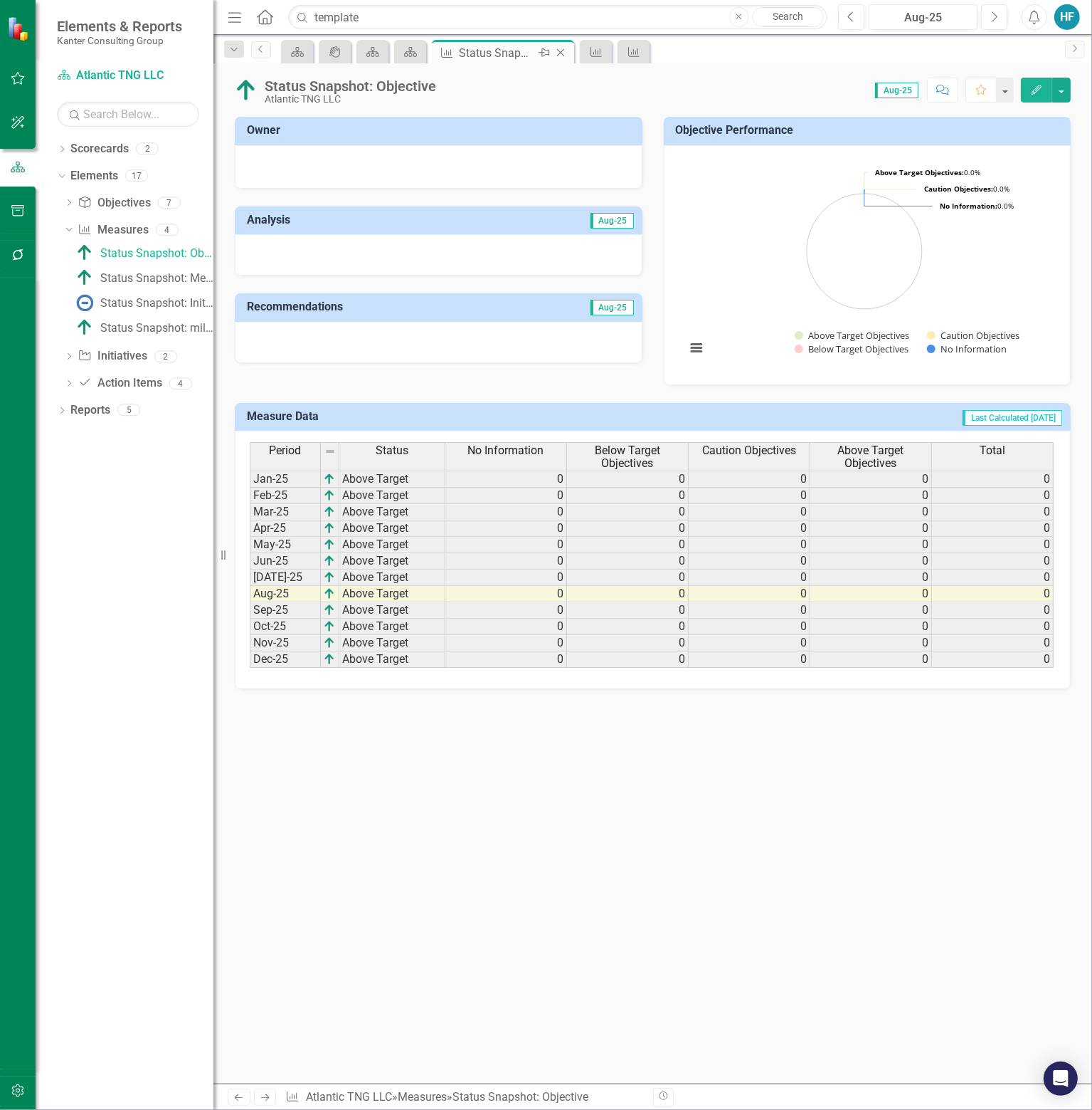
click at [561, 50] on icon "Close" at bounding box center [561, 52] width 14 height 12
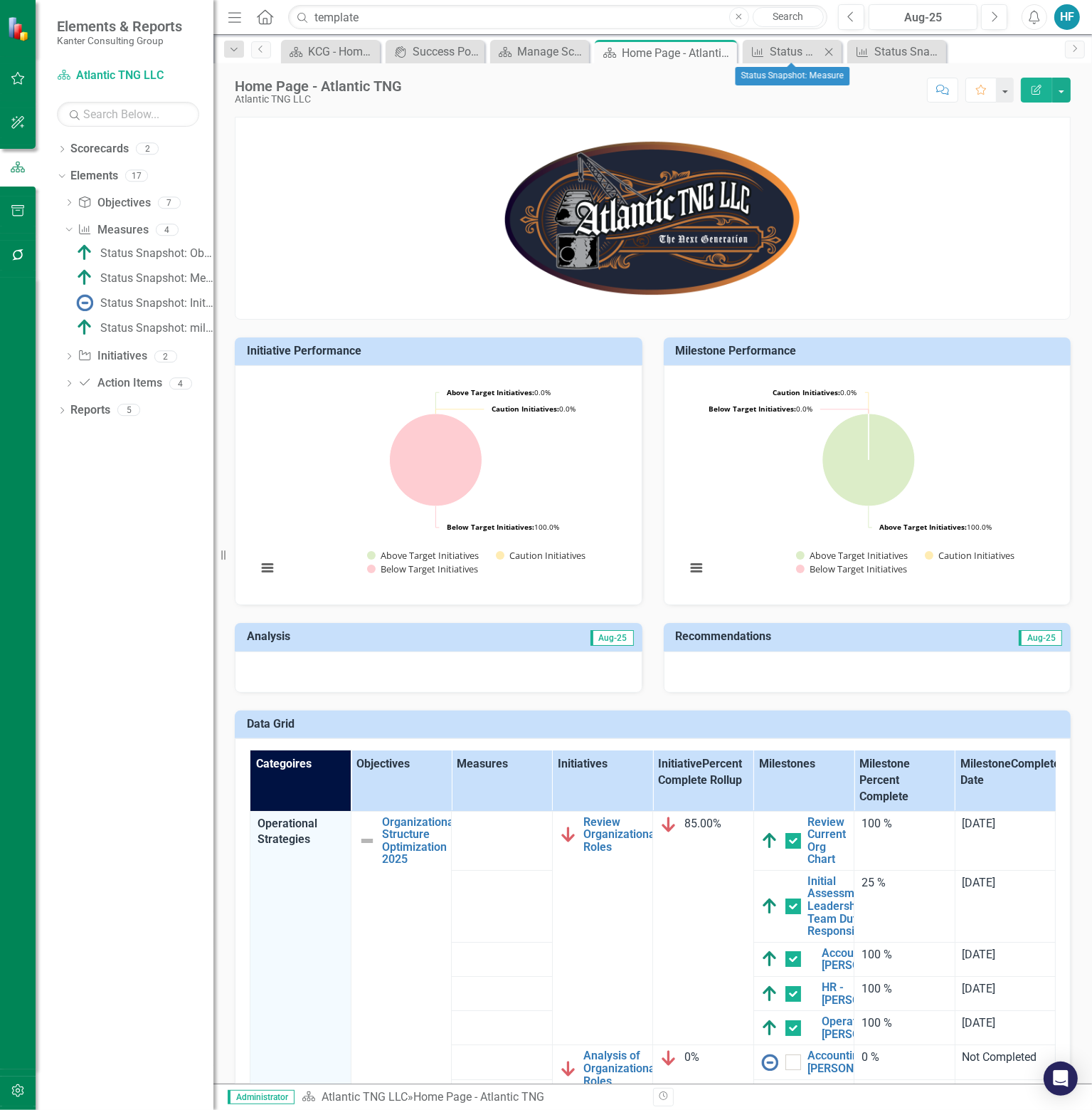
click at [832, 52] on icon "Close" at bounding box center [829, 52] width 14 height 12
click at [868, 43] on div "Status Snapshot: Initiative" at bounding box center [864, 51] width 70 height 18
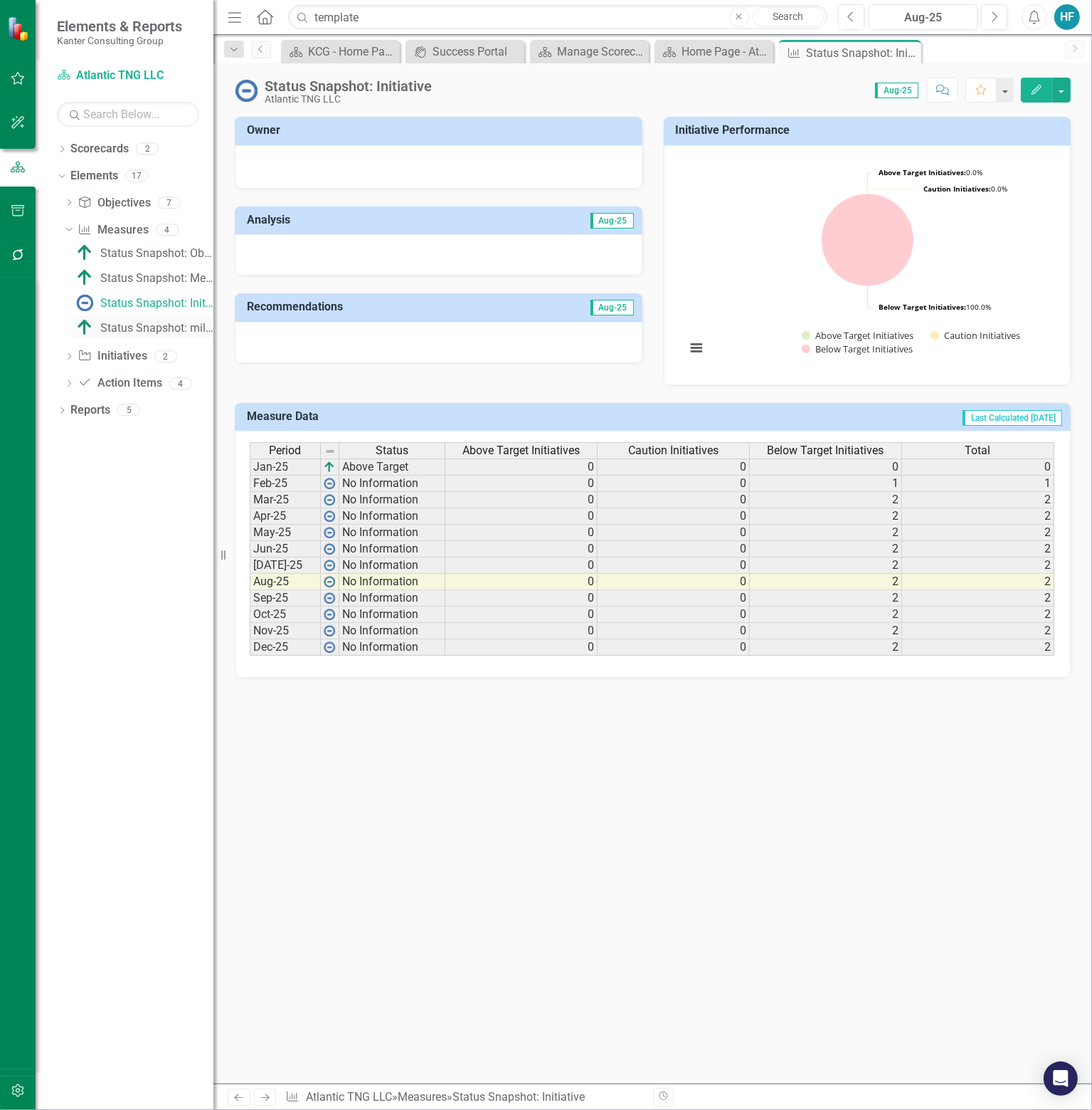
click at [148, 324] on div "Status Snapshot: milestones" at bounding box center [156, 327] width 113 height 13
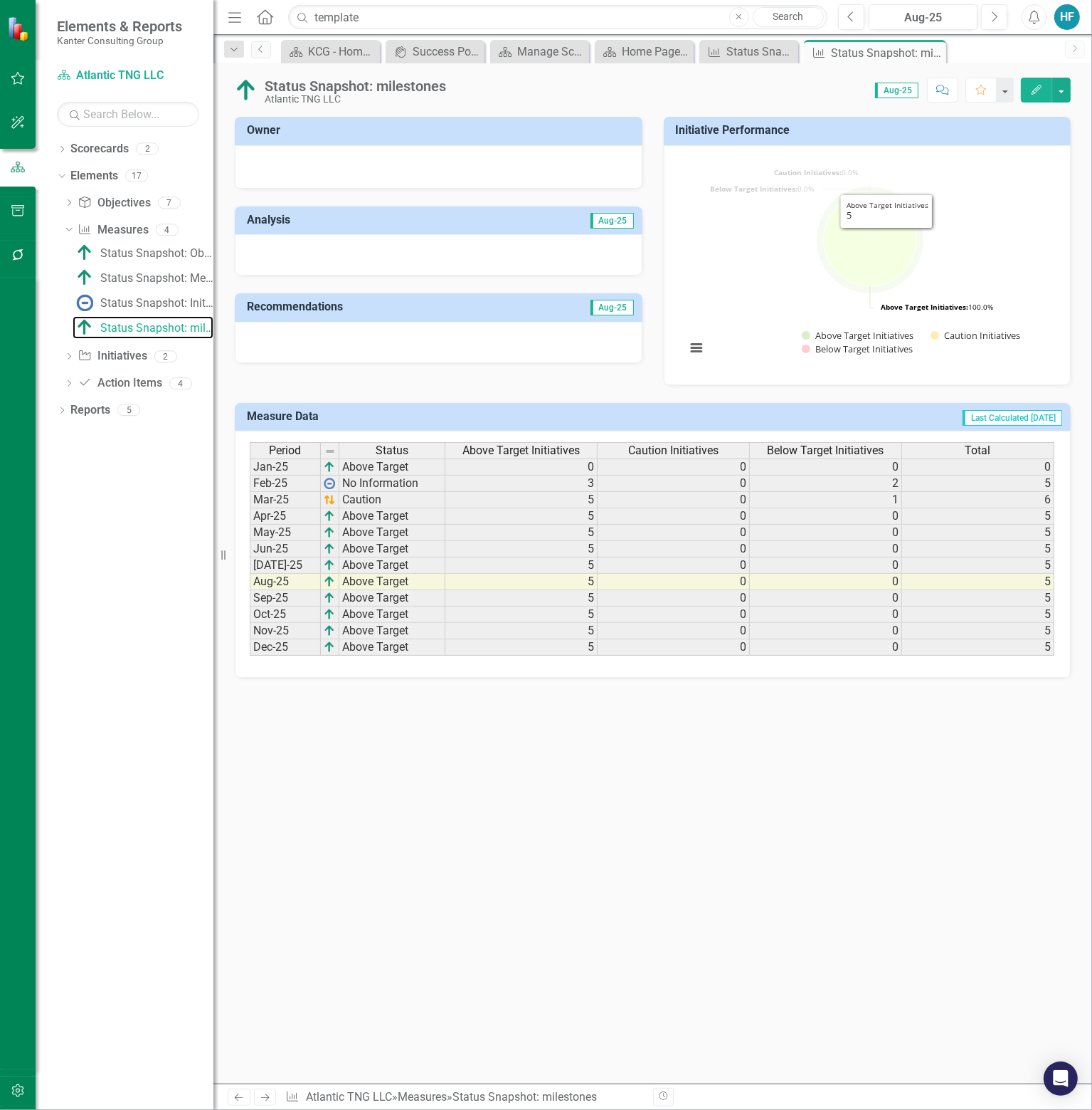
click at [886, 238] on icon "Above Target Initiatives, 5." at bounding box center [870, 240] width 93 height 93
click at [932, 52] on icon "Close" at bounding box center [933, 52] width 14 height 12
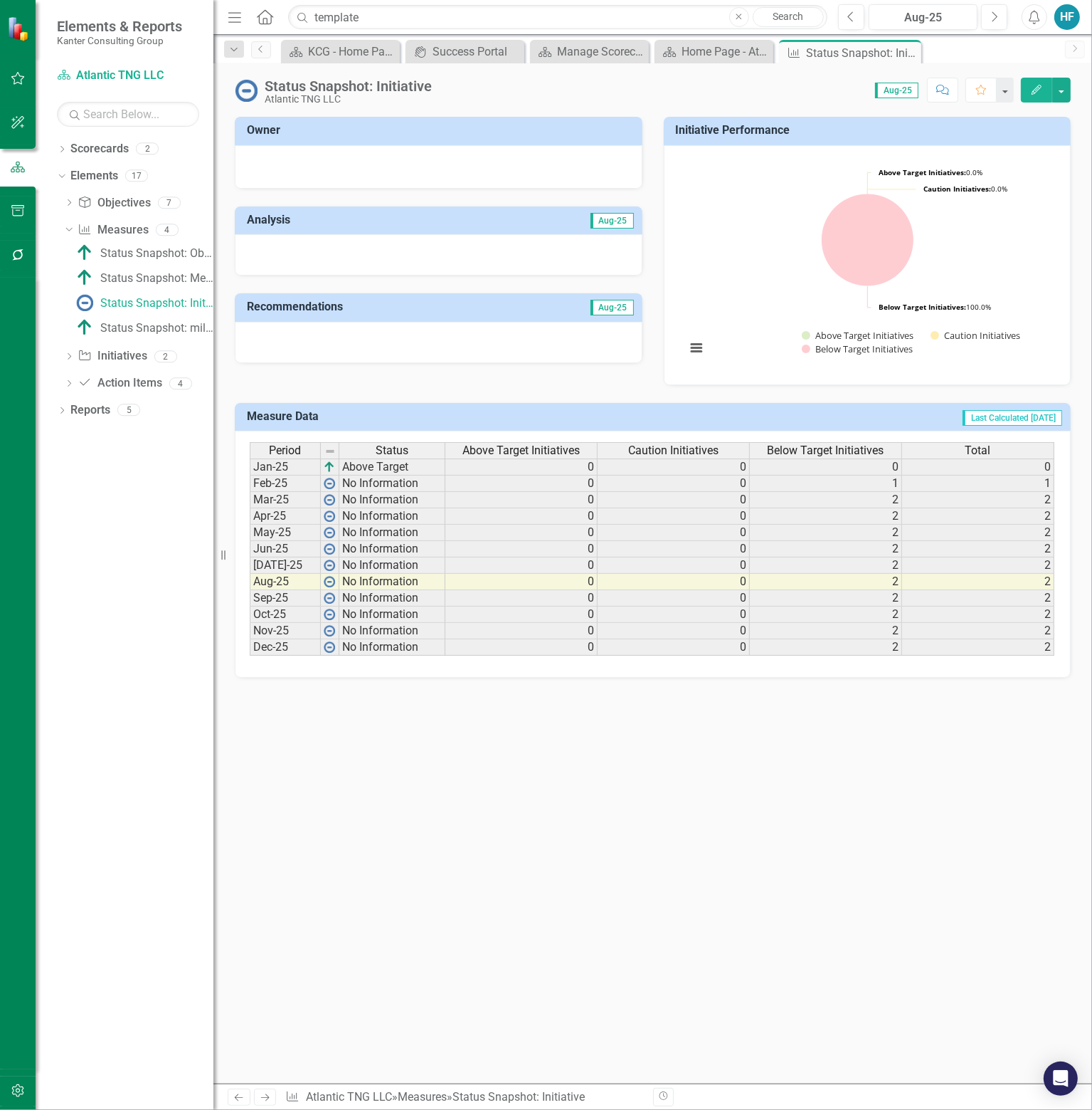
click at [450, 224] on td "Aug-25" at bounding box center [536, 222] width 197 height 24
click at [388, 245] on div at bounding box center [438, 255] width 408 height 42
click at [274, 245] on div at bounding box center [438, 255] width 408 height 42
click at [277, 222] on h3 "Analysis" at bounding box center [342, 220] width 191 height 13
click at [364, 251] on div at bounding box center [438, 255] width 408 height 42
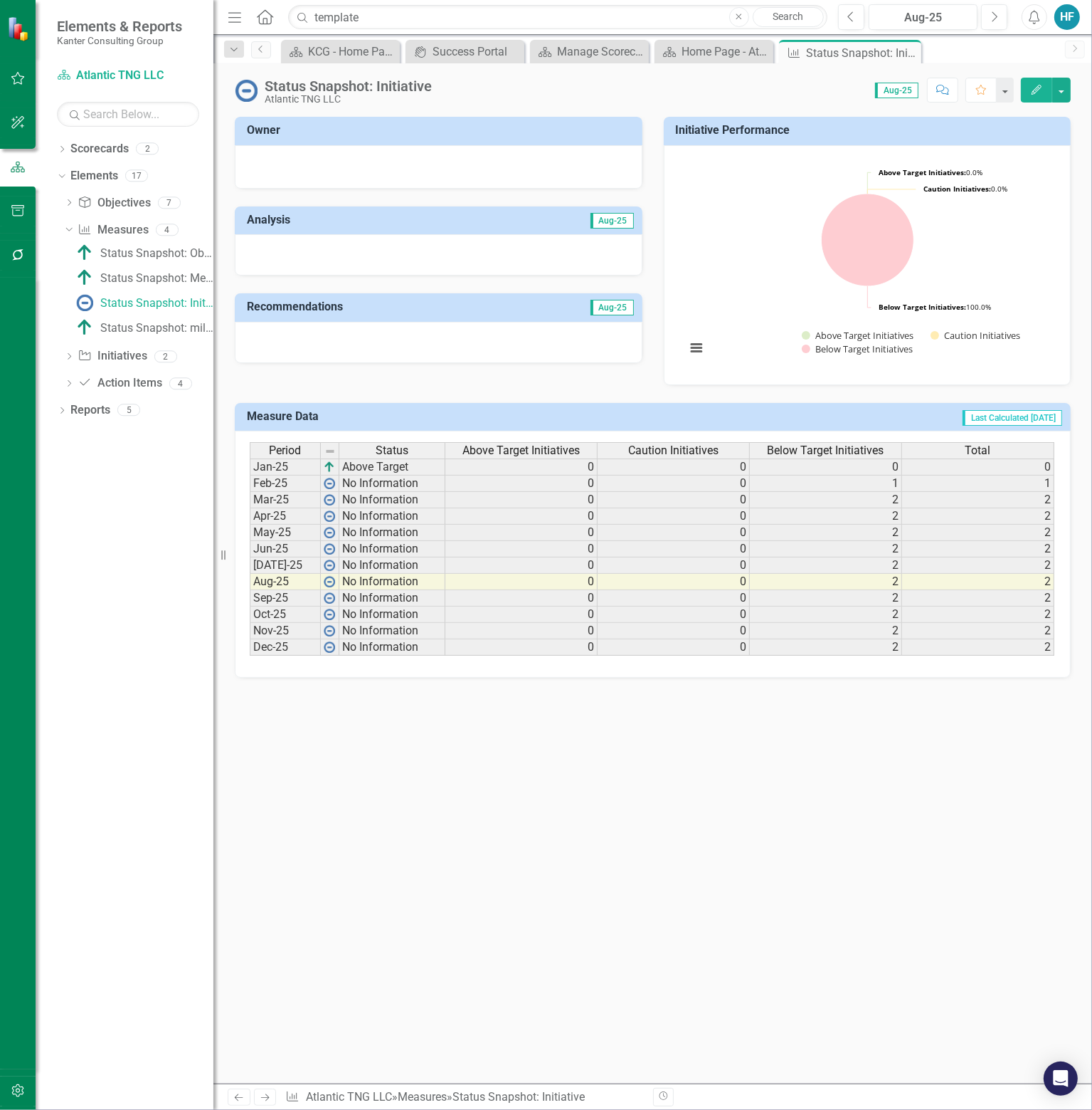
click at [364, 251] on div at bounding box center [438, 255] width 408 height 42
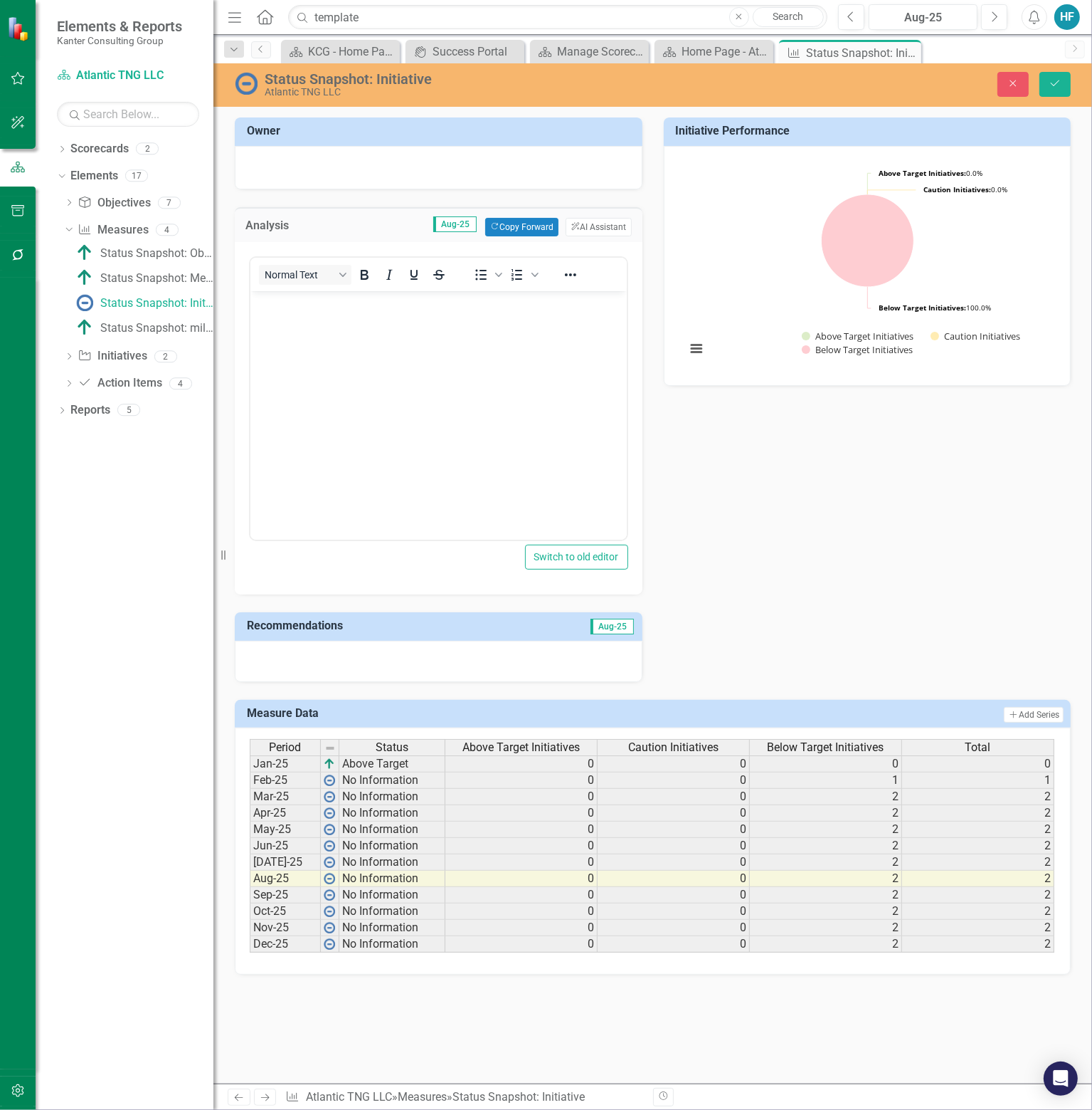
click at [806, 877] on td "2" at bounding box center [826, 879] width 152 height 17
click at [826, 522] on div "Owner Analysis Aug-25 Copy Forward Copy Forward ClearPoint AI AI Assistant Norm…" at bounding box center [653, 391] width 858 height 582
click at [1009, 76] on button "Close" at bounding box center [1014, 84] width 32 height 25
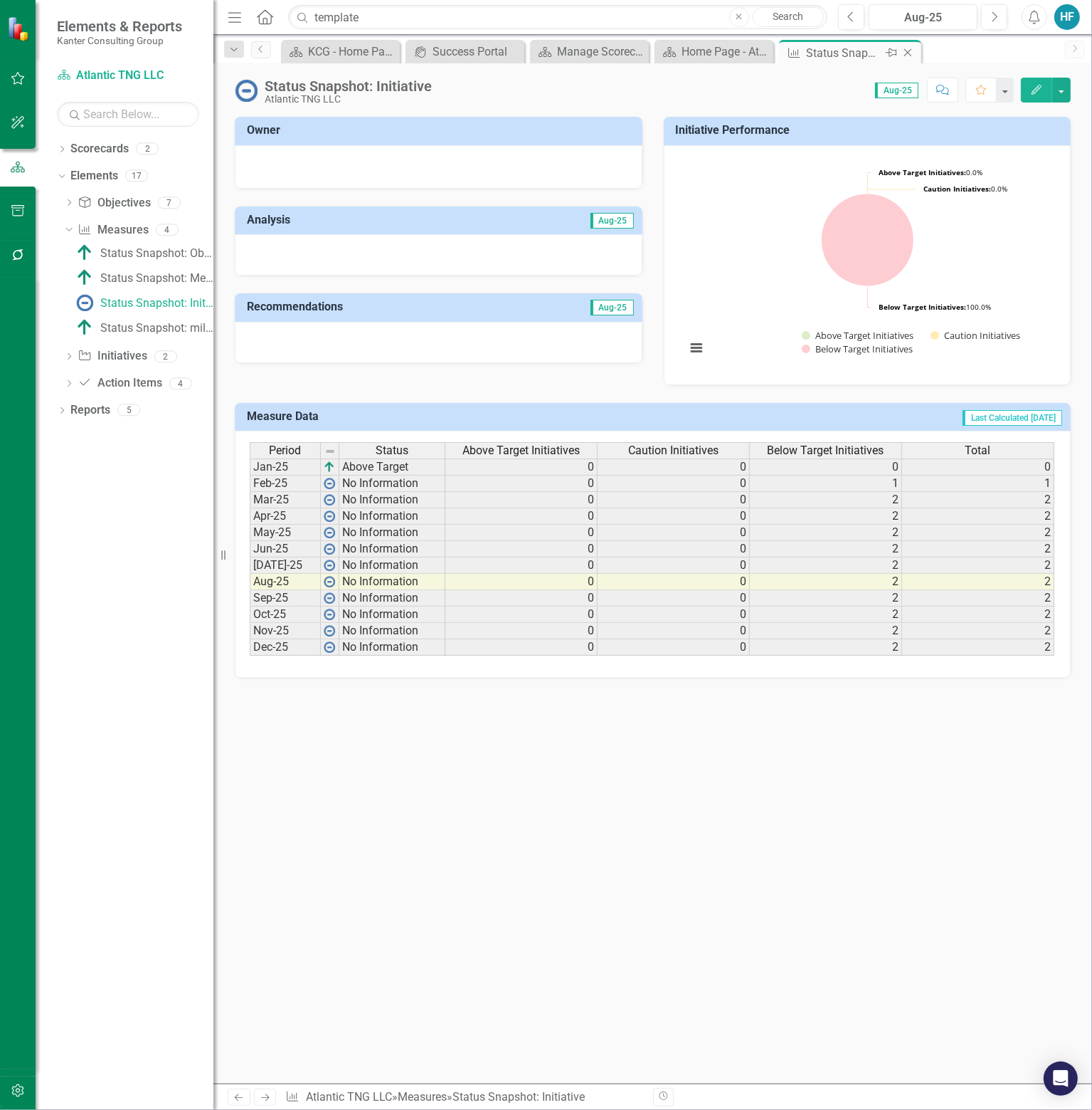
click at [910, 52] on icon "Close" at bounding box center [908, 52] width 14 height 12
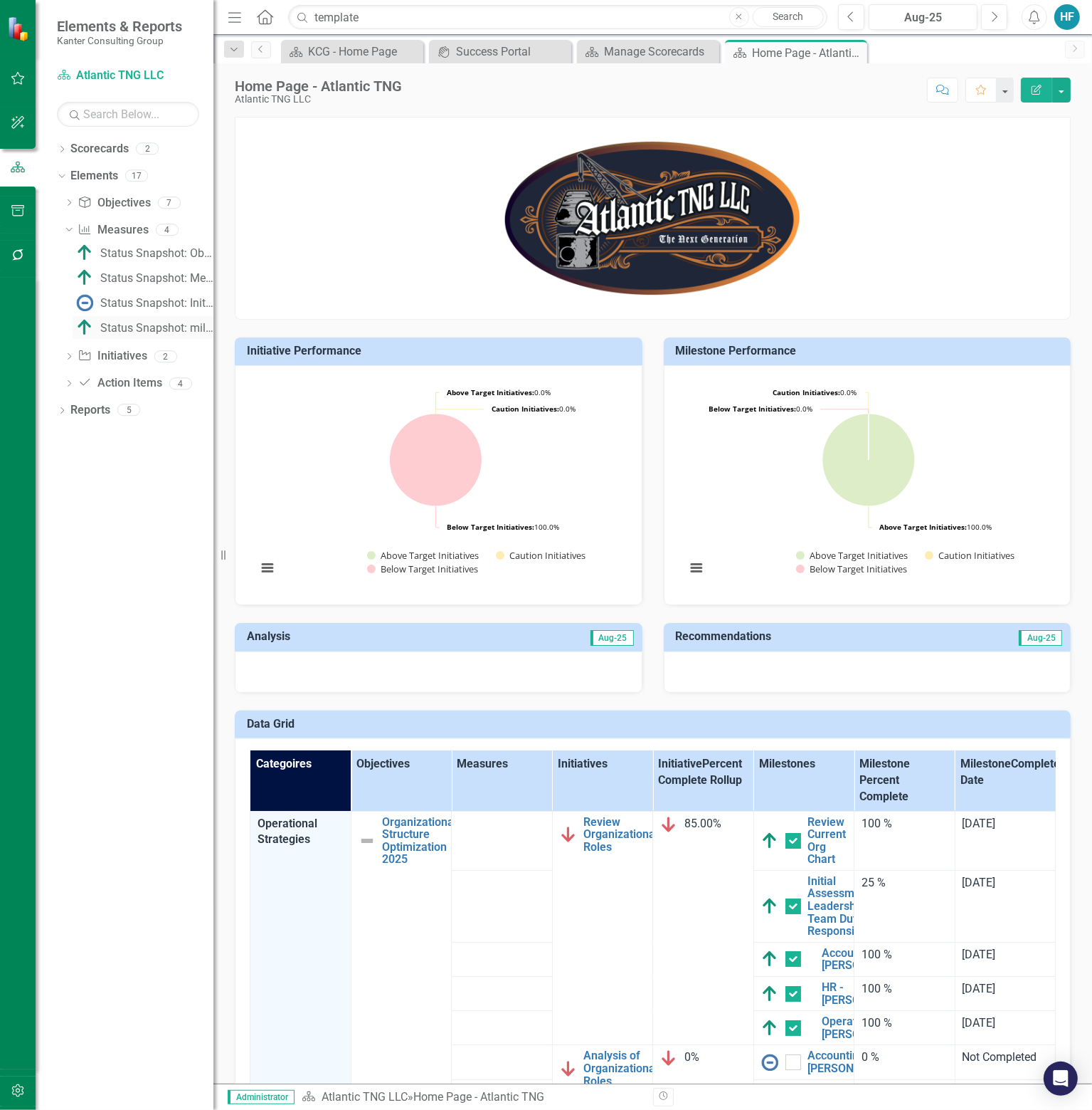
click at [139, 326] on div "Status Snapshot: milestones" at bounding box center [156, 327] width 113 height 13
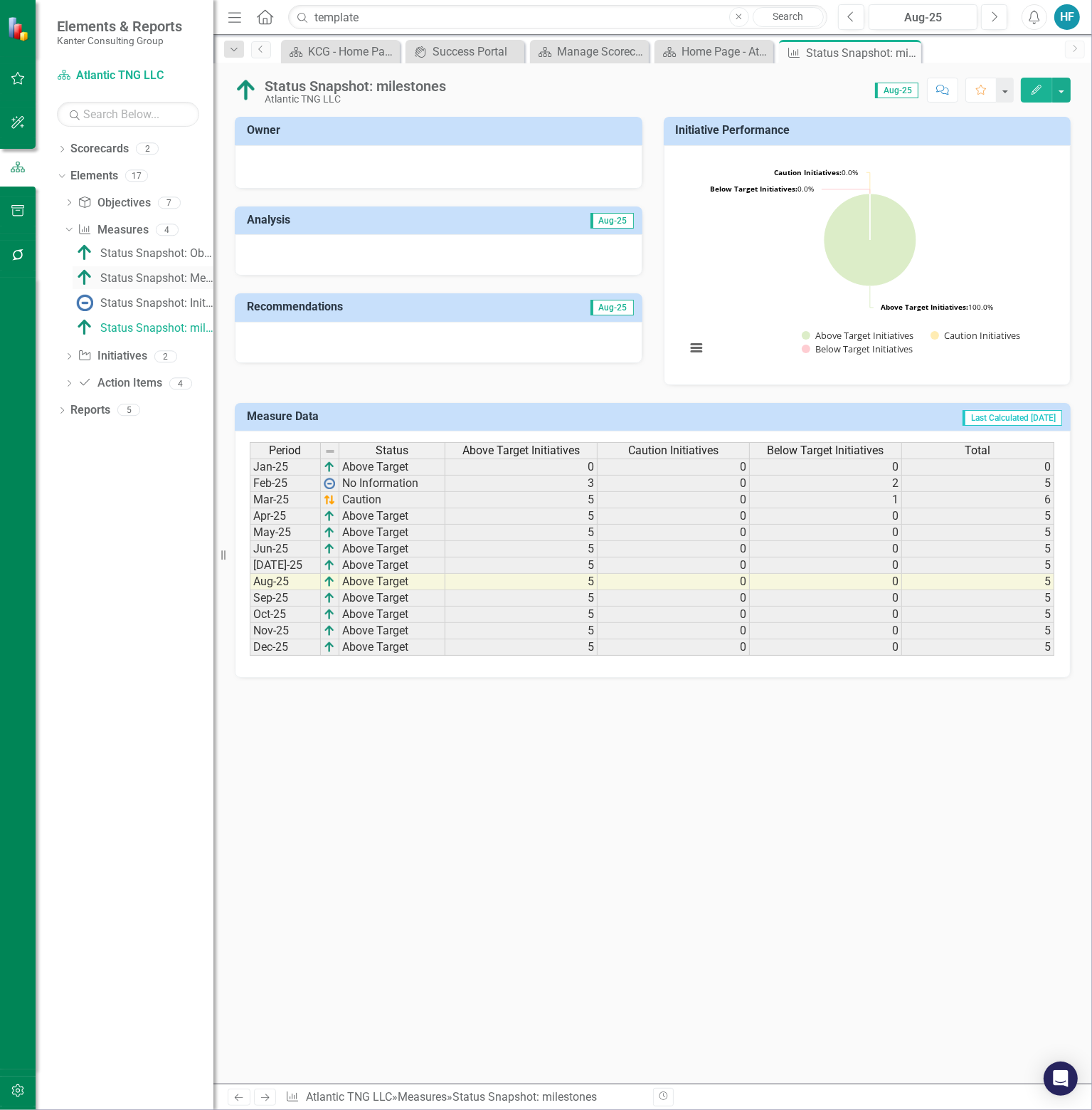
click at [158, 279] on div "Status Snapshot: Measure" at bounding box center [156, 278] width 113 height 13
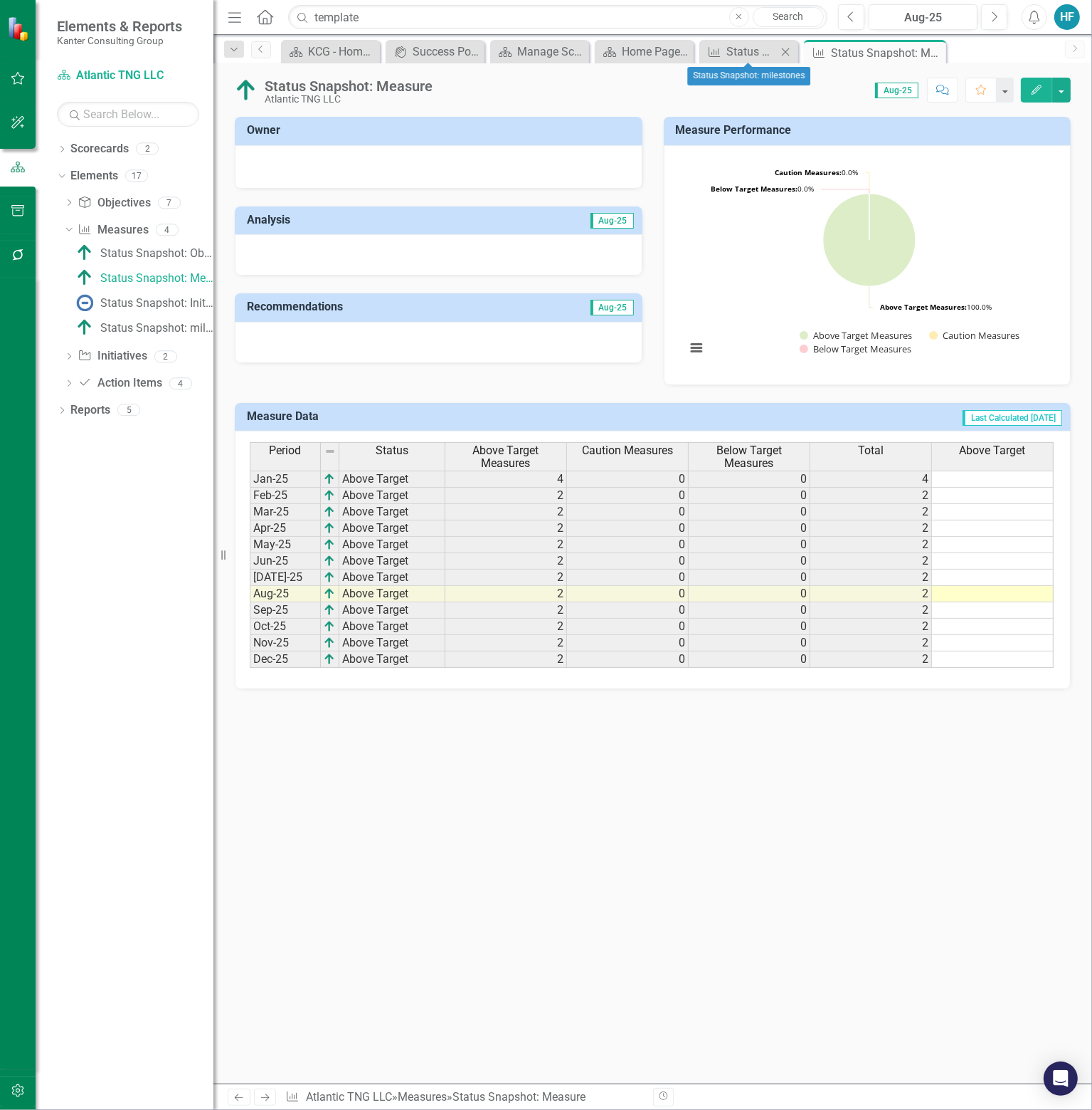
click at [789, 50] on icon "Close" at bounding box center [785, 52] width 14 height 12
click at [148, 301] on div "Status Snapshot: Initiative" at bounding box center [156, 303] width 113 height 13
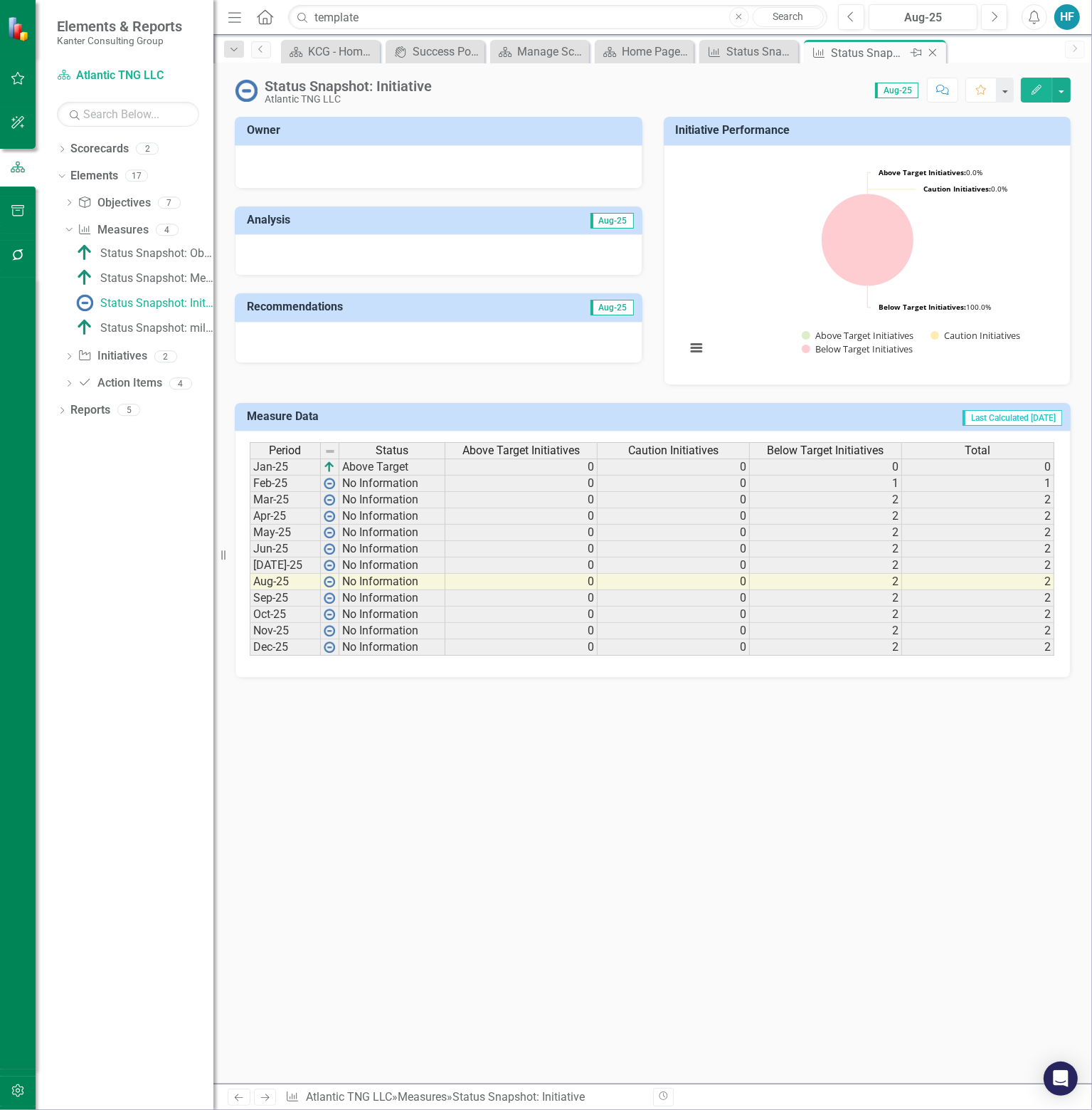
click at [935, 48] on icon "Close" at bounding box center [933, 52] width 14 height 12
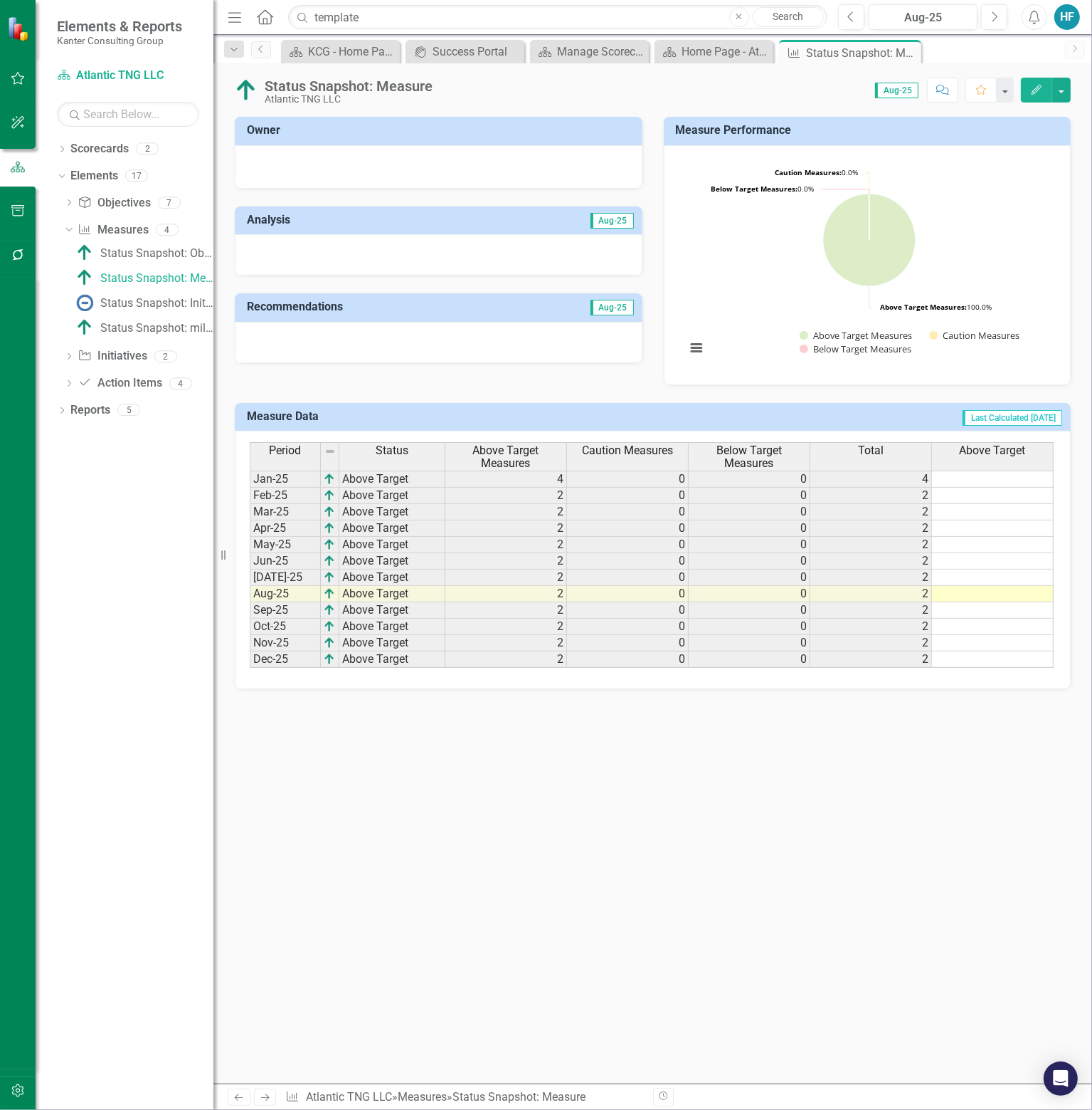
click at [1011, 592] on td at bounding box center [993, 594] width 122 height 17
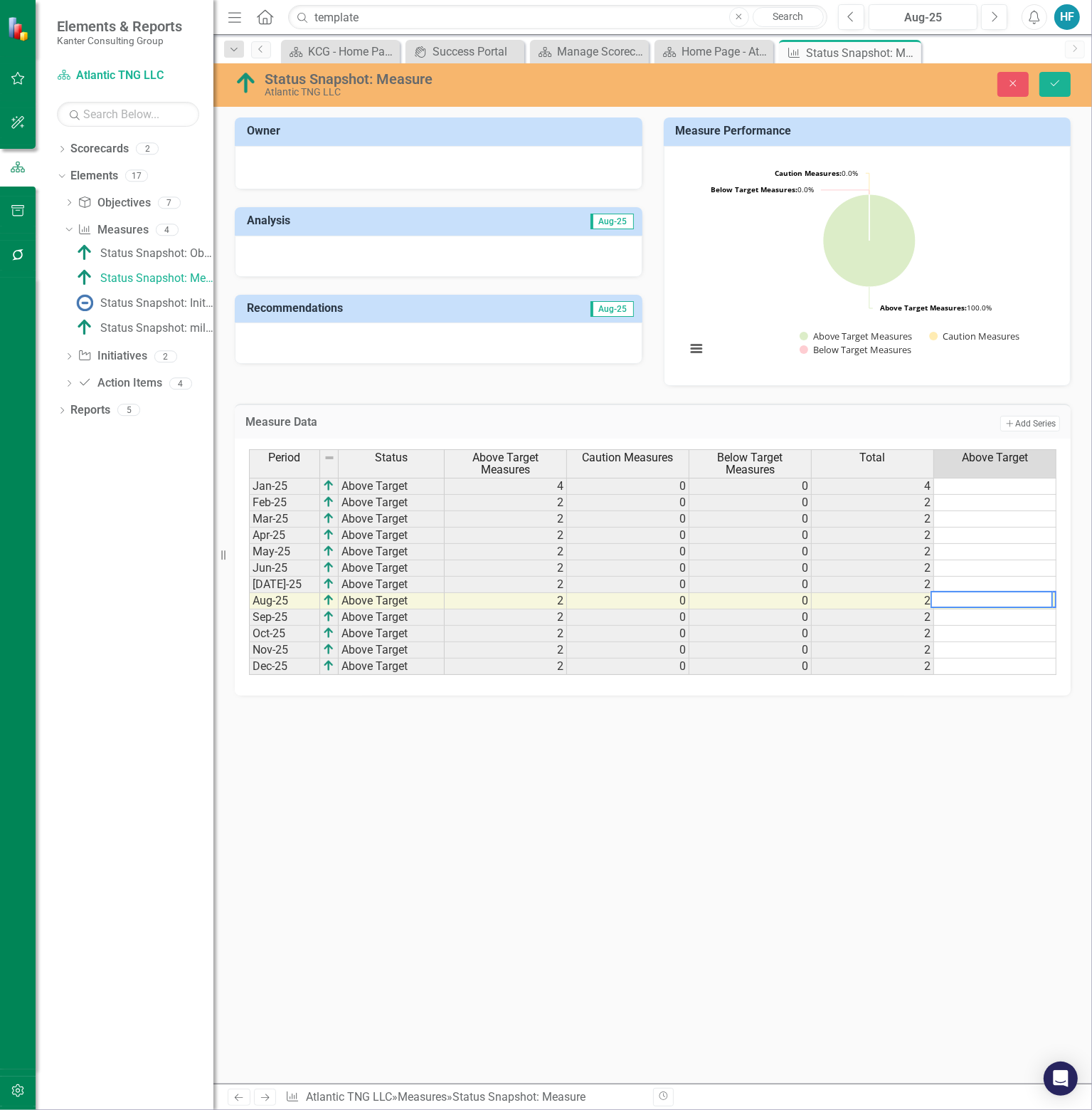
type textarea "0"
